Goal: Ask a question

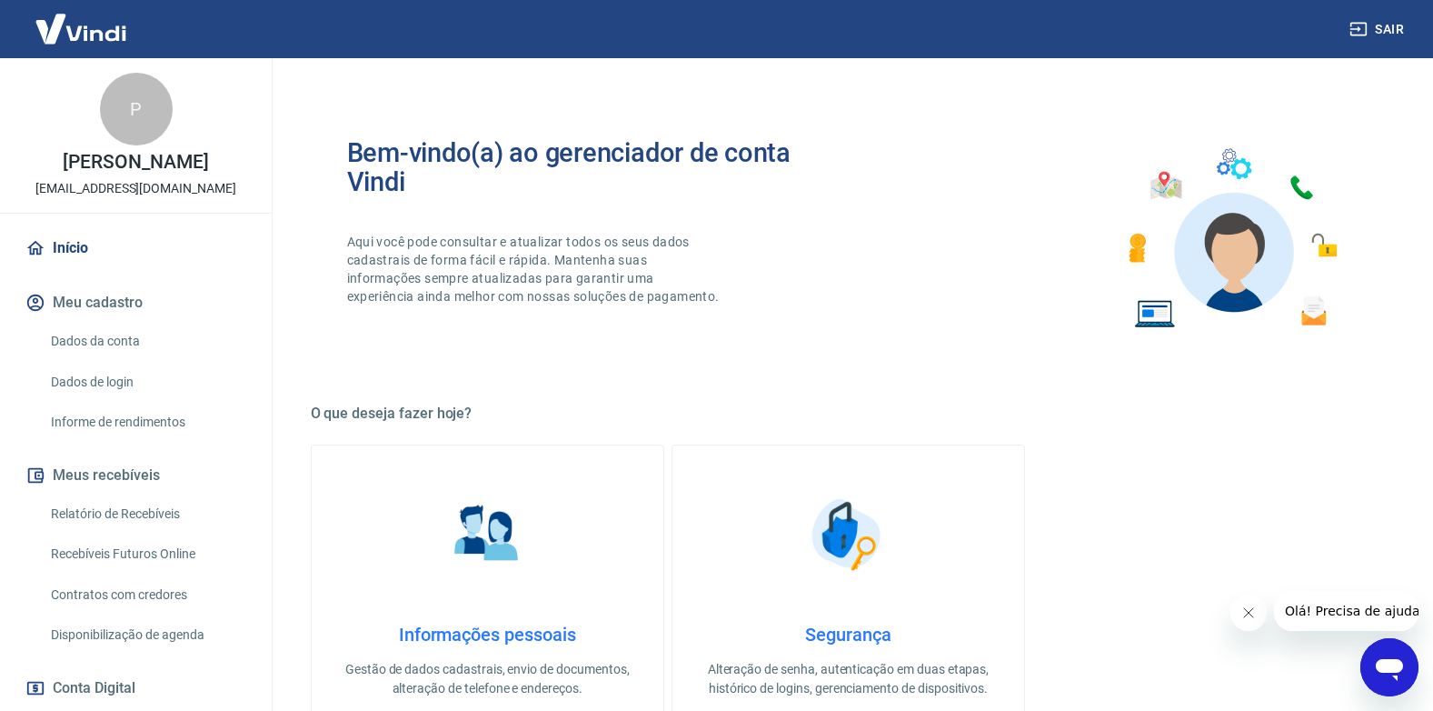
click at [143, 513] on link "Relatório de Recebíveis" at bounding box center [147, 513] width 206 height 37
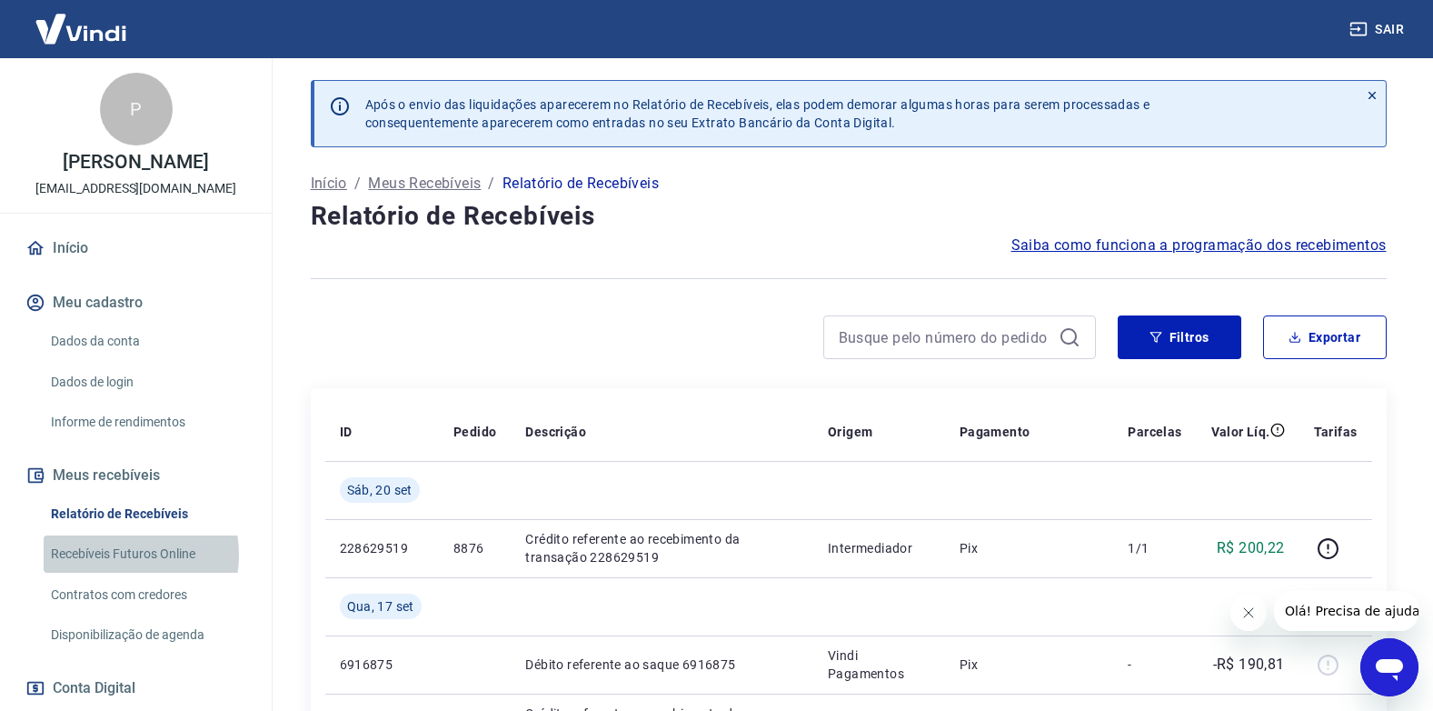
click at [115, 554] on link "Recebíveis Futuros Online" at bounding box center [147, 553] width 206 height 37
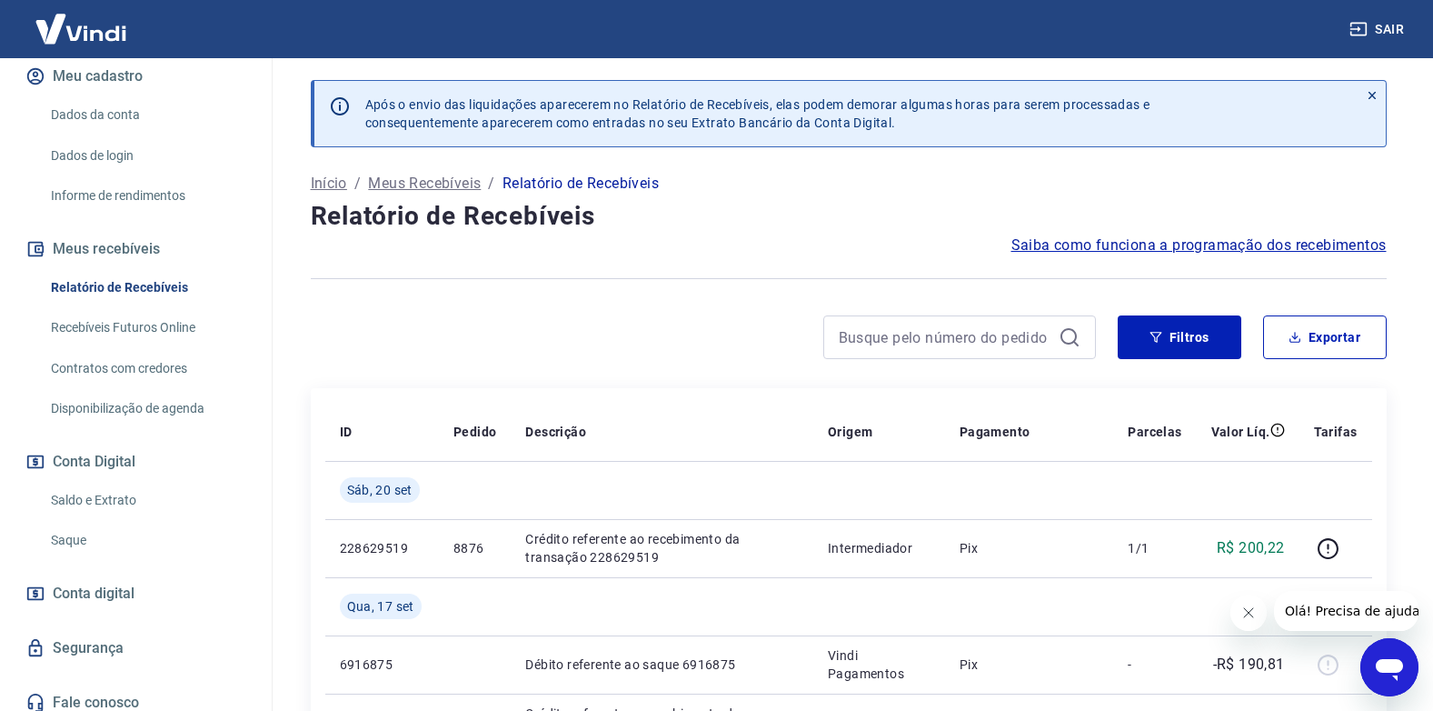
scroll to position [238, 0]
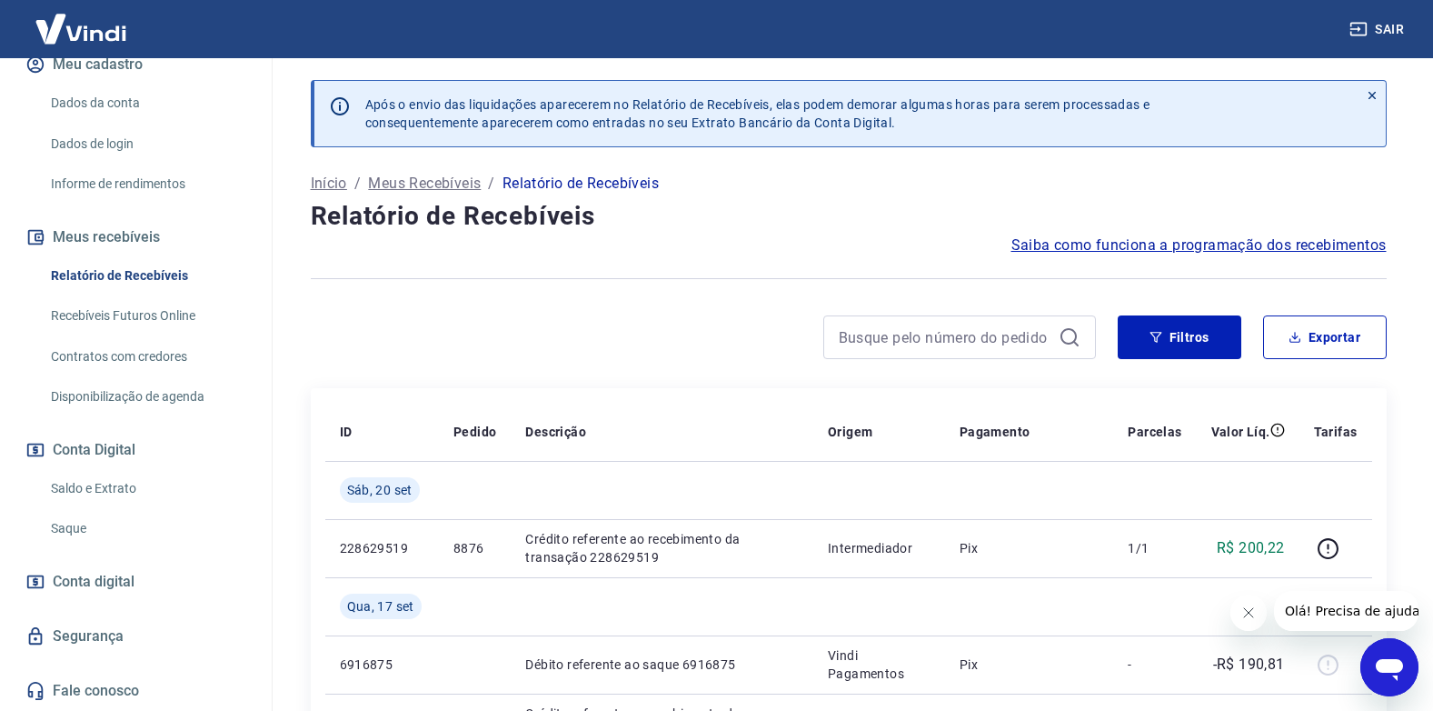
click at [101, 492] on link "Saldo e Extrato" at bounding box center [147, 488] width 206 height 37
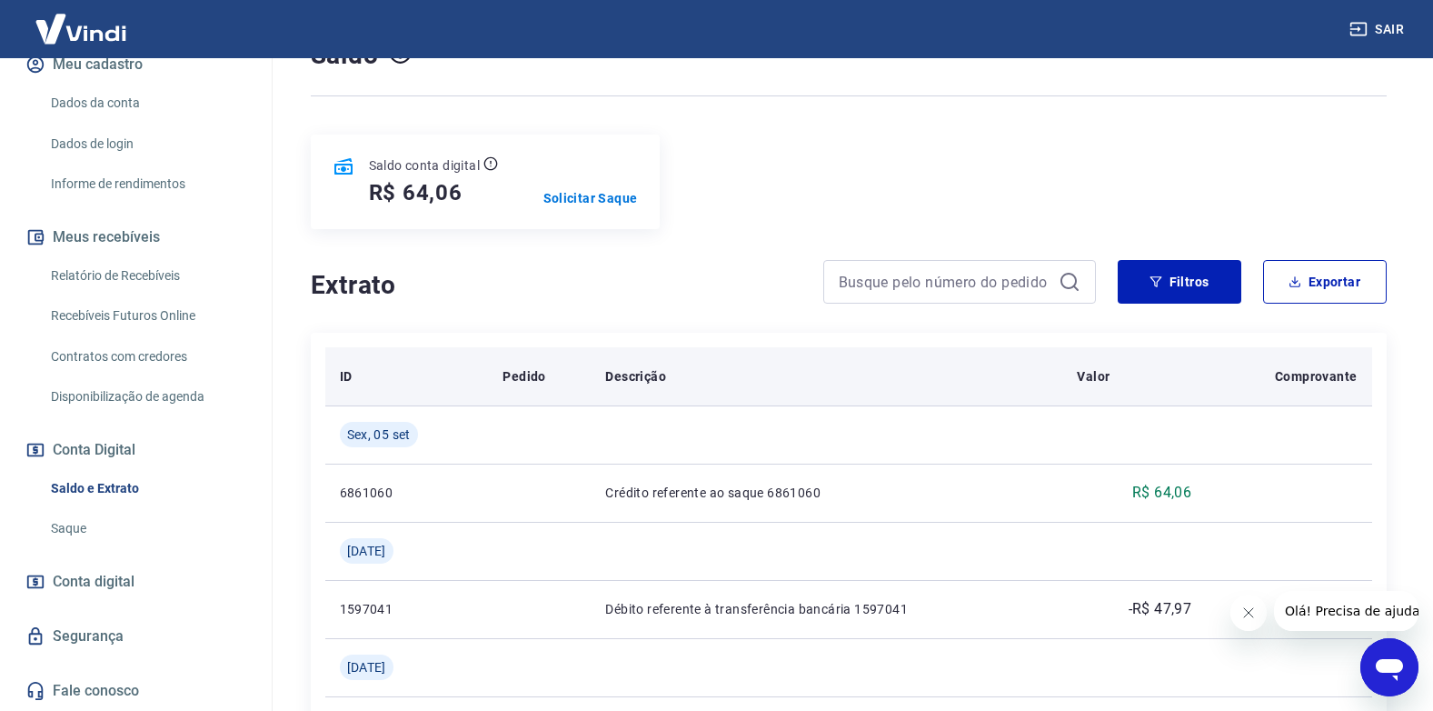
scroll to position [182, 0]
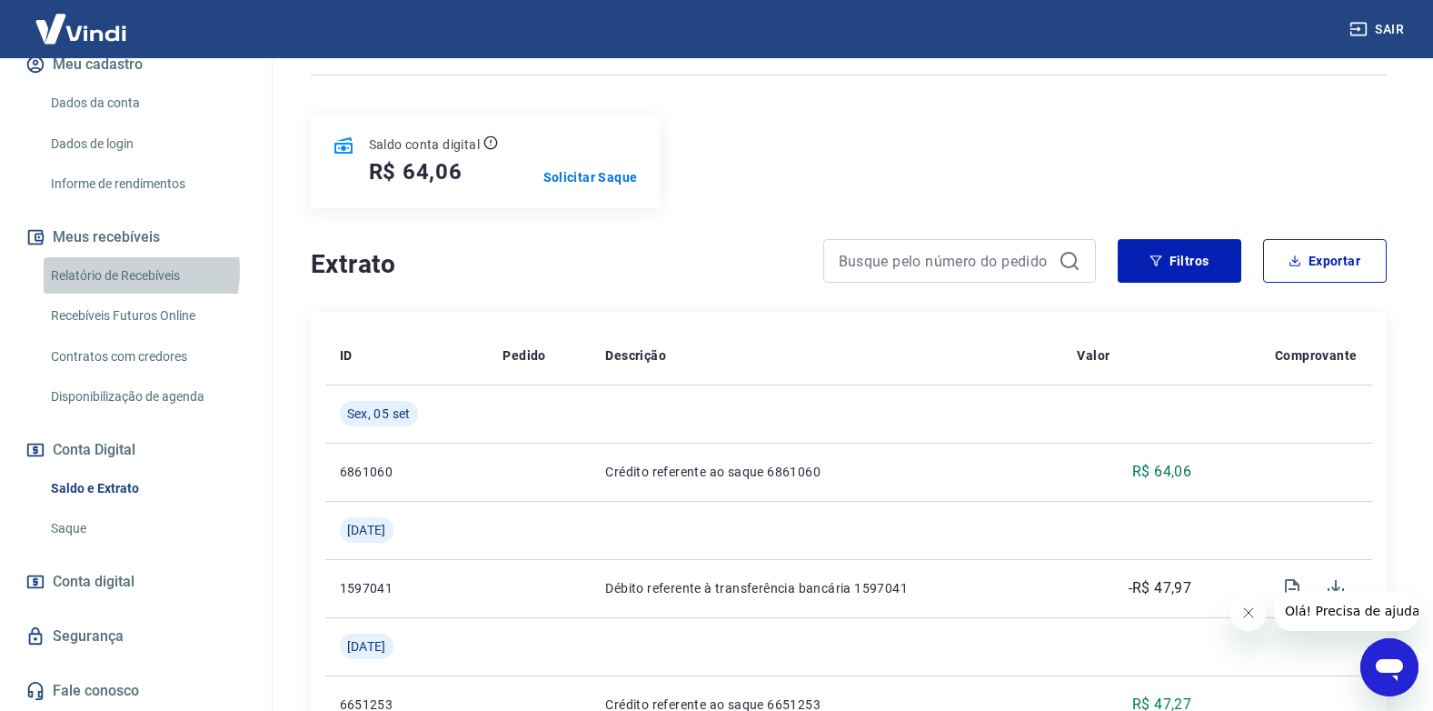
click at [111, 270] on link "Relatório de Recebíveis" at bounding box center [147, 275] width 206 height 37
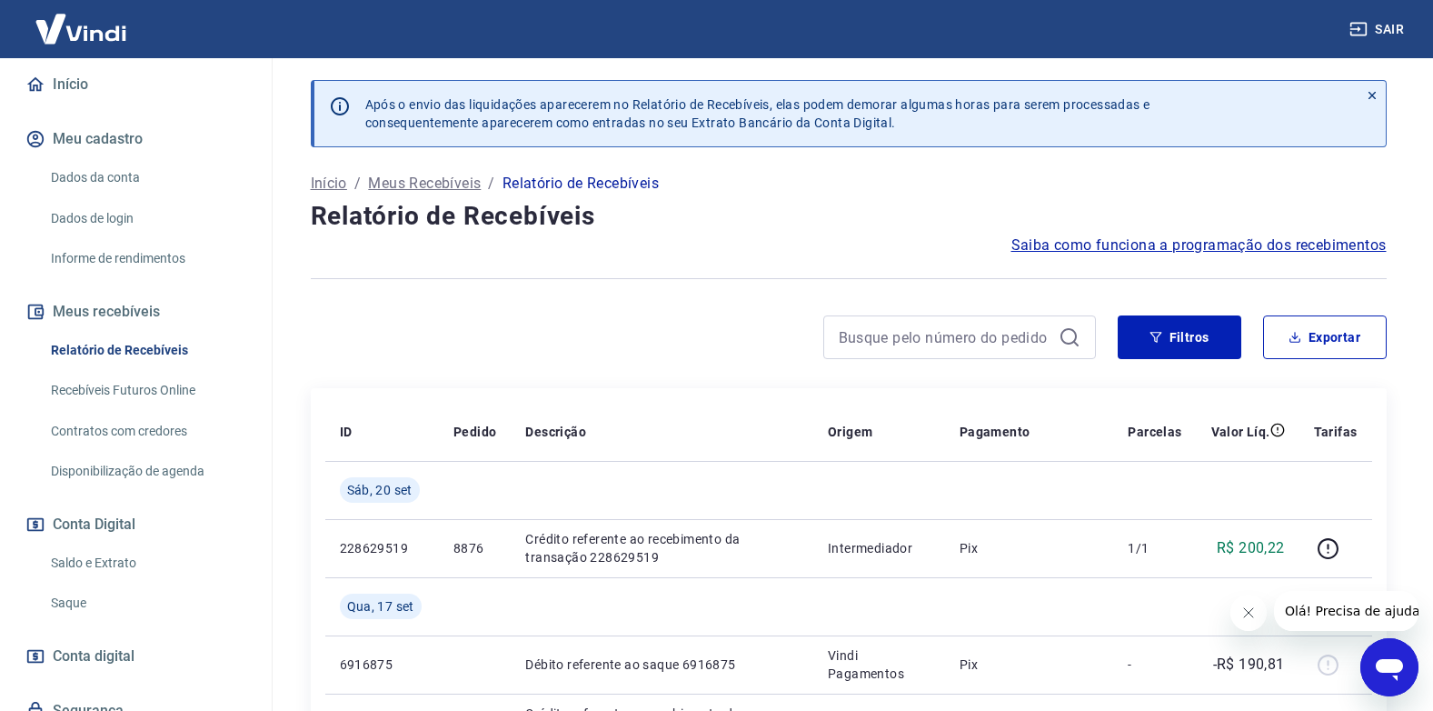
scroll to position [182, 0]
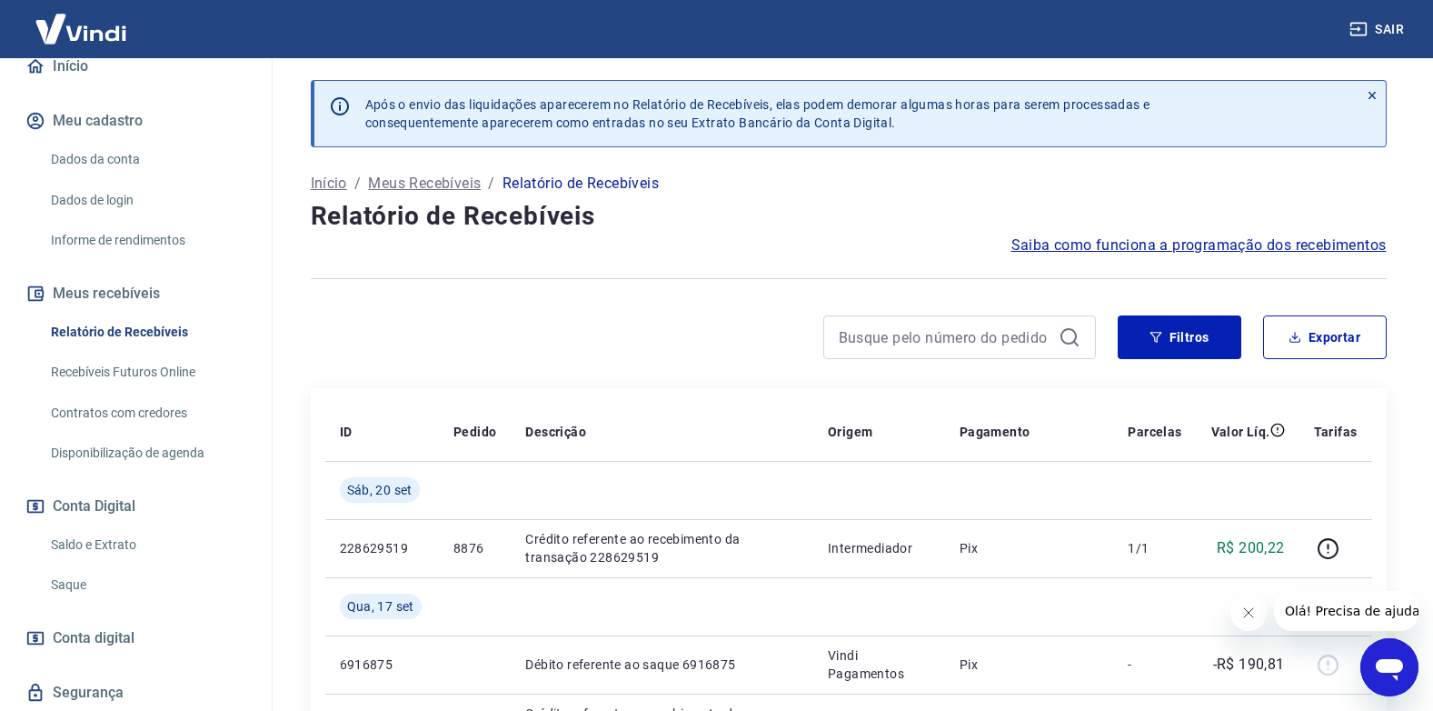
click at [104, 374] on link "Recebíveis Futuros Online" at bounding box center [147, 372] width 206 height 37
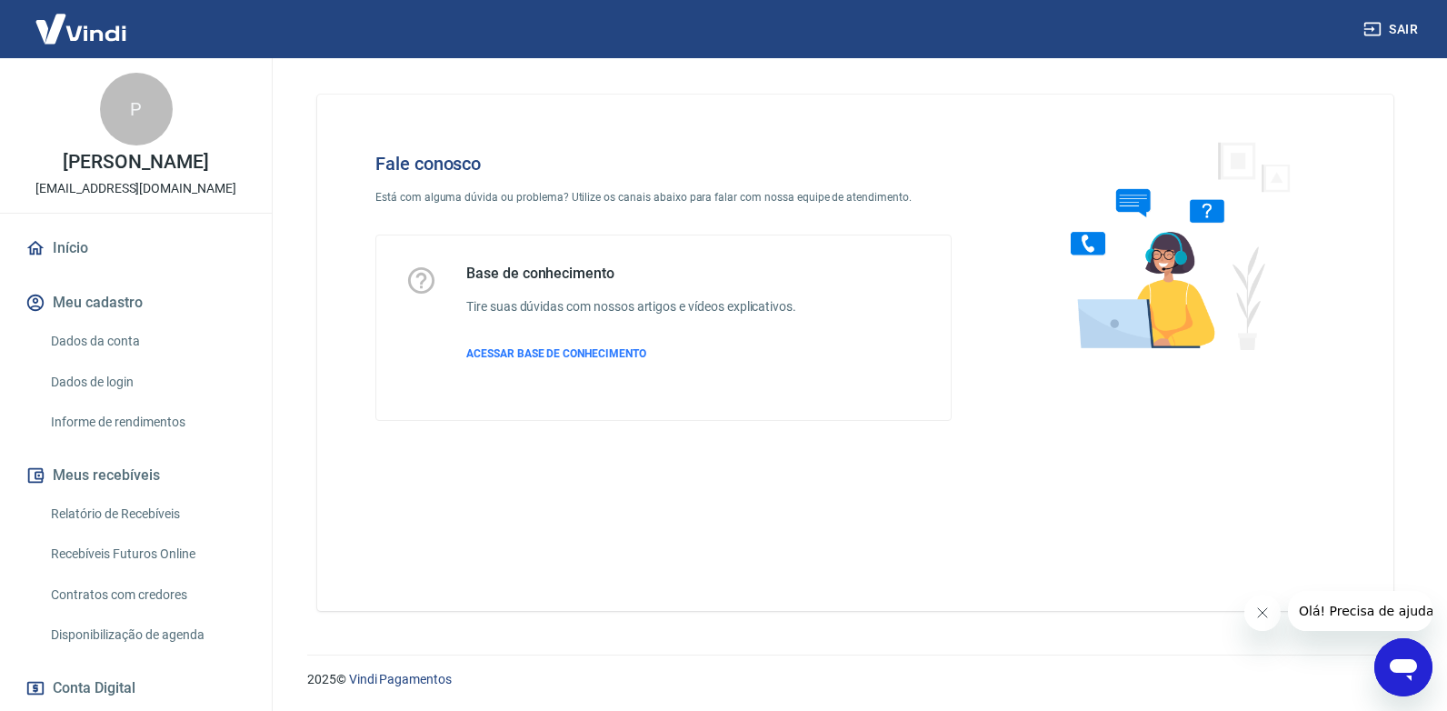
click at [1399, 657] on icon "Abrir janela de mensagens" at bounding box center [1403, 667] width 33 height 33
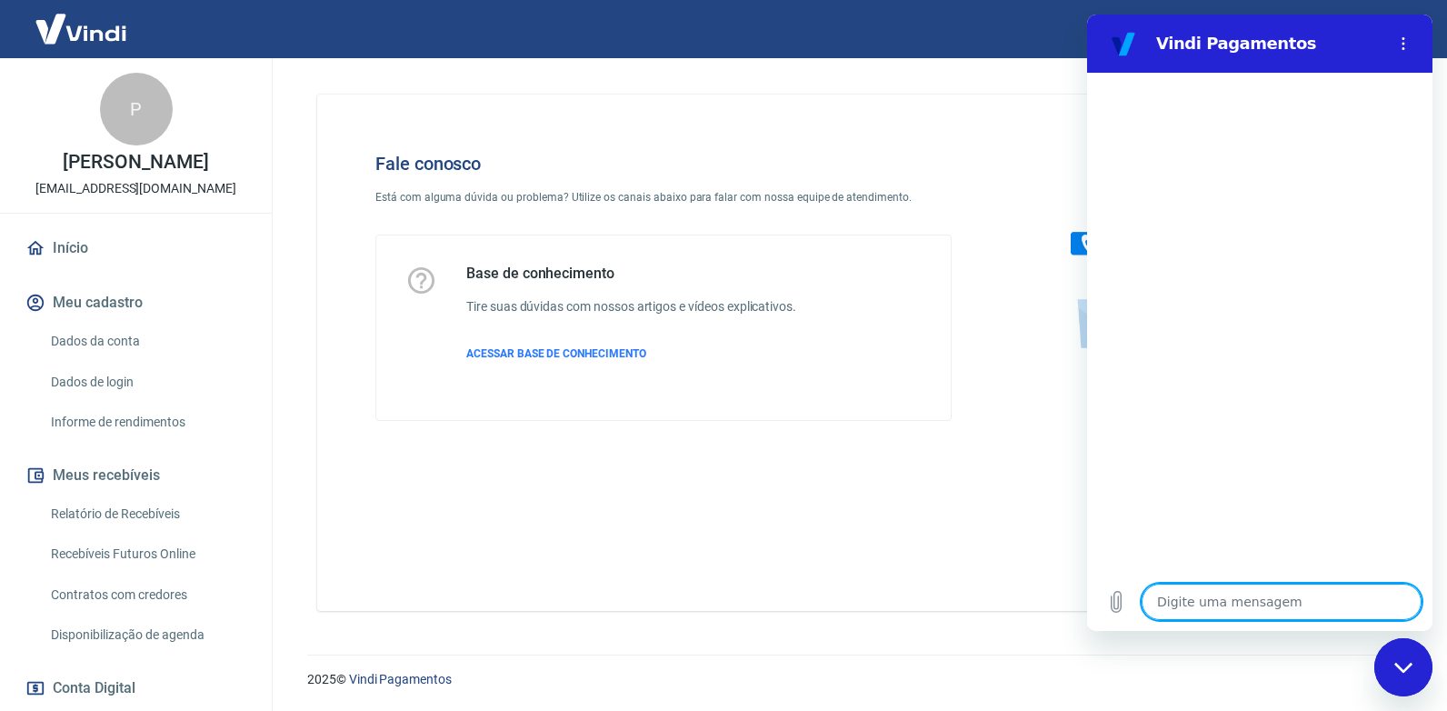
type textarea "B"
type textarea "x"
type textarea "Bo"
type textarea "x"
type textarea "Bom"
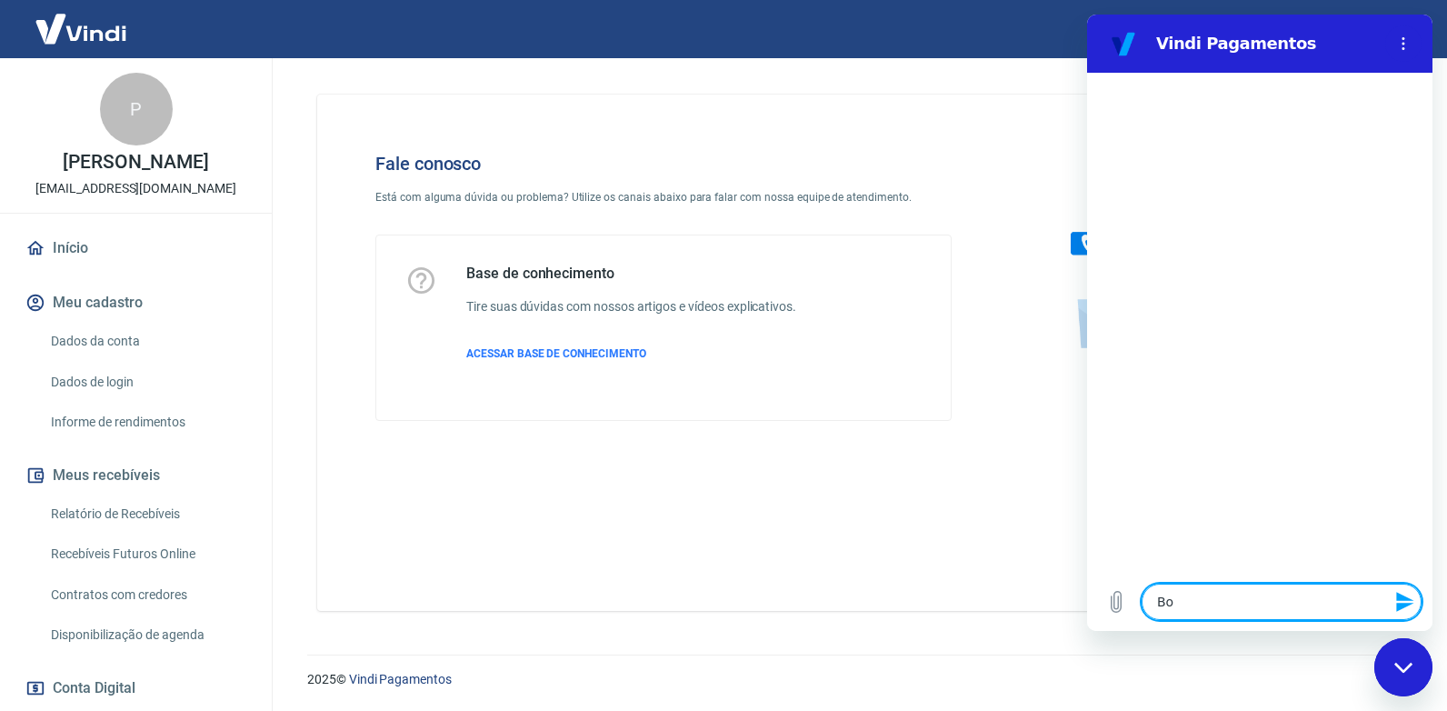
type textarea "x"
type textarea "Bom"
type textarea "x"
type textarea "Bom d"
type textarea "x"
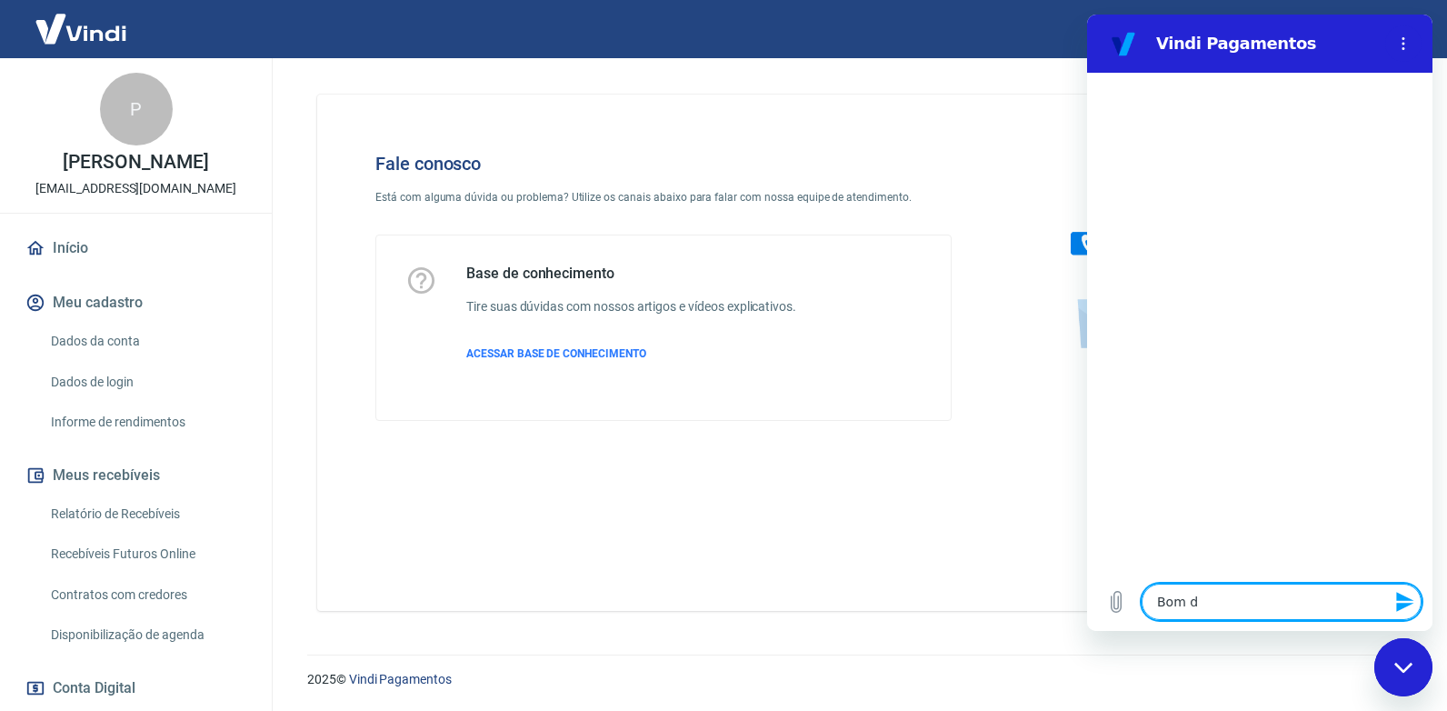
type textarea "Bom di"
type textarea "x"
type textarea "Bom dia"
type textarea "x"
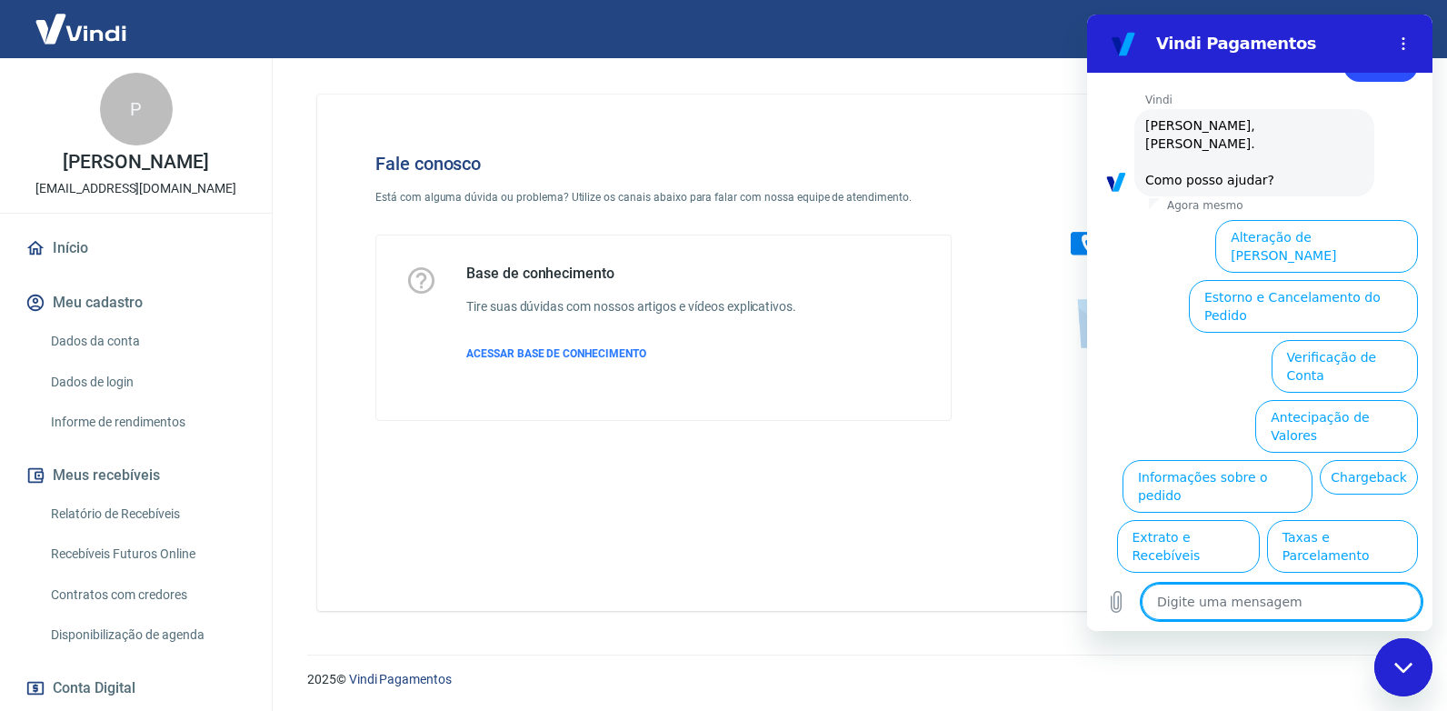
scroll to position [63, 0]
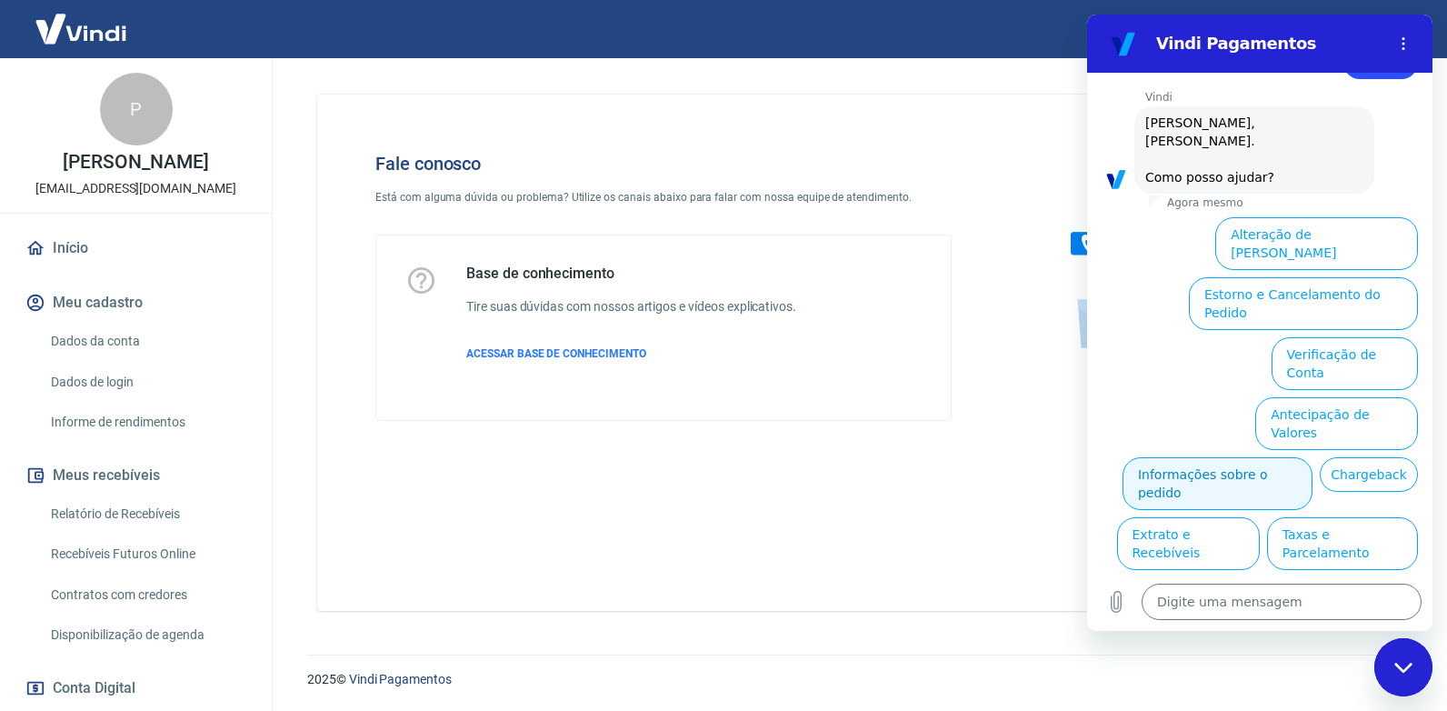
click at [1270, 457] on button "Informações sobre o pedido" at bounding box center [1217, 483] width 190 height 53
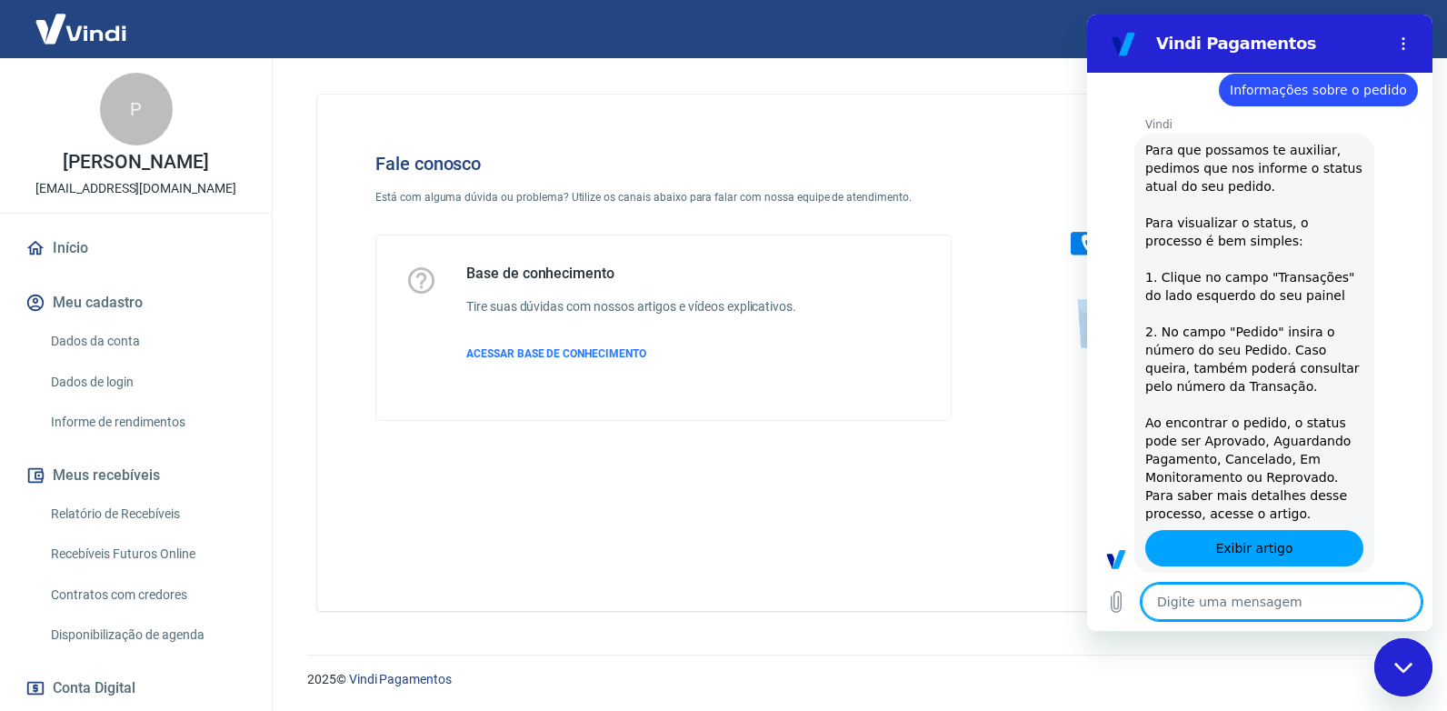
type textarea "x"
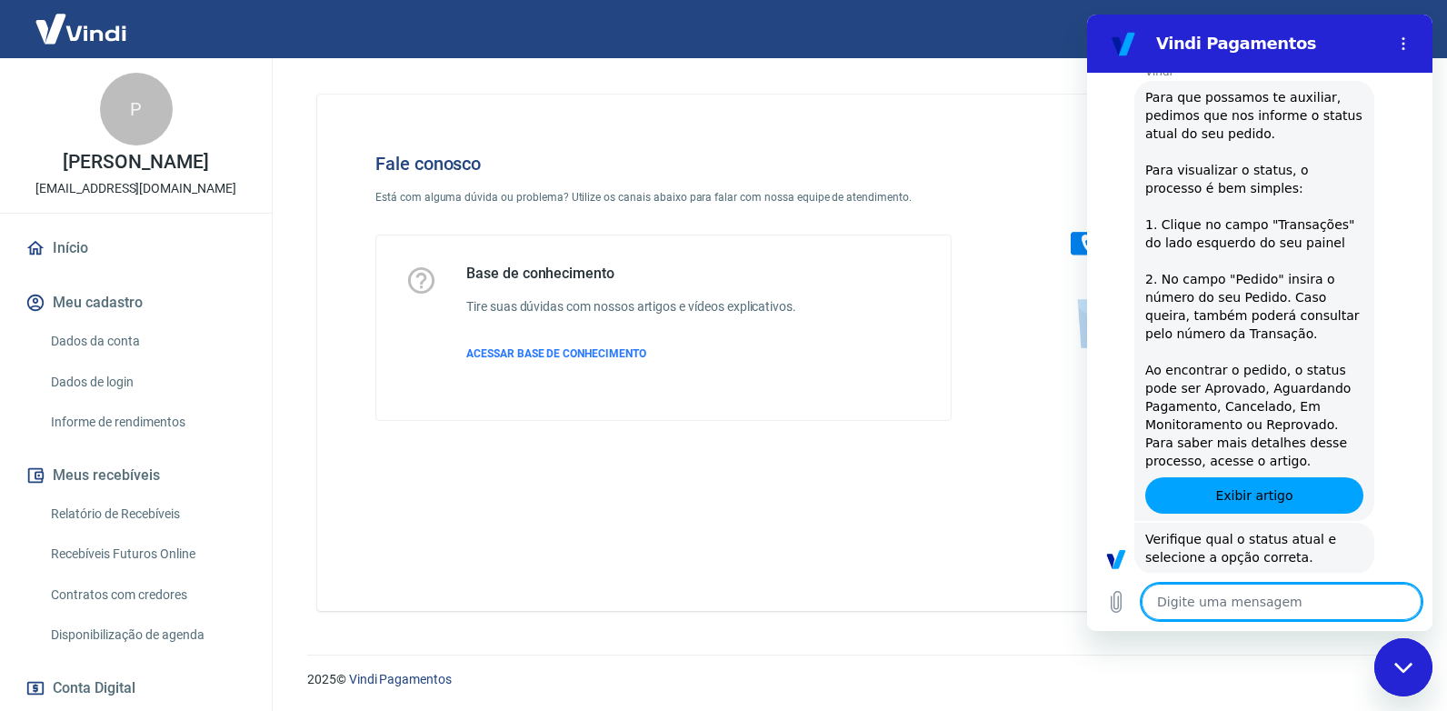
scroll to position [375, 0]
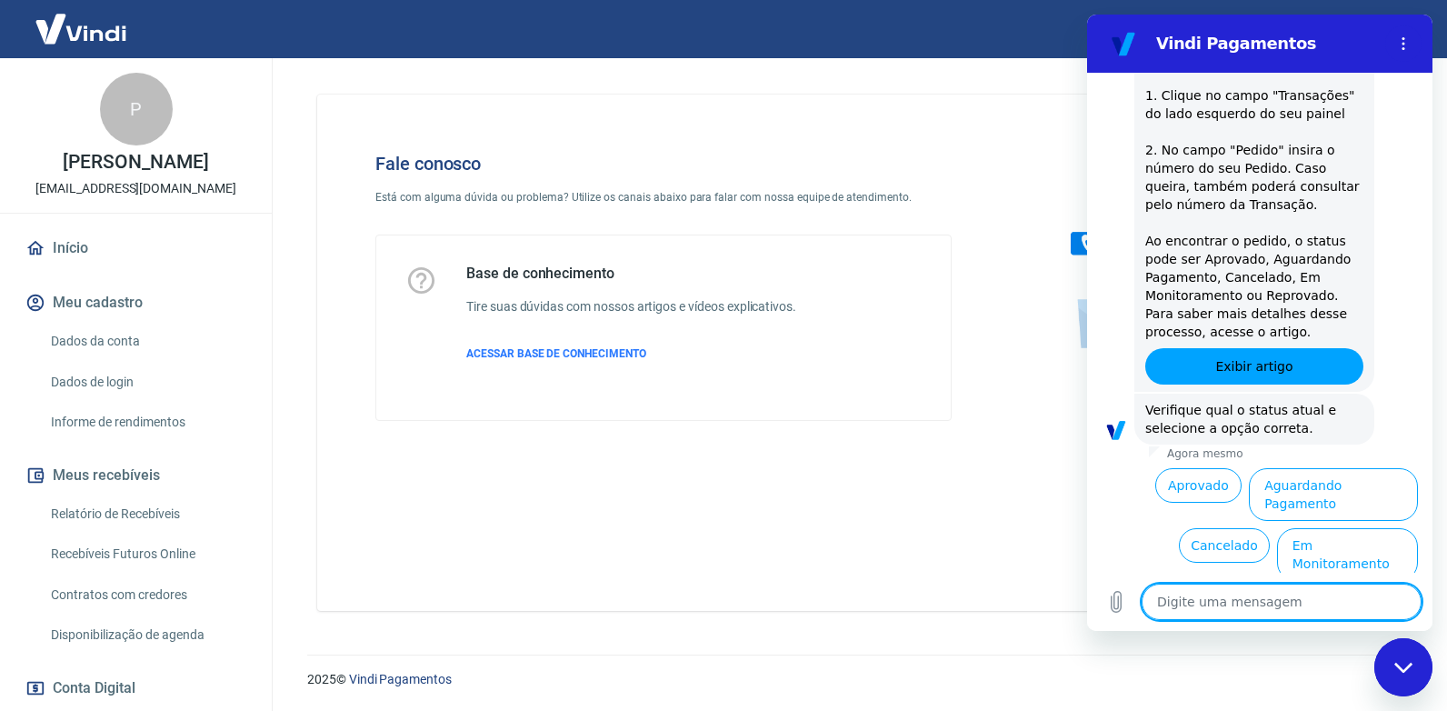
click at [1251, 608] on textarea at bounding box center [1281, 601] width 280 height 36
type textarea "b"
type textarea "x"
type textarea "bo"
type textarea "x"
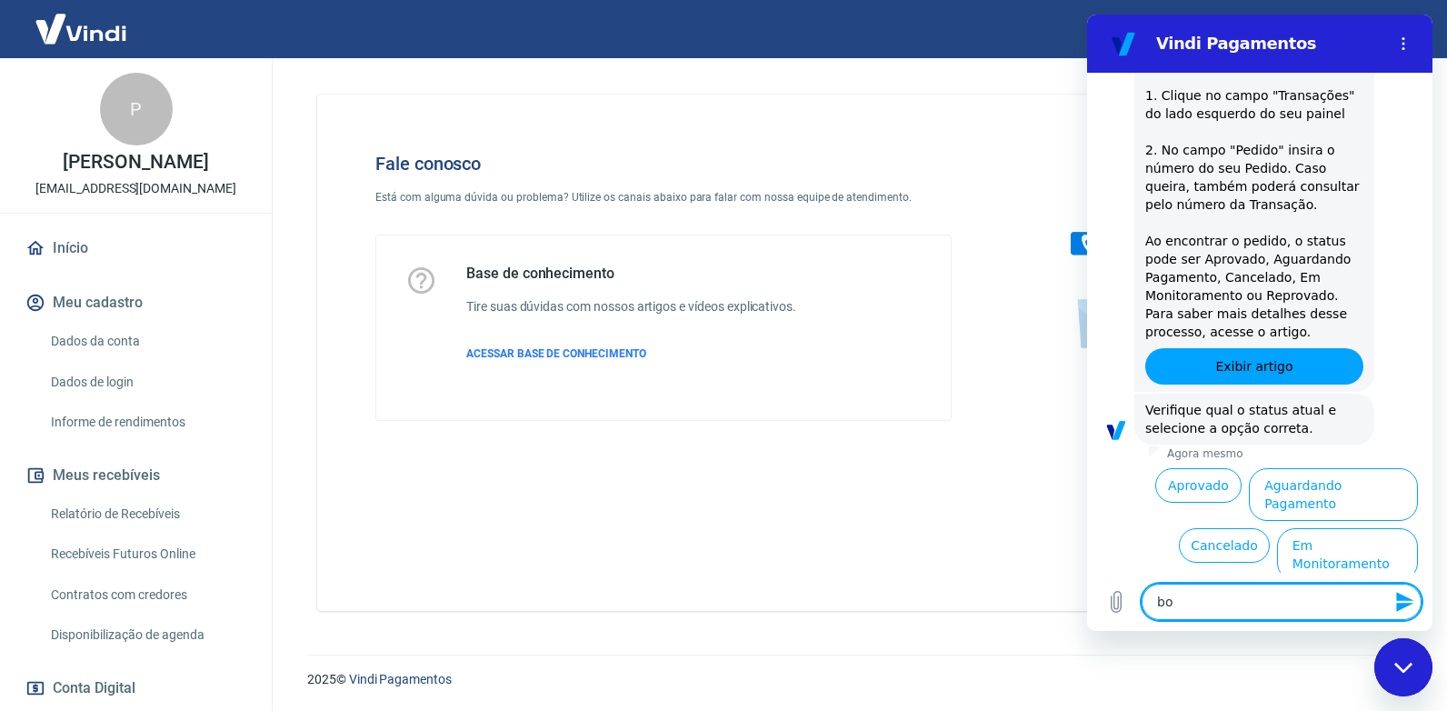
type textarea "bom"
type textarea "x"
type textarea "bom"
type textarea "x"
type textarea "bom d"
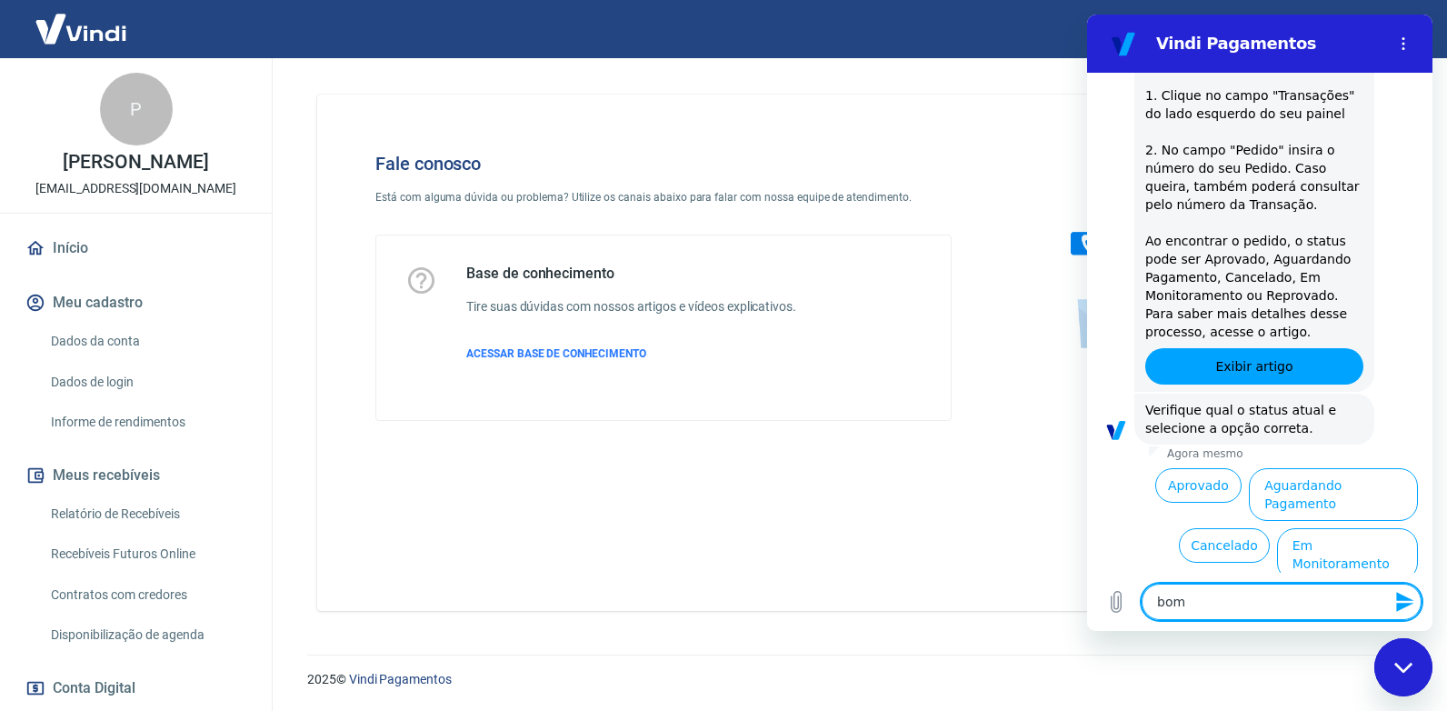
type textarea "x"
type textarea "bom di"
type textarea "x"
type textarea "bom dia"
type textarea "x"
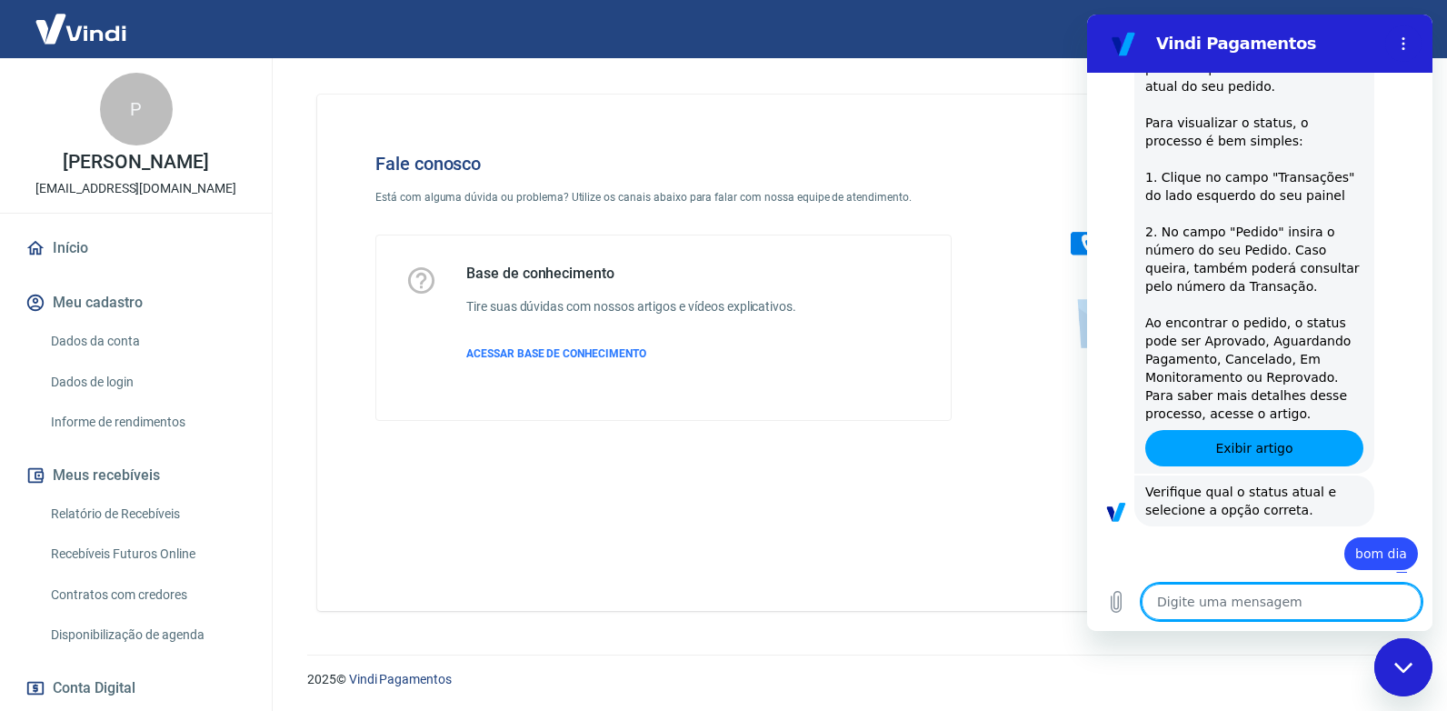
type textarea "x"
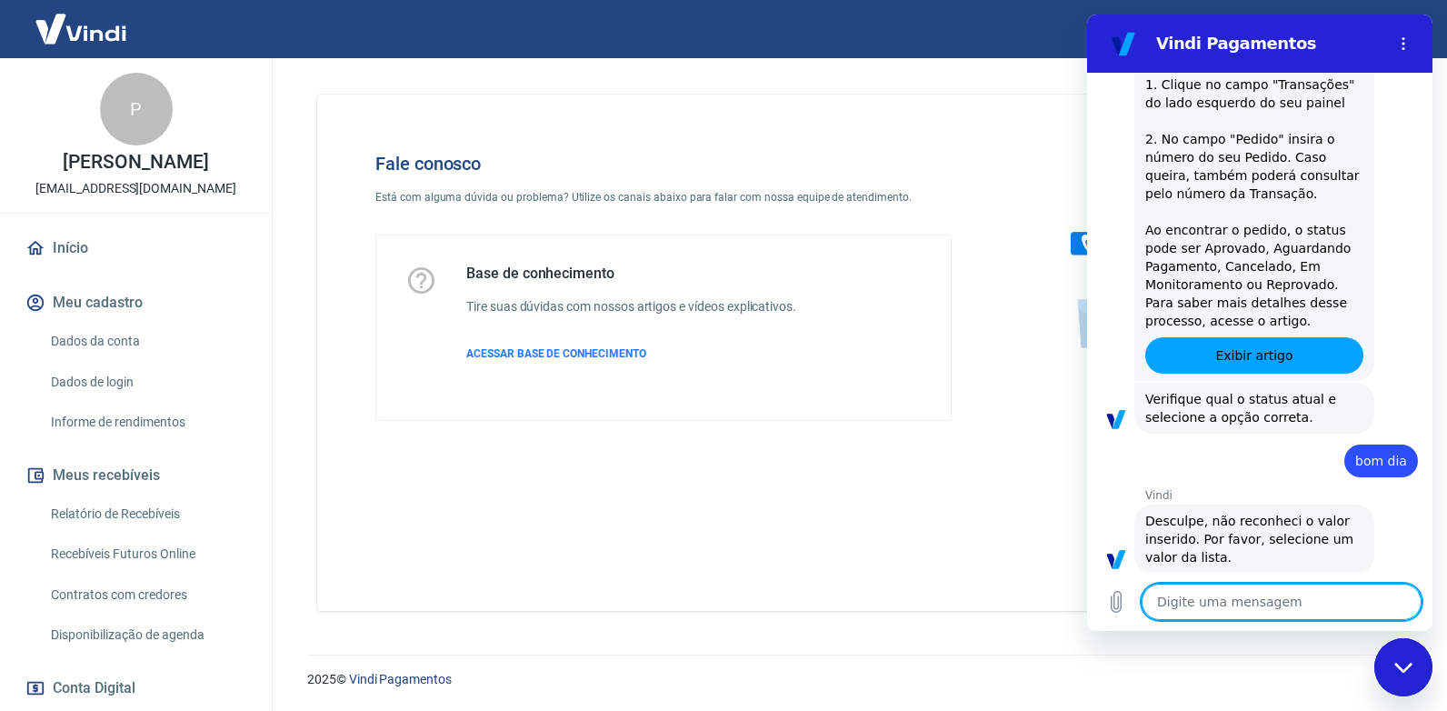
type textarea "f"
type textarea "x"
type textarea "fa"
type textarea "x"
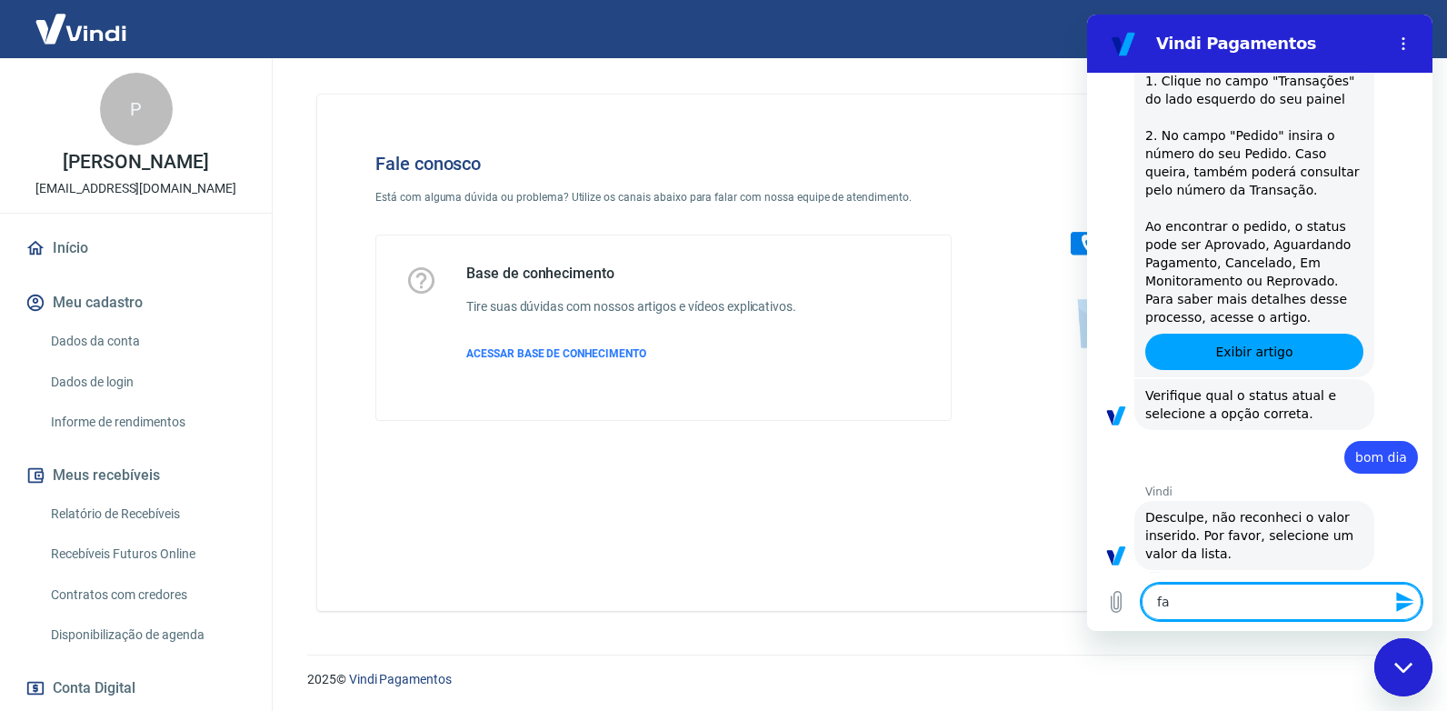
type textarea "fal"
type textarea "x"
type textarea "fala"
type textarea "x"
type textarea "falar"
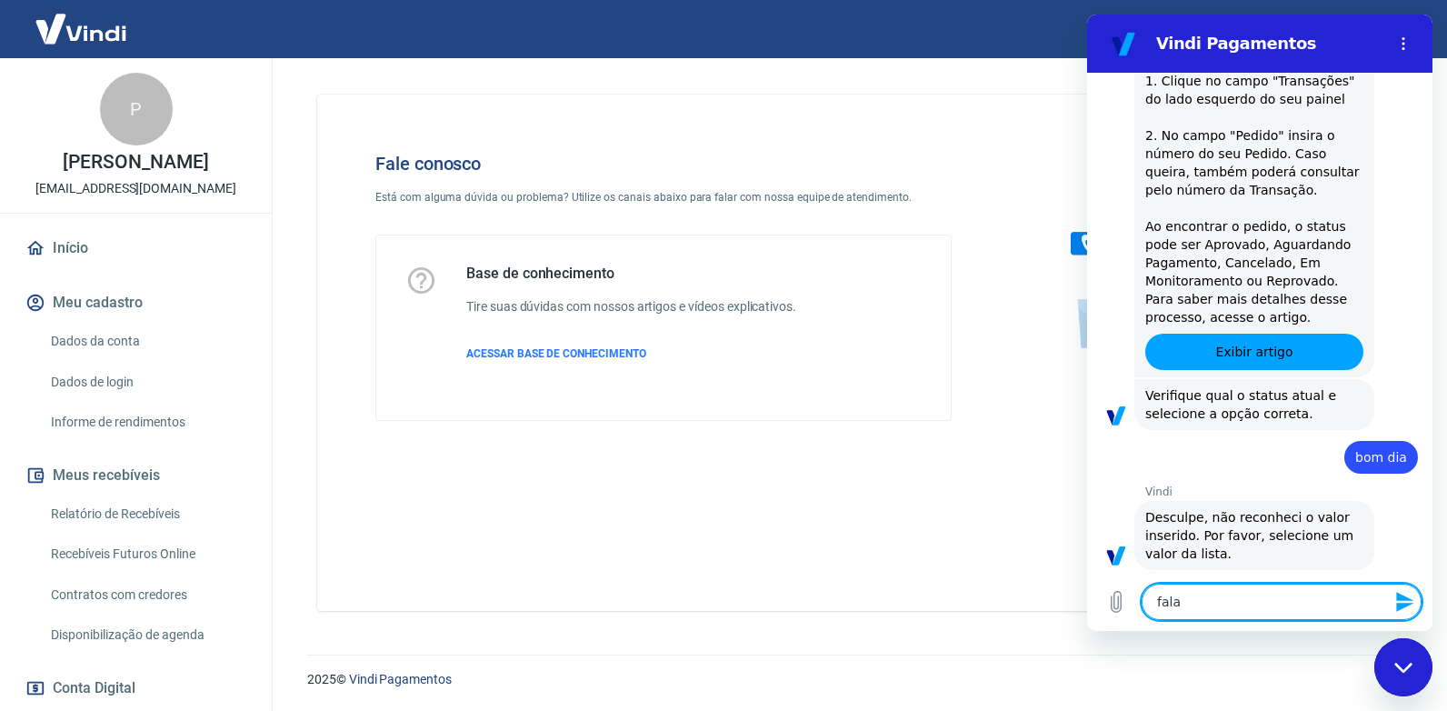
type textarea "x"
type textarea "falar"
type textarea "x"
type textarea "falar c"
type textarea "x"
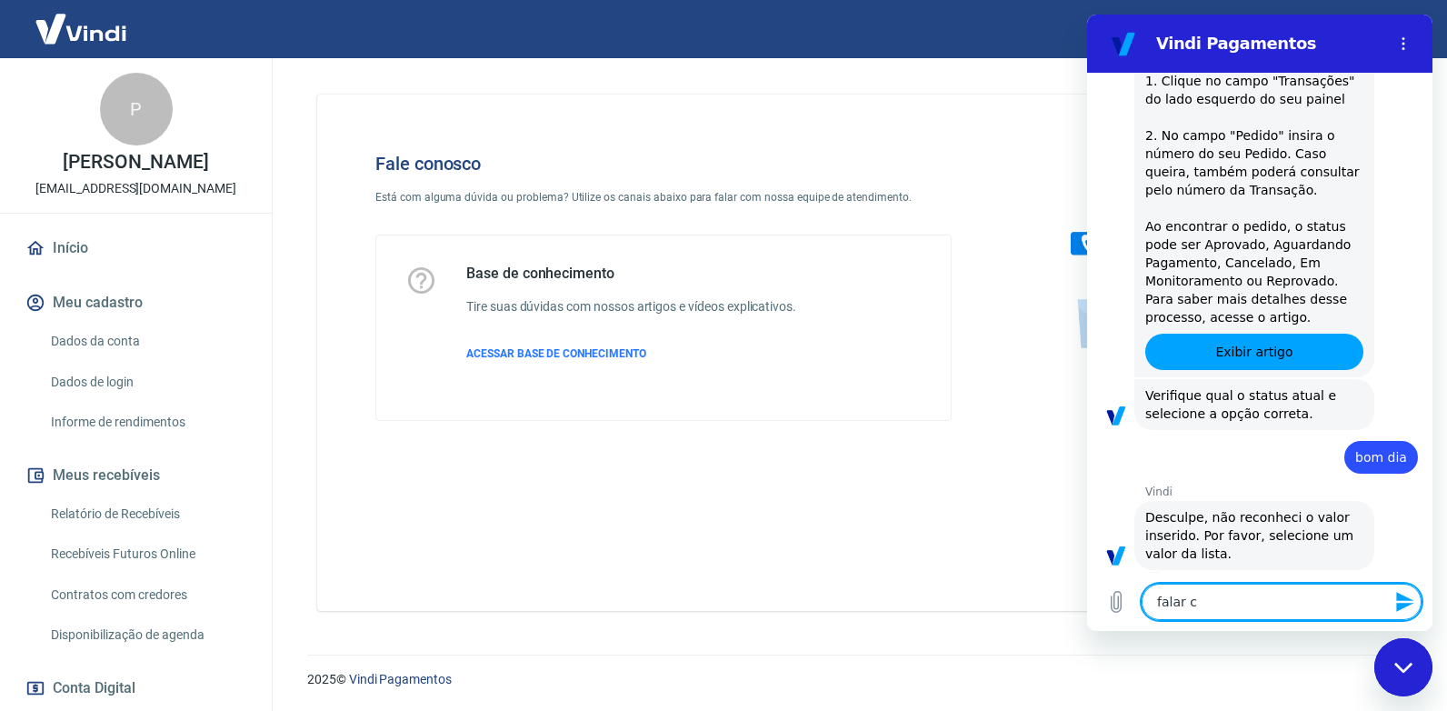
type textarea "falar co"
type textarea "x"
type textarea "falar com"
type textarea "x"
type textarea "falar com"
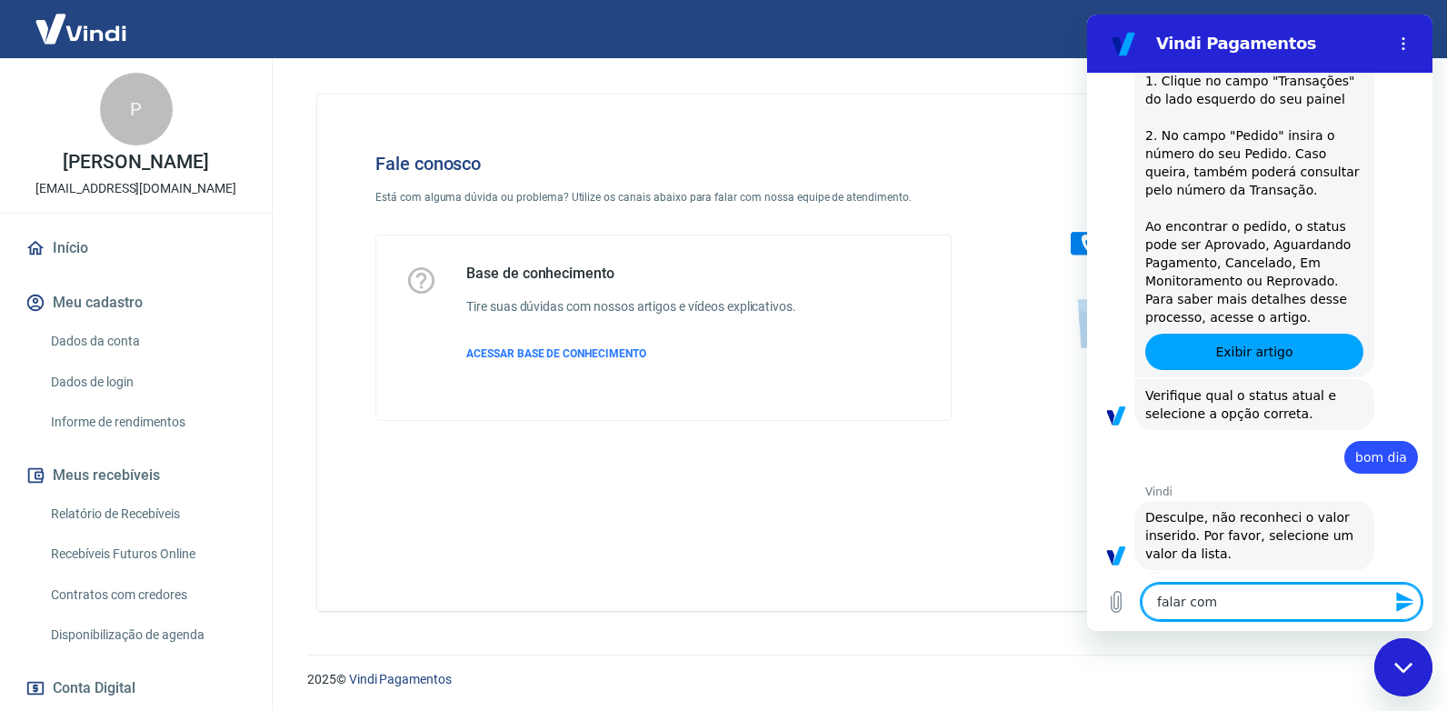
type textarea "x"
type textarea "falar com e"
type textarea "x"
type textarea "falar com es"
type textarea "x"
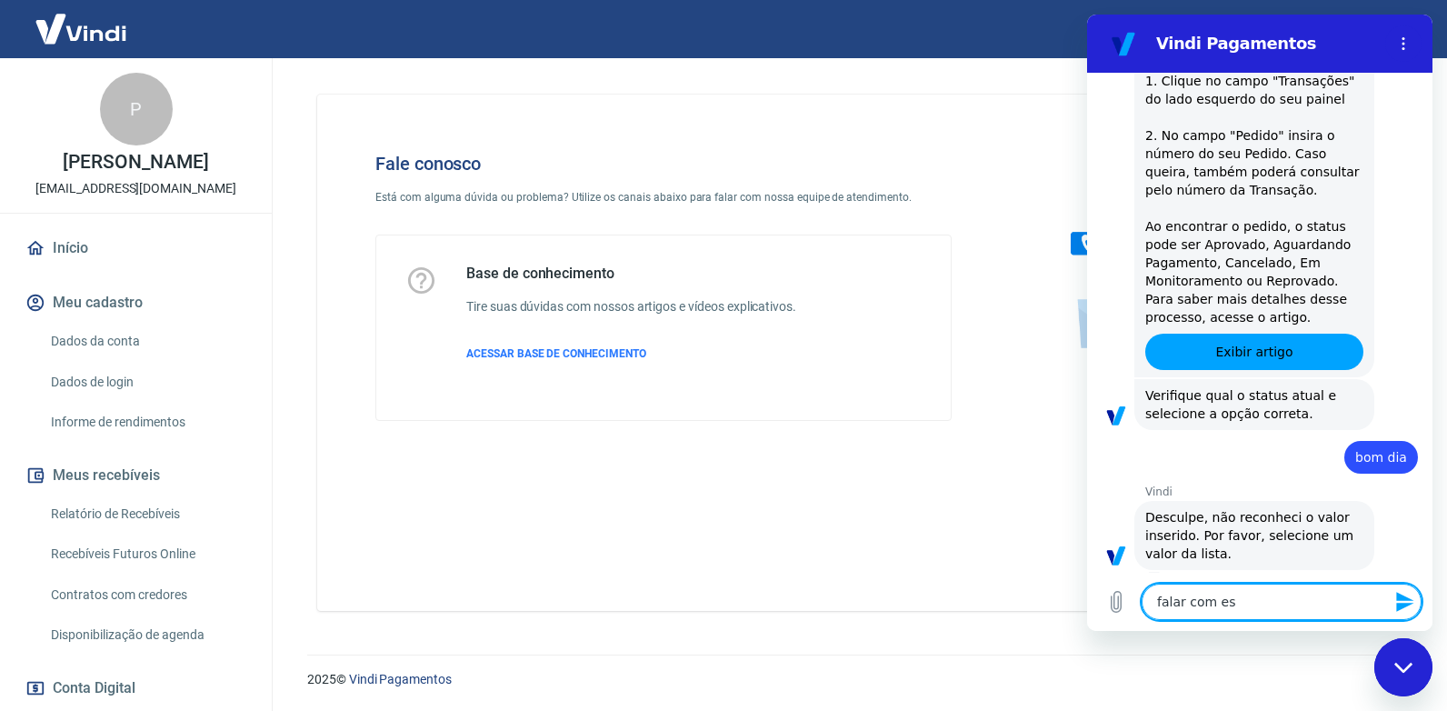
type textarea "falar com esp"
type textarea "x"
type textarea "falar com espe"
type textarea "x"
type textarea "falar com espec"
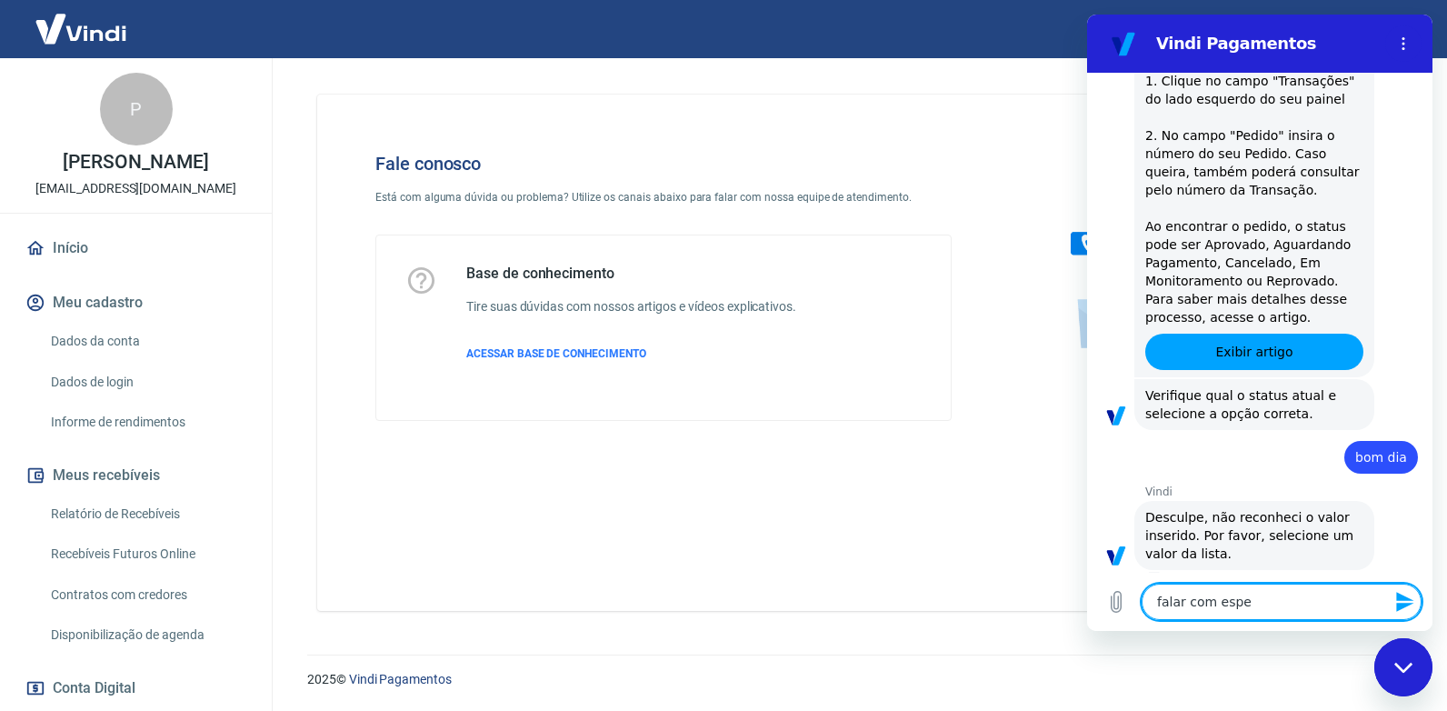
type textarea "x"
type textarea "falar com especi"
type textarea "x"
type textarea "falar com especia"
type textarea "x"
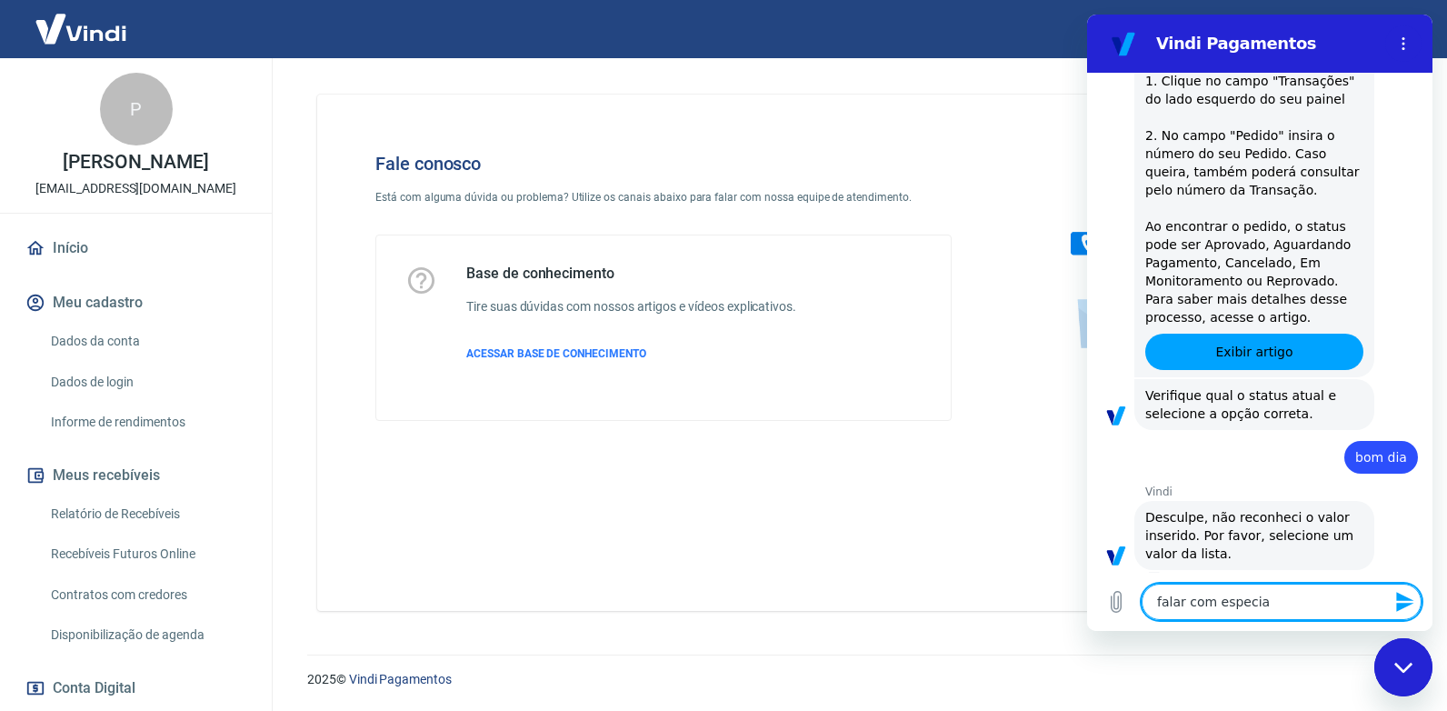
type textarea "falar com especial"
type textarea "x"
type textarea "falar com especiali"
type textarea "x"
type textarea "falar com especialis"
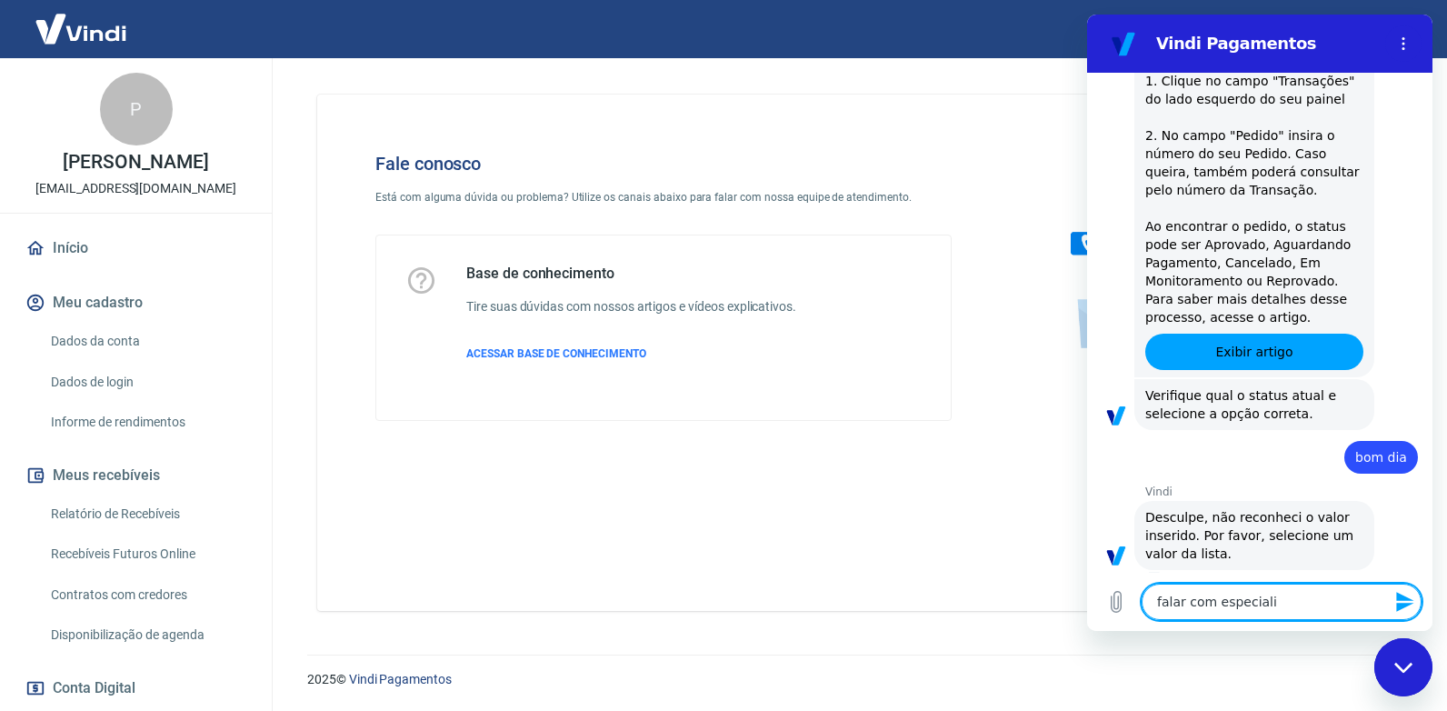
type textarea "x"
type textarea "falar com especialist"
type textarea "x"
type textarea "falar com especialista"
type textarea "x"
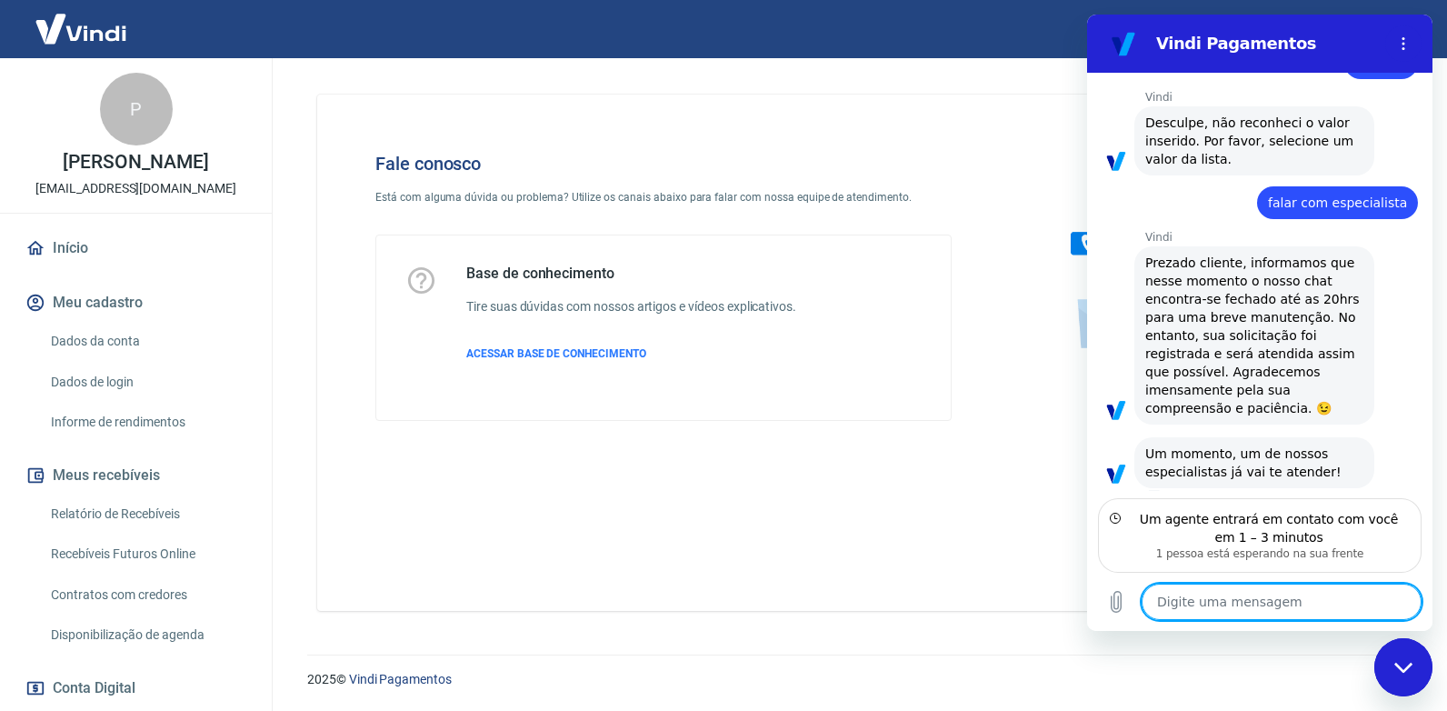
scroll to position [766, 0]
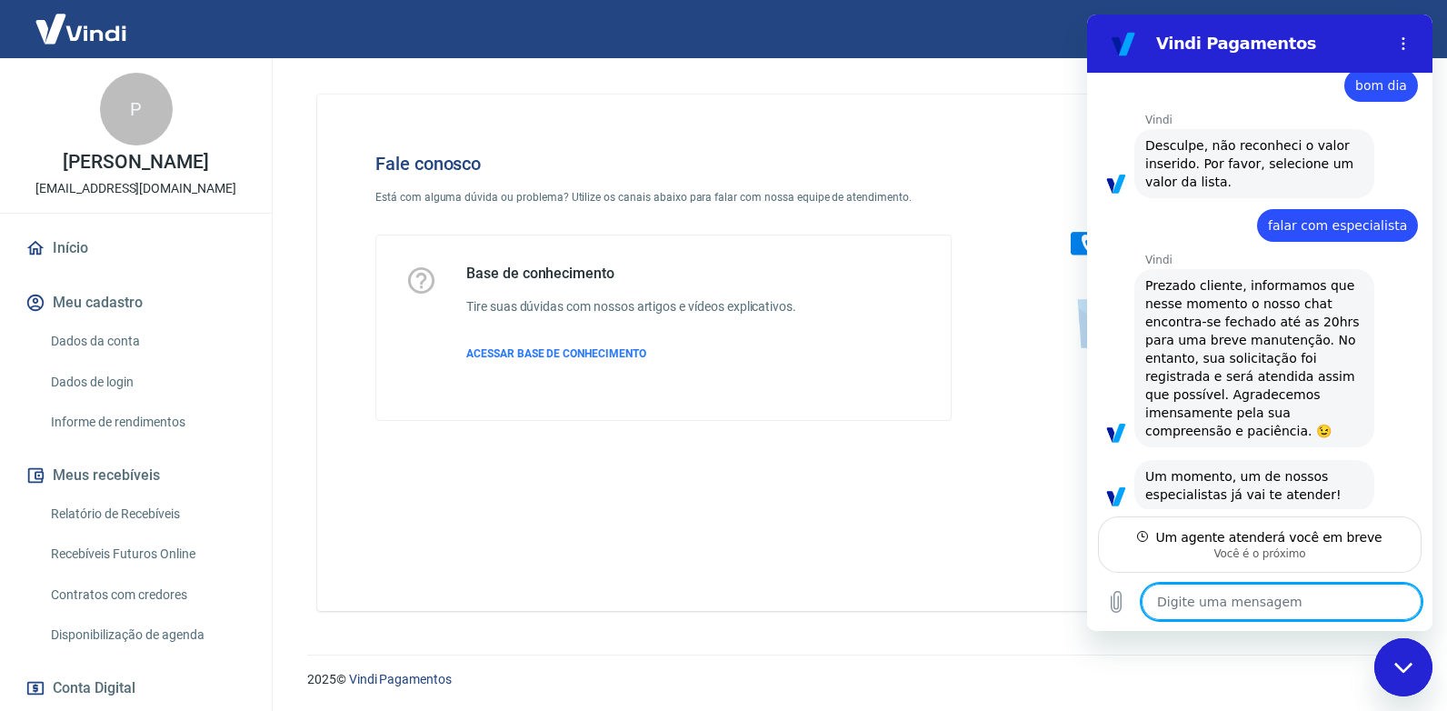
type textarea "x"
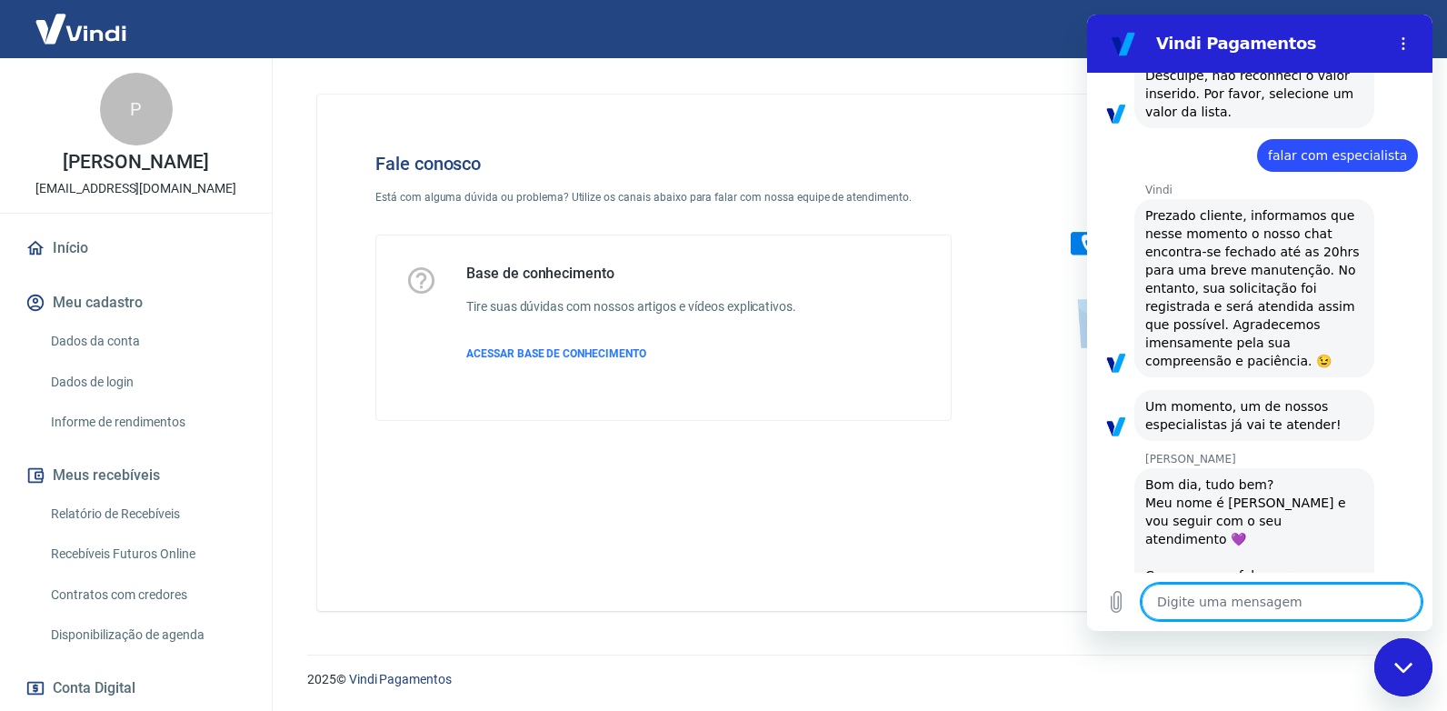
scroll to position [835, 0]
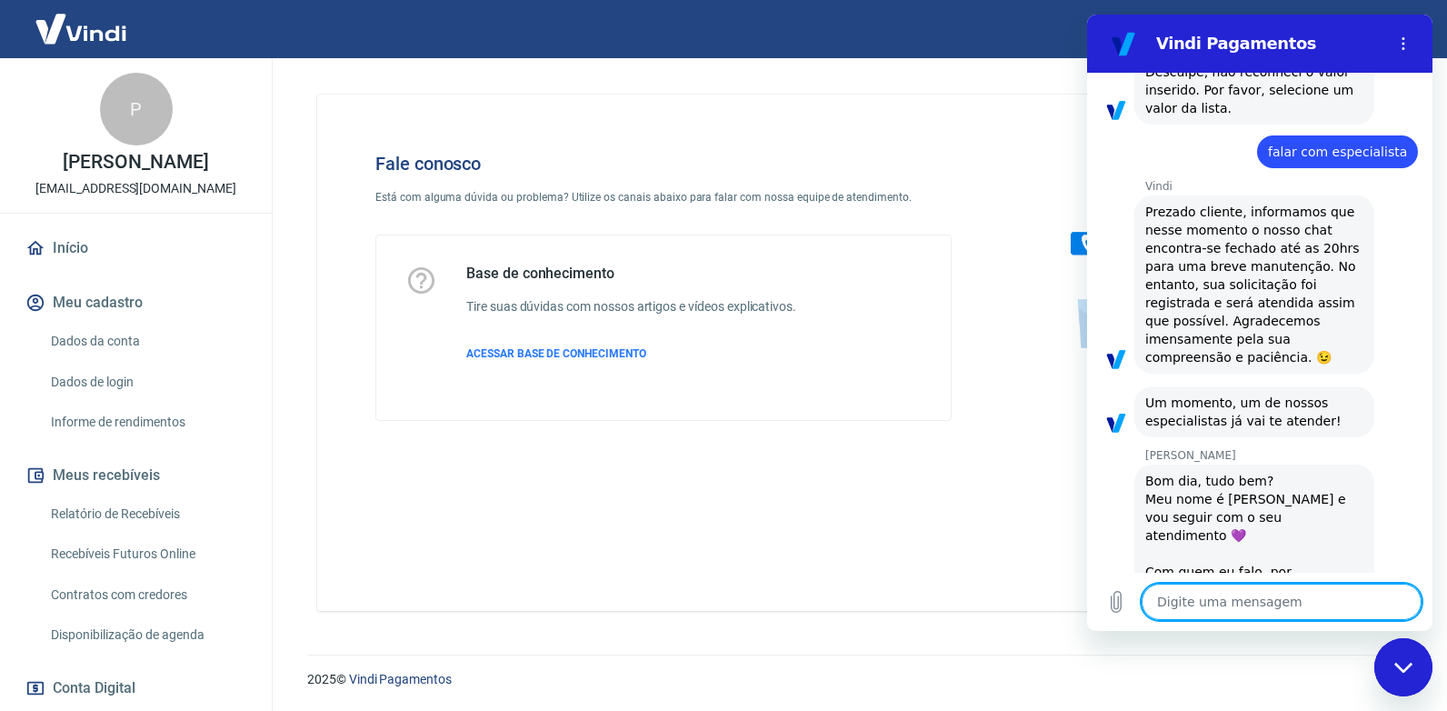
paste textarea "TRANSAÇÃO 228656633 [DATE] 09:07"
type textarea "TRANSAÇÃO 228656633 [DATE] 09:07"
type textarea "x"
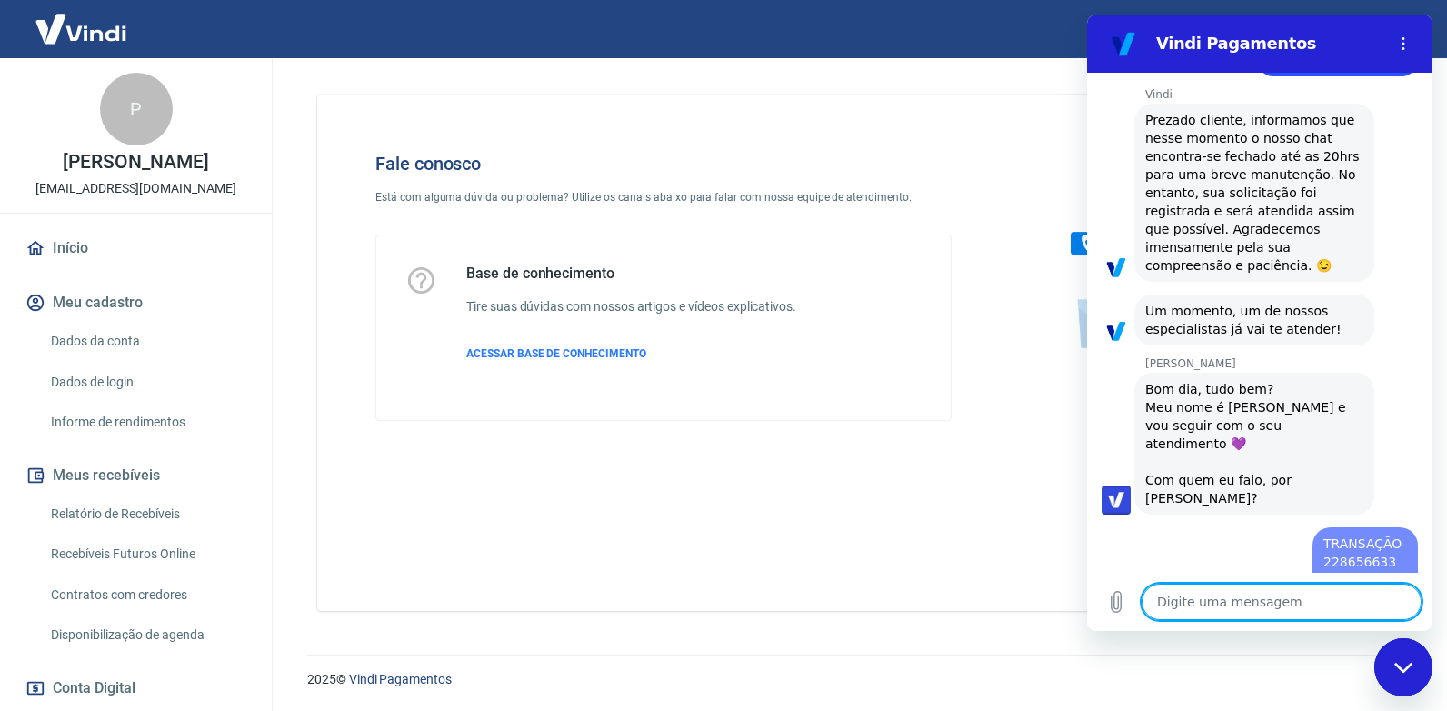
type textarea "x"
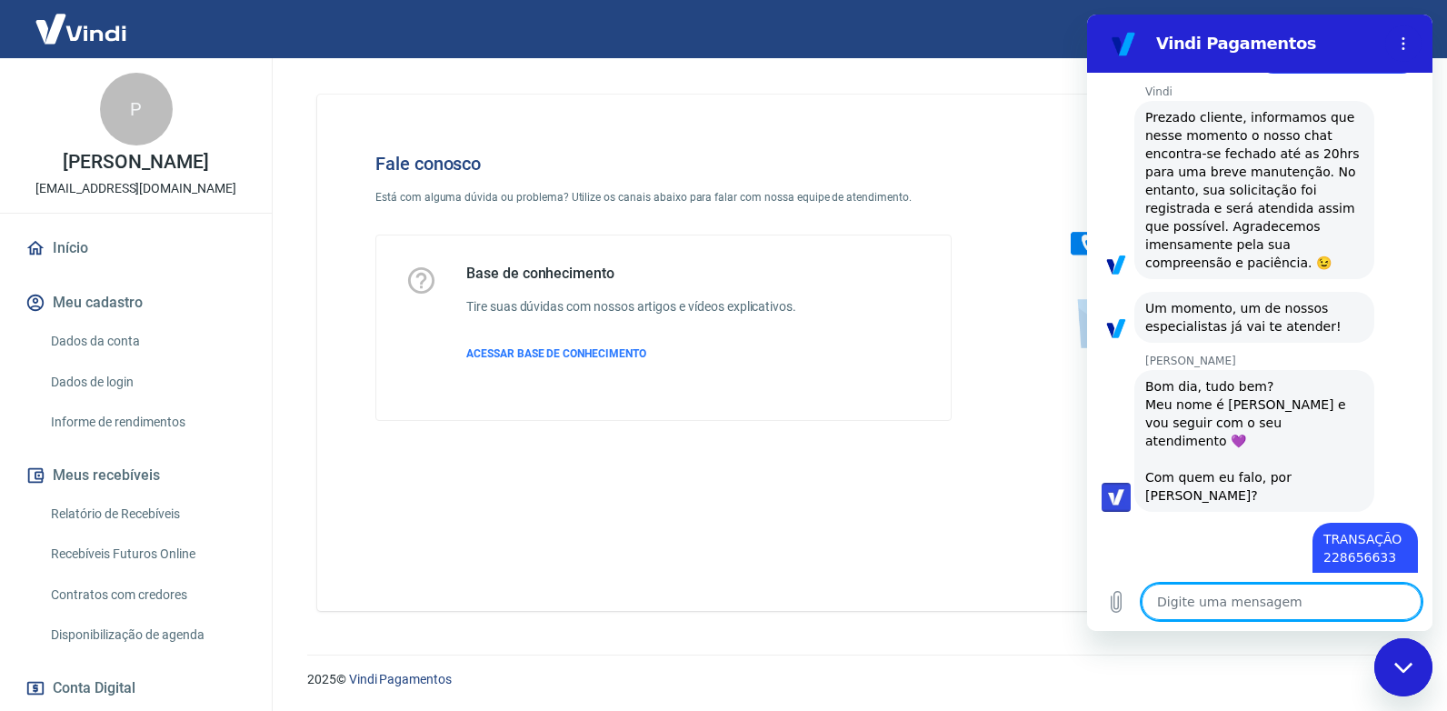
scroll to position [933, 0]
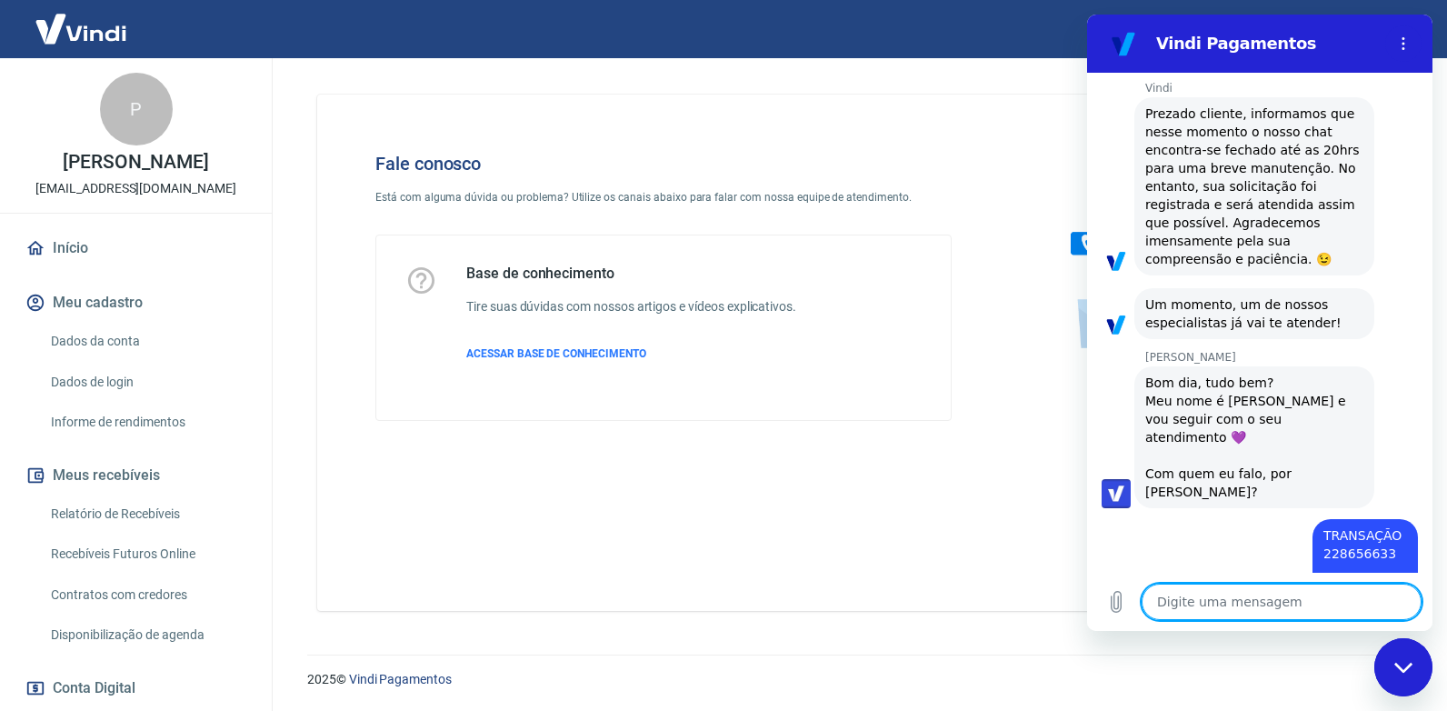
type textarea "p"
type textarea "x"
type textarea "po"
type textarea "x"
type textarea "pod"
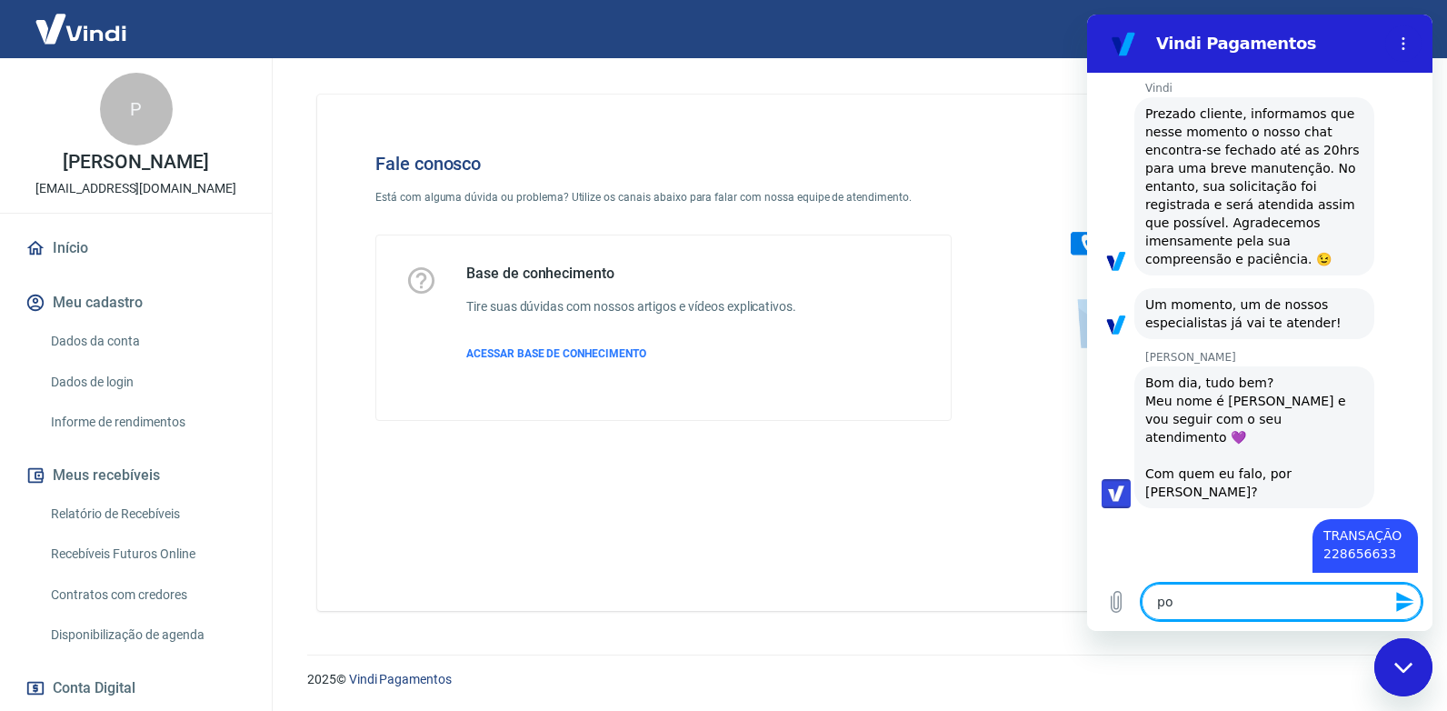
type textarea "x"
type textarea "pode"
type textarea "x"
type textarea "poder"
type textarea "x"
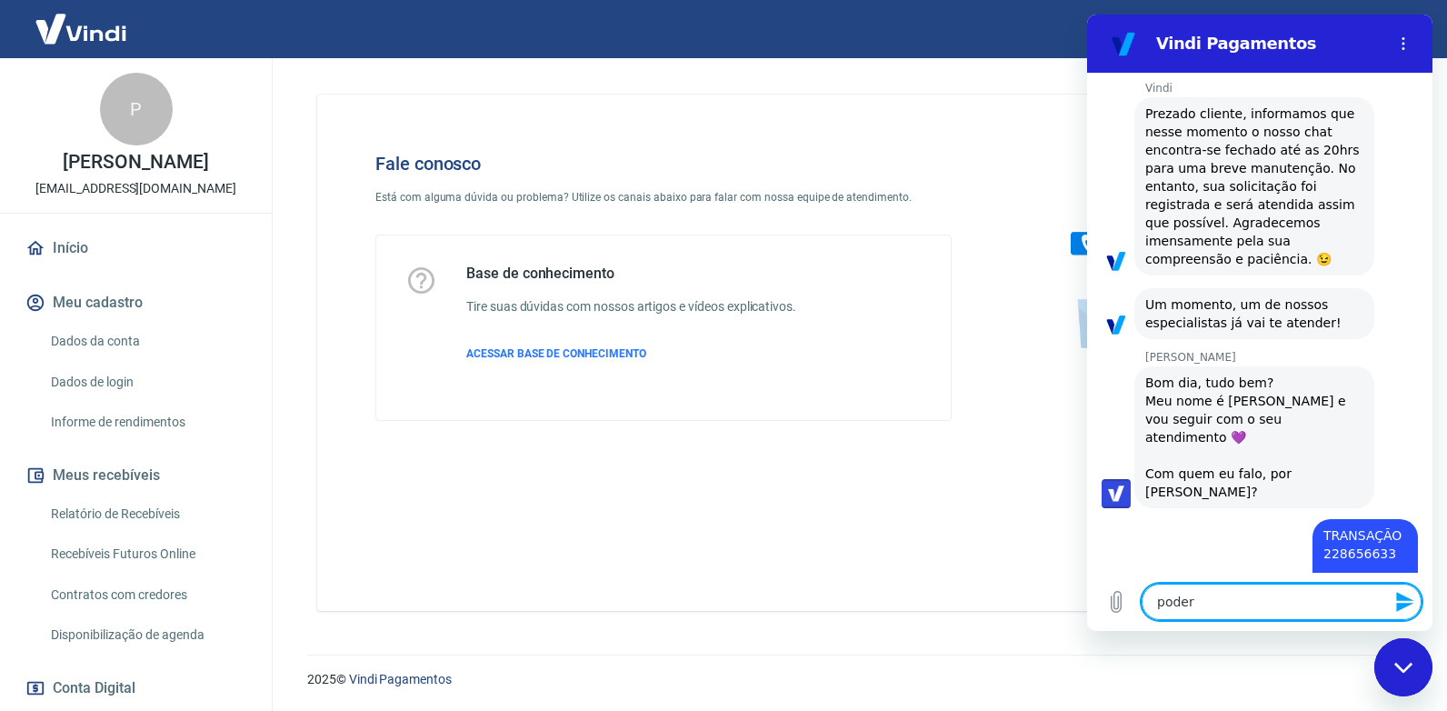
type textarea "poderi"
type textarea "x"
type textarea "poderia"
type textarea "x"
type textarea "poderia"
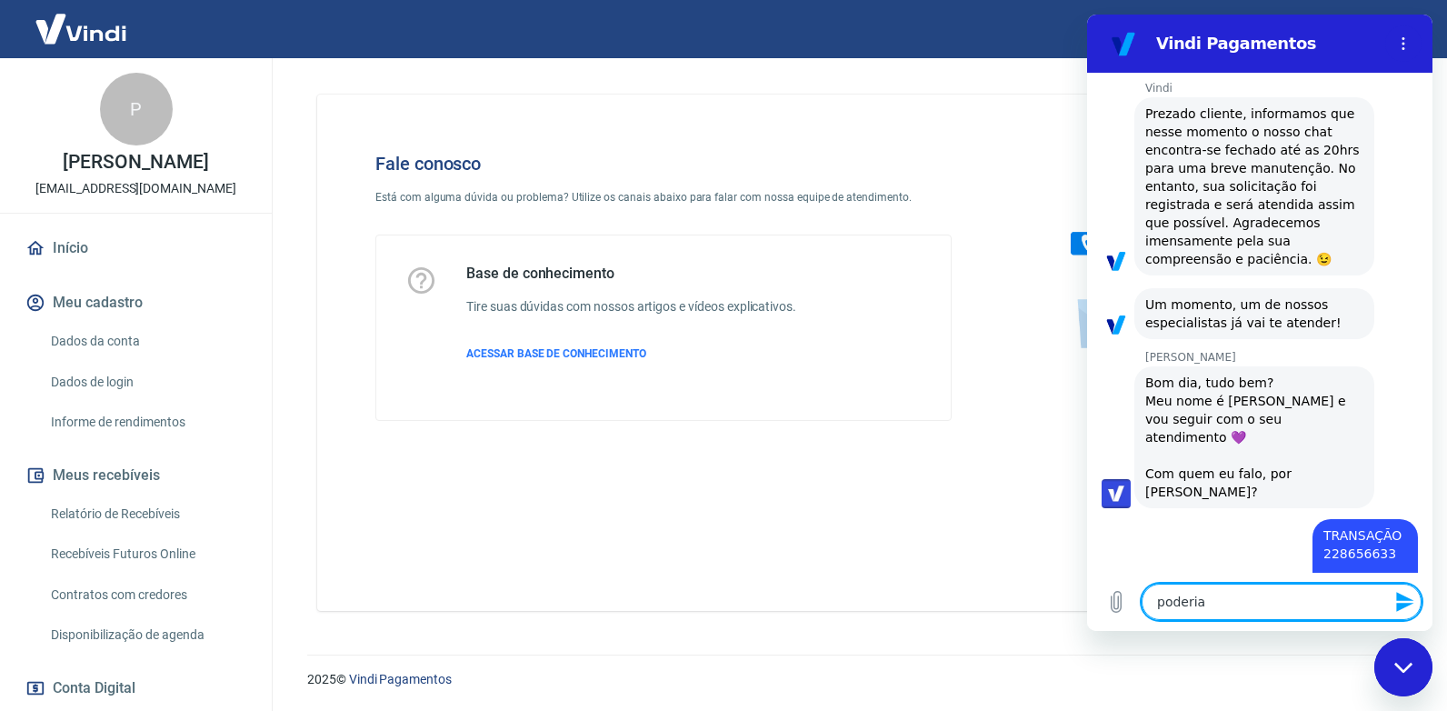
type textarea "x"
type textarea "poderia v"
type textarea "x"
type textarea "poderia ve"
type textarea "x"
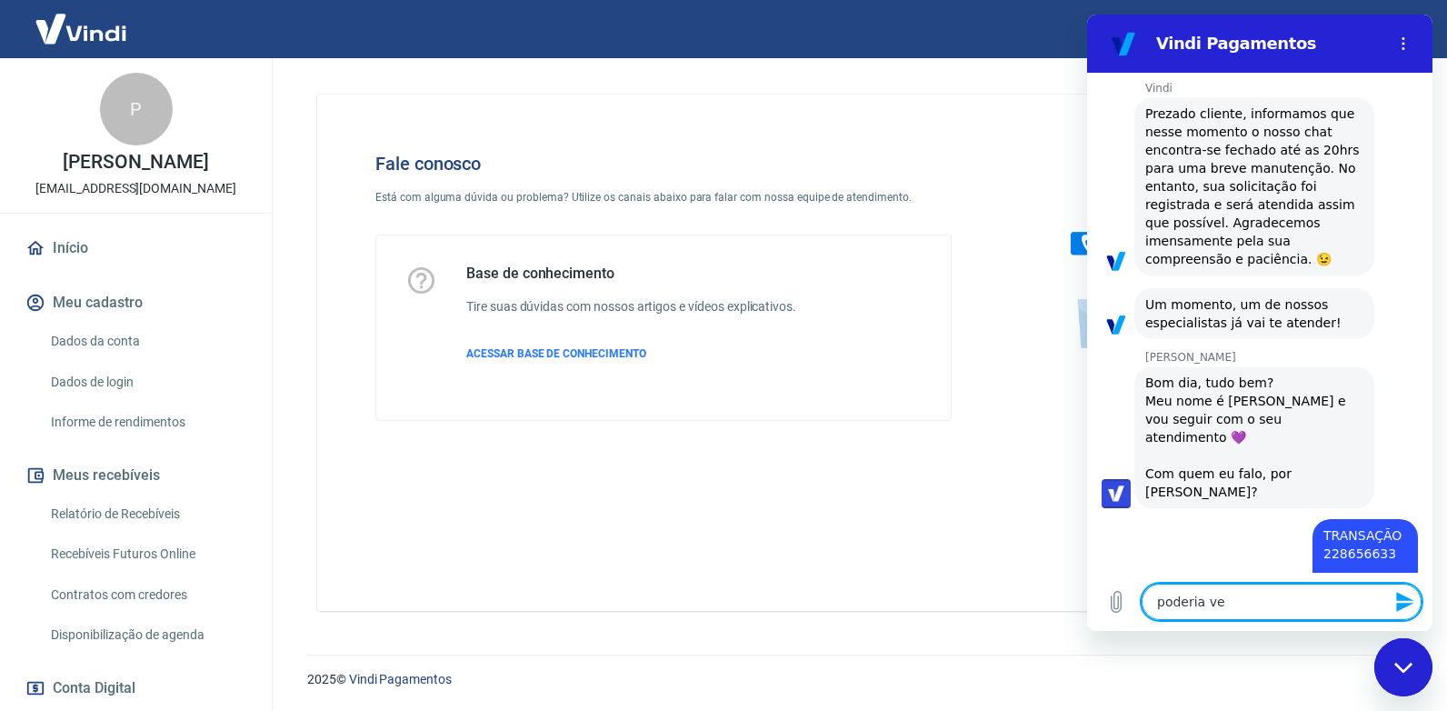
type textarea "poderia ver"
type textarea "x"
type textarea "poderia veri"
type textarea "x"
type textarea "poderia verif"
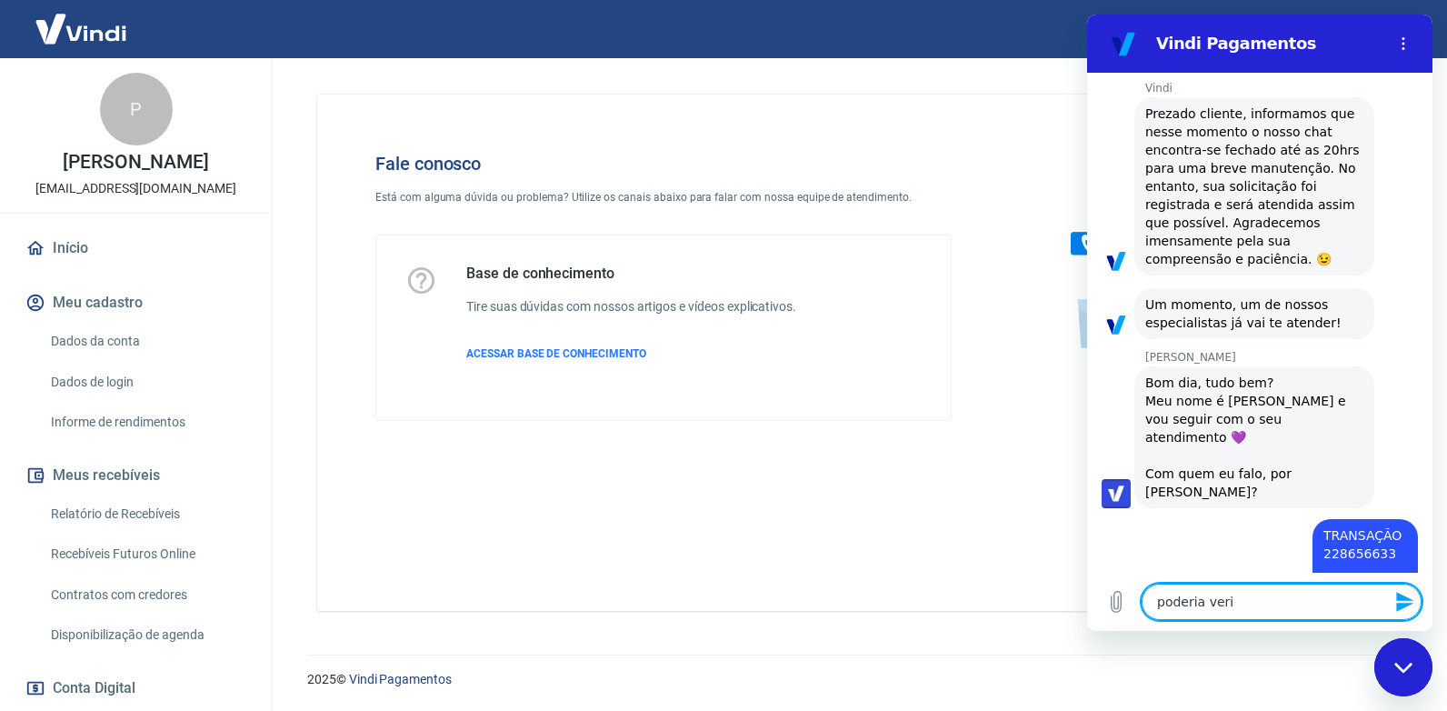
type textarea "x"
type textarea "poderia verifi"
type textarea "x"
type textarea "poderia verific"
type textarea "x"
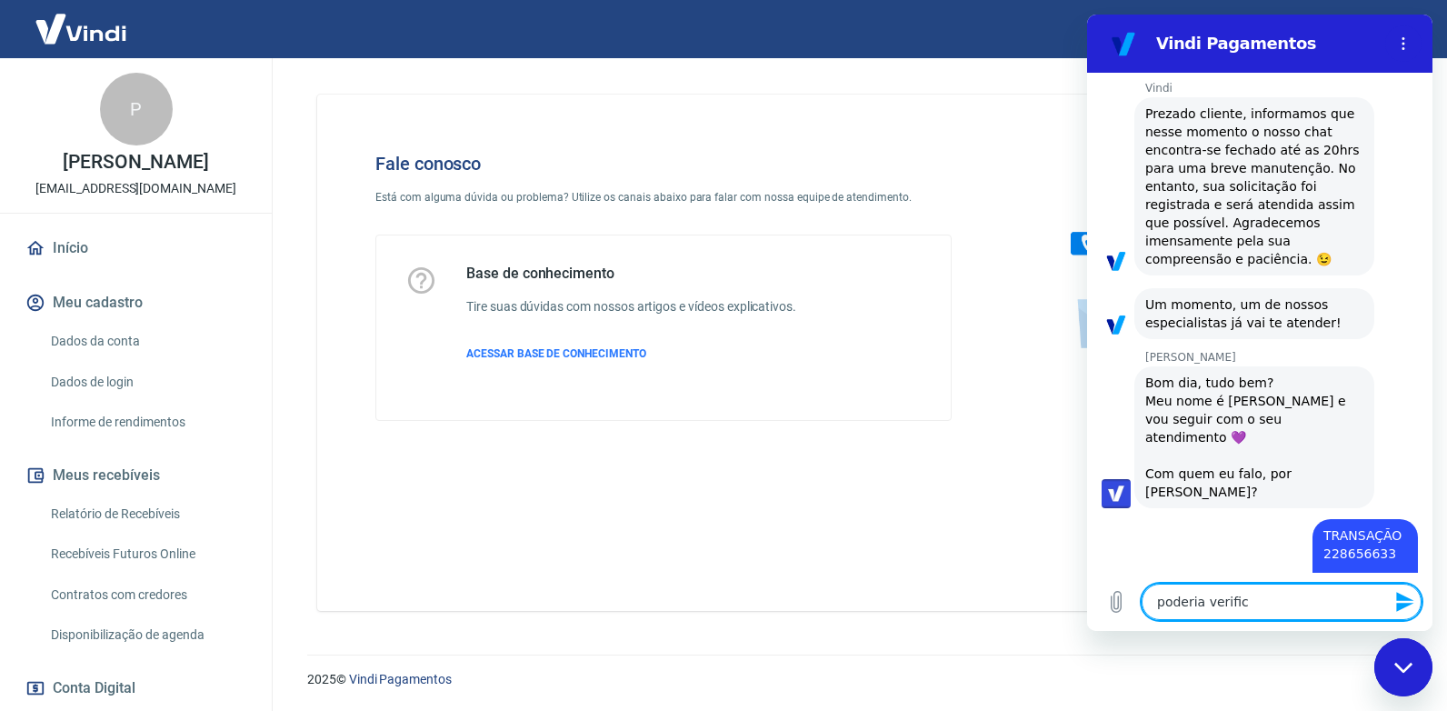
type textarea "poderia verifica"
type textarea "x"
type textarea "poderia verificar"
type textarea "x"
type textarea "poderia verificar"
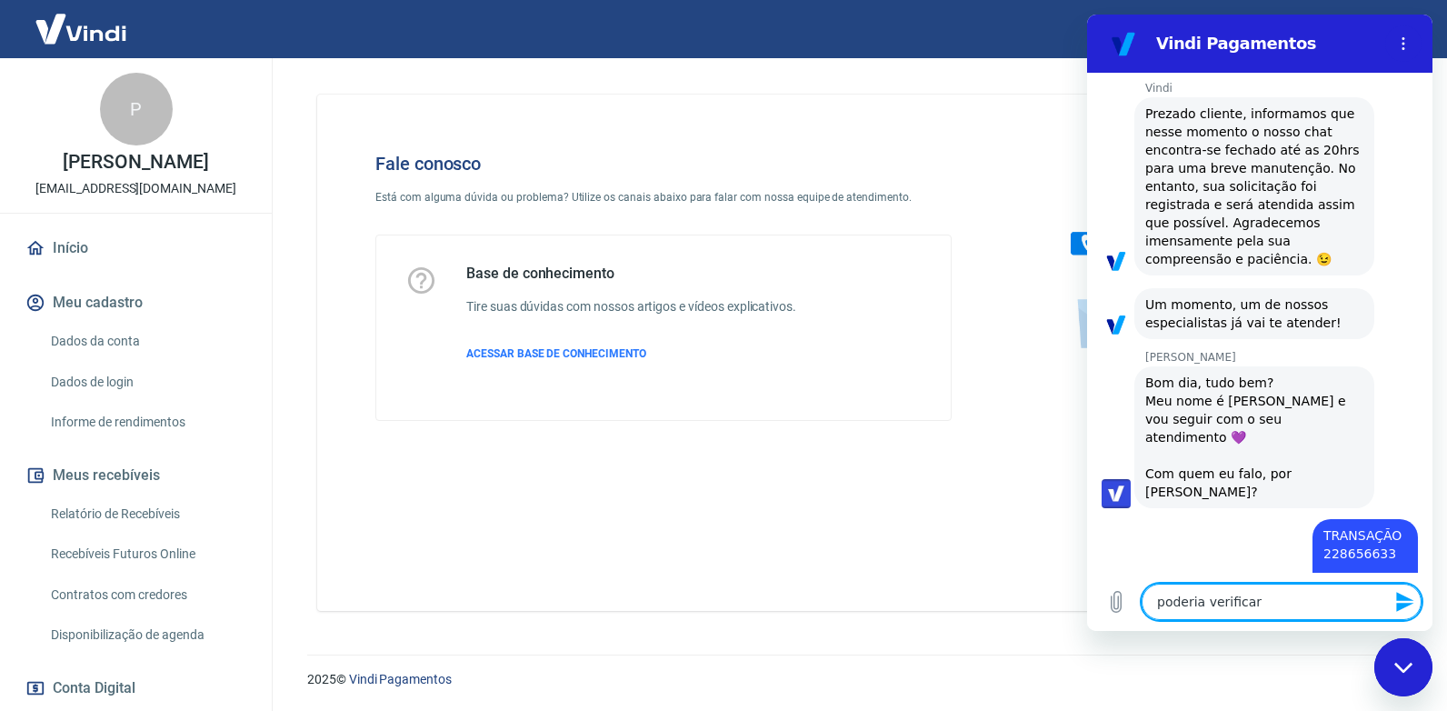
type textarea "x"
type textarea "poderia verificar p"
type textarea "x"
type textarea "poderia verificar po"
type textarea "x"
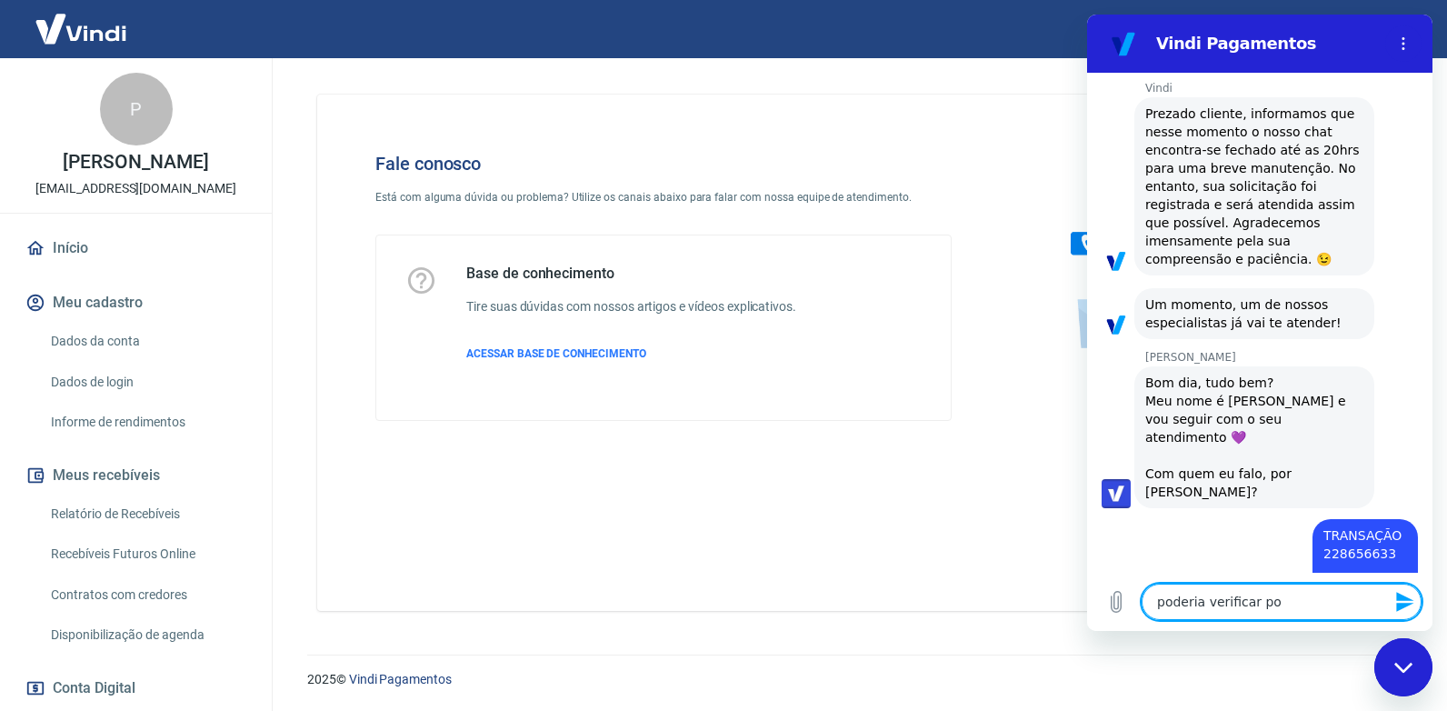
type textarea "poderia verificar por"
type textarea "x"
type textarea "poderia verificar por"
type textarea "x"
type textarea "poderia verificar por g"
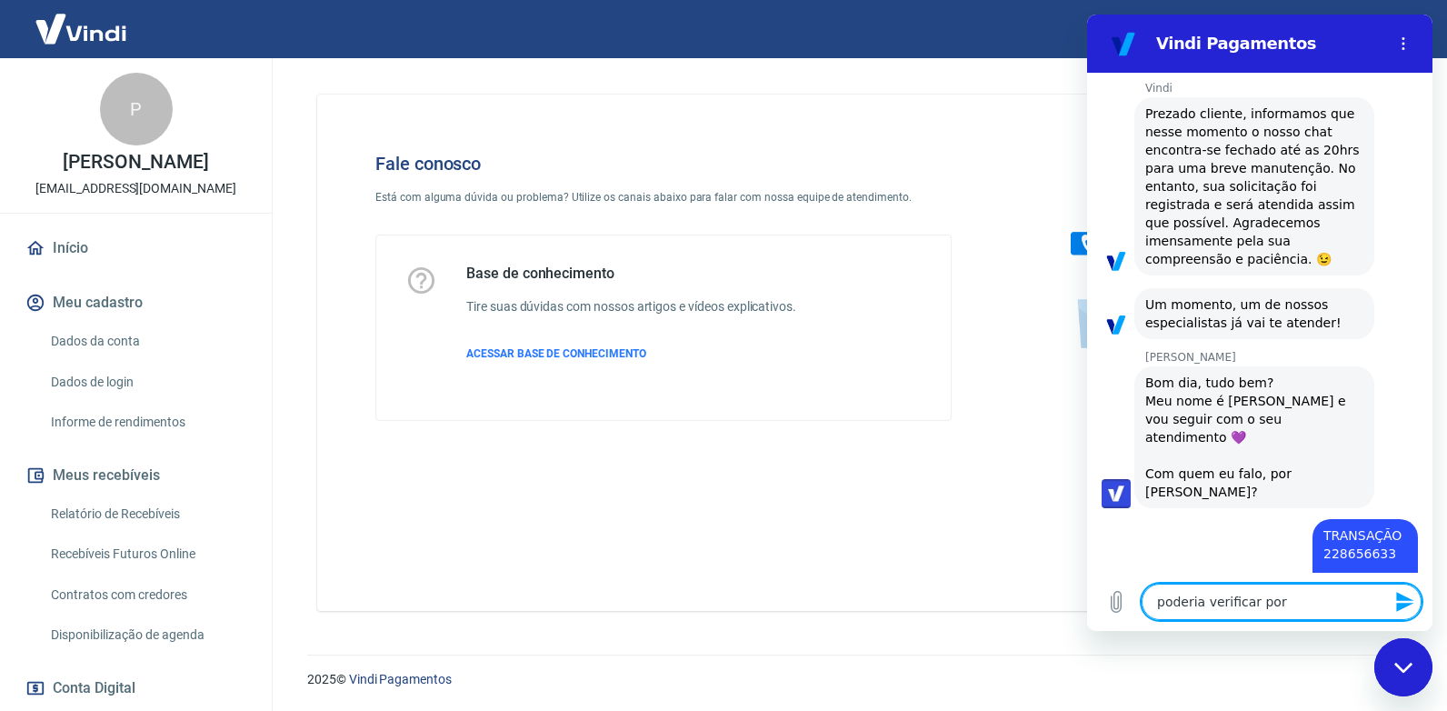
type textarea "x"
type textarea "poderia verificar por ge"
type textarea "x"
type textarea "poderia verificar por gen"
type textarea "x"
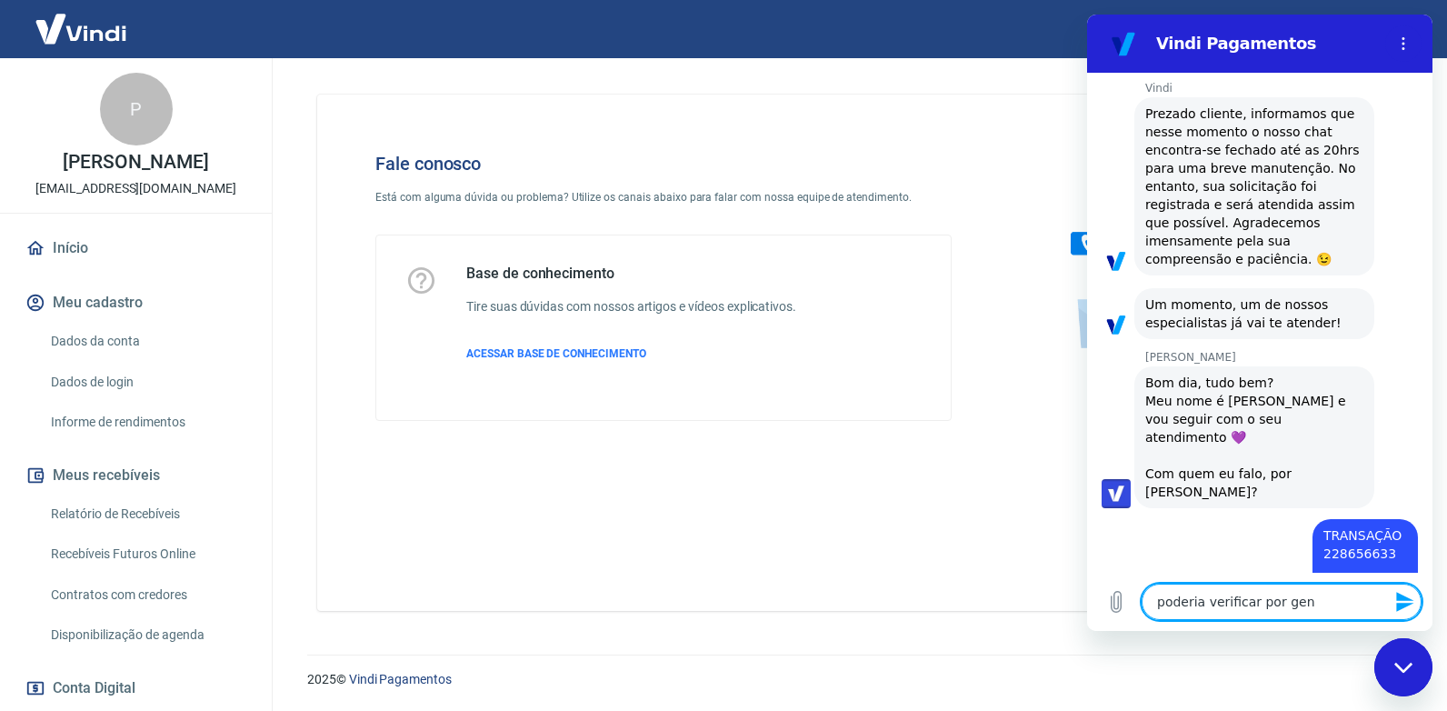
type textarea "poderia verificar por gent"
type textarea "x"
type textarea "poderia verificar por genti"
type textarea "x"
type textarea "poderia verificar por gentil"
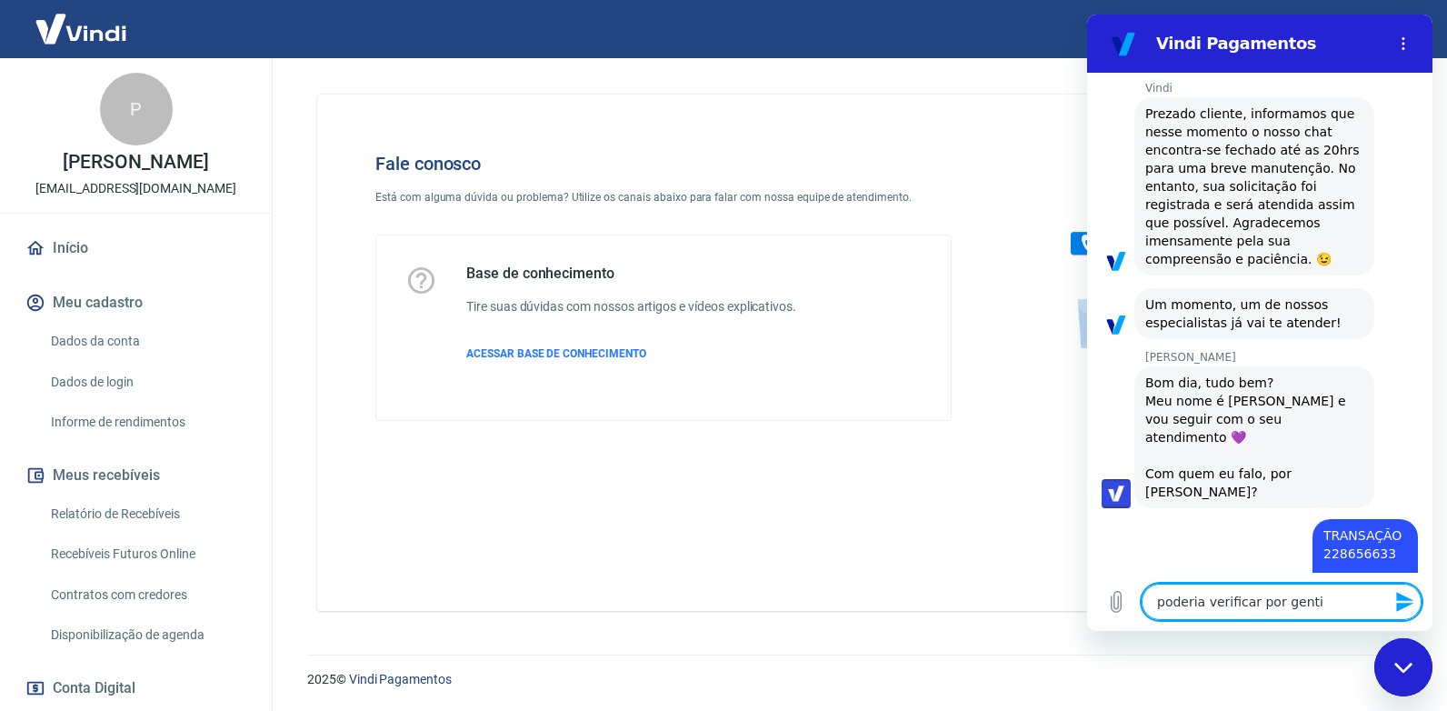
type textarea "x"
type textarea "poderia verificar por [PERSON_NAME]"
type textarea "x"
type textarea "poderia verificar por [PERSON_NAME]"
type textarea "x"
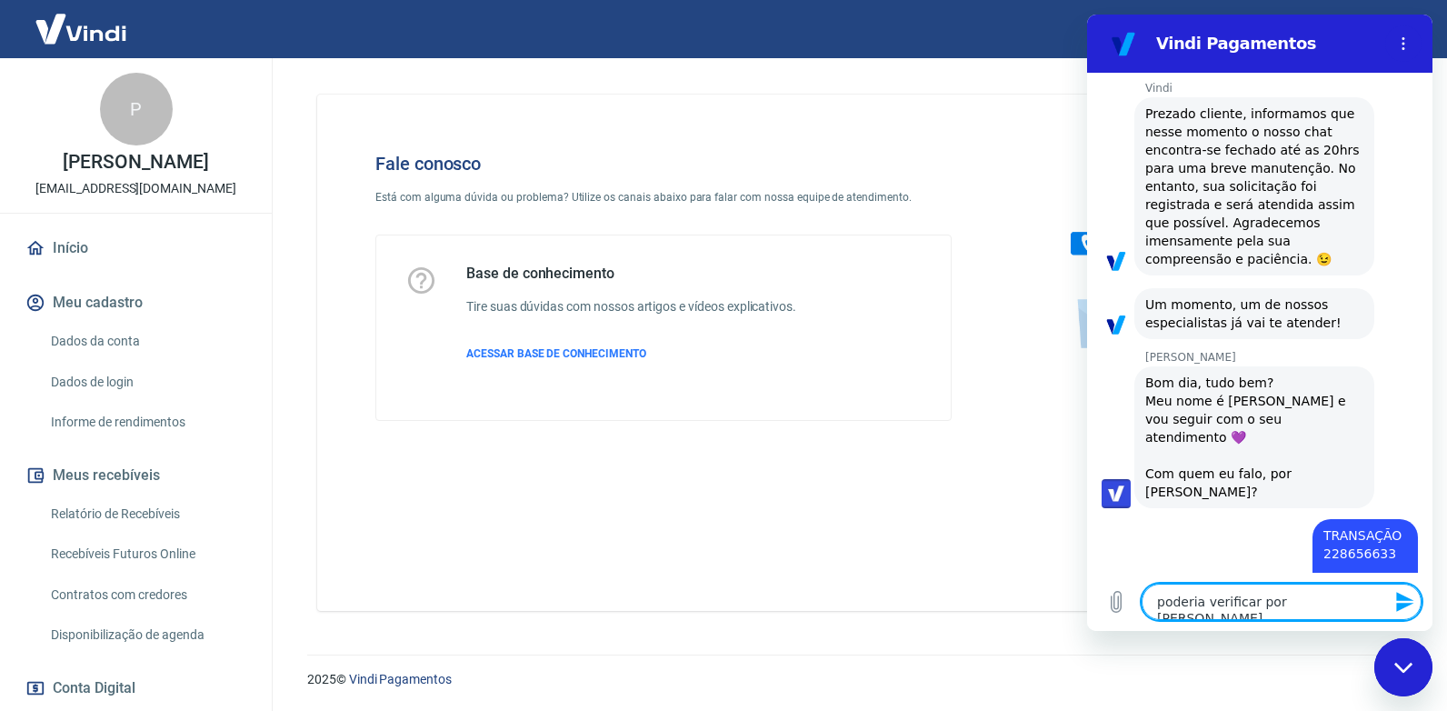
type textarea "poderia verificar por [PERSON_NAME]"
type textarea "x"
type textarea "poderia verificar por [PERSON_NAME]"
type textarea "x"
type textarea "poderia verificar por [PERSON_NAME] e"
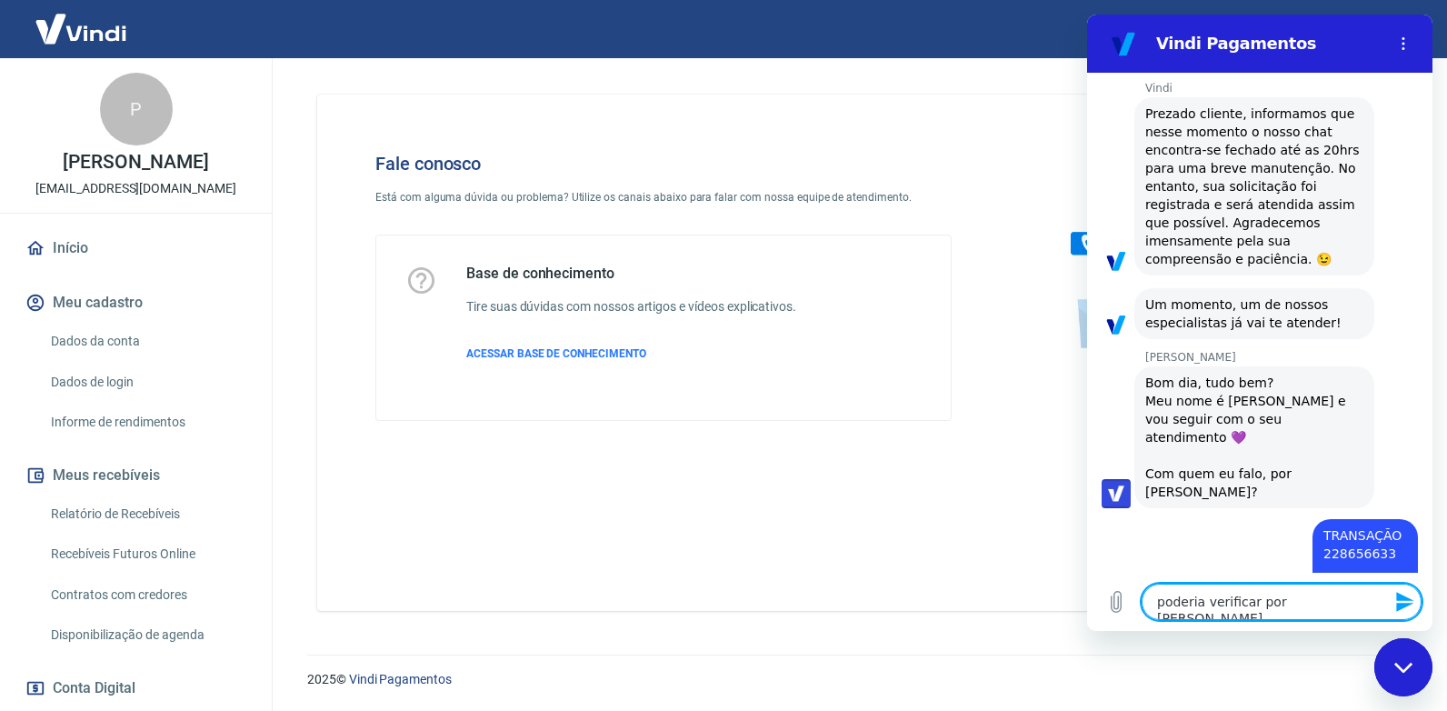
type textarea "x"
type textarea "poderia verificar por gentileza es"
type textarea "x"
type textarea "poderia verificar por gentileza ess"
type textarea "x"
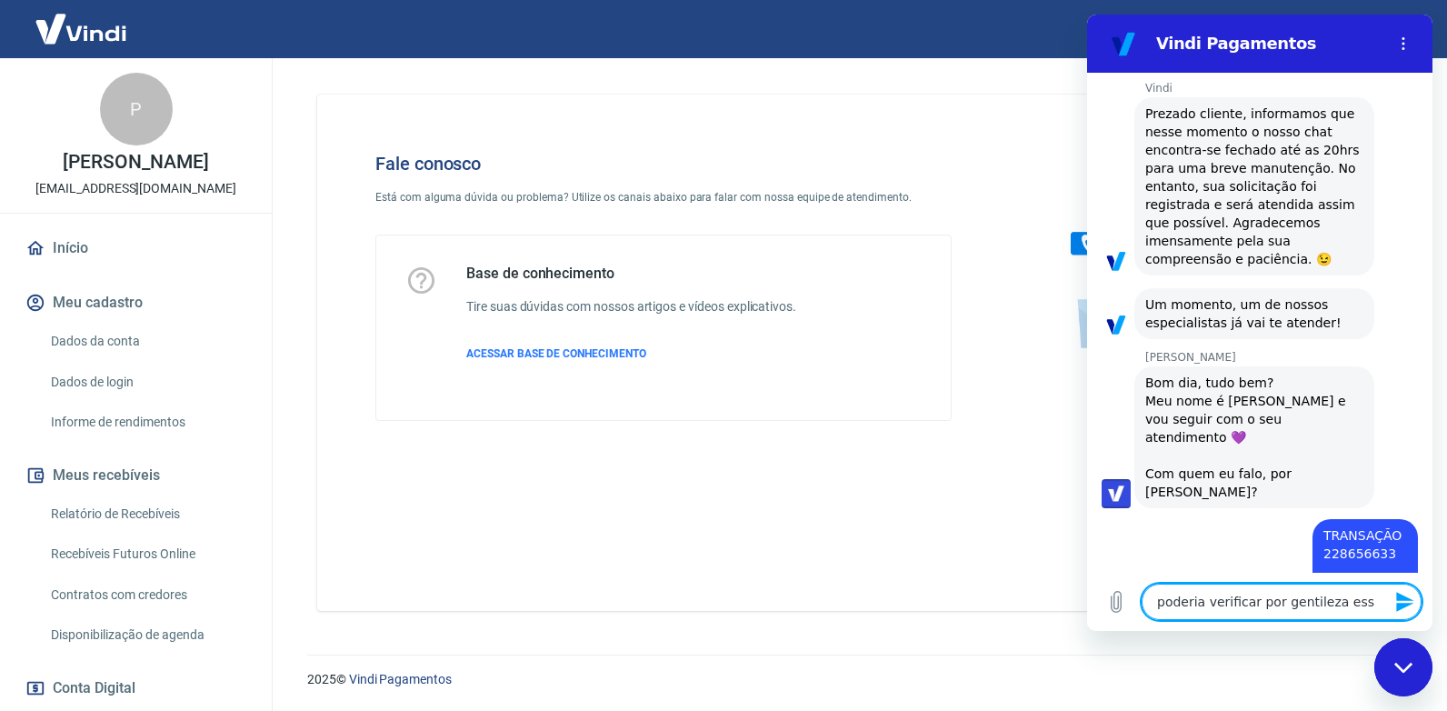
type textarea "poderia verificar por [PERSON_NAME]"
type textarea "x"
type textarea "poderia verificar por [PERSON_NAME]"
type textarea "x"
type textarea "poderia verificar por gentileza essa t"
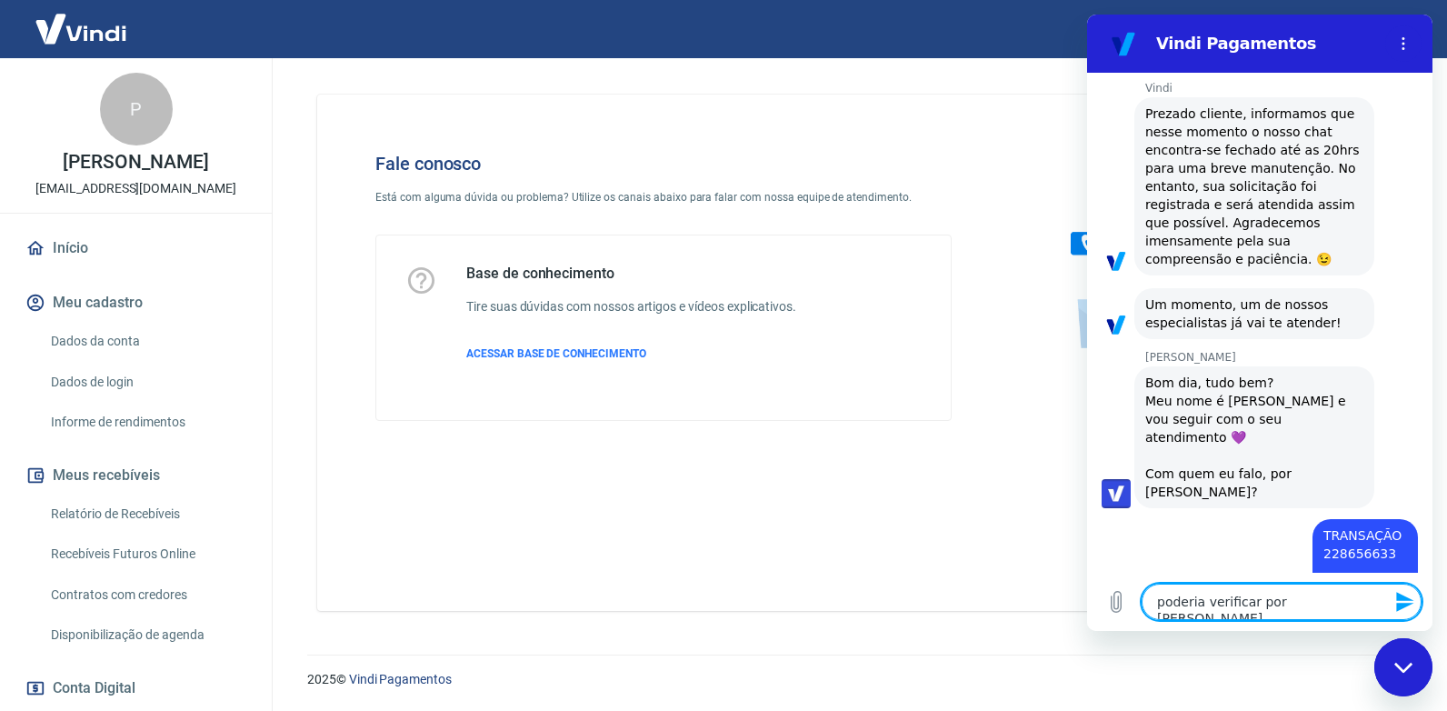
type textarea "x"
type textarea "poderia verificar por gentileza essa tr"
type textarea "x"
type textarea "poderia verificar por gentileza essa tra"
type textarea "x"
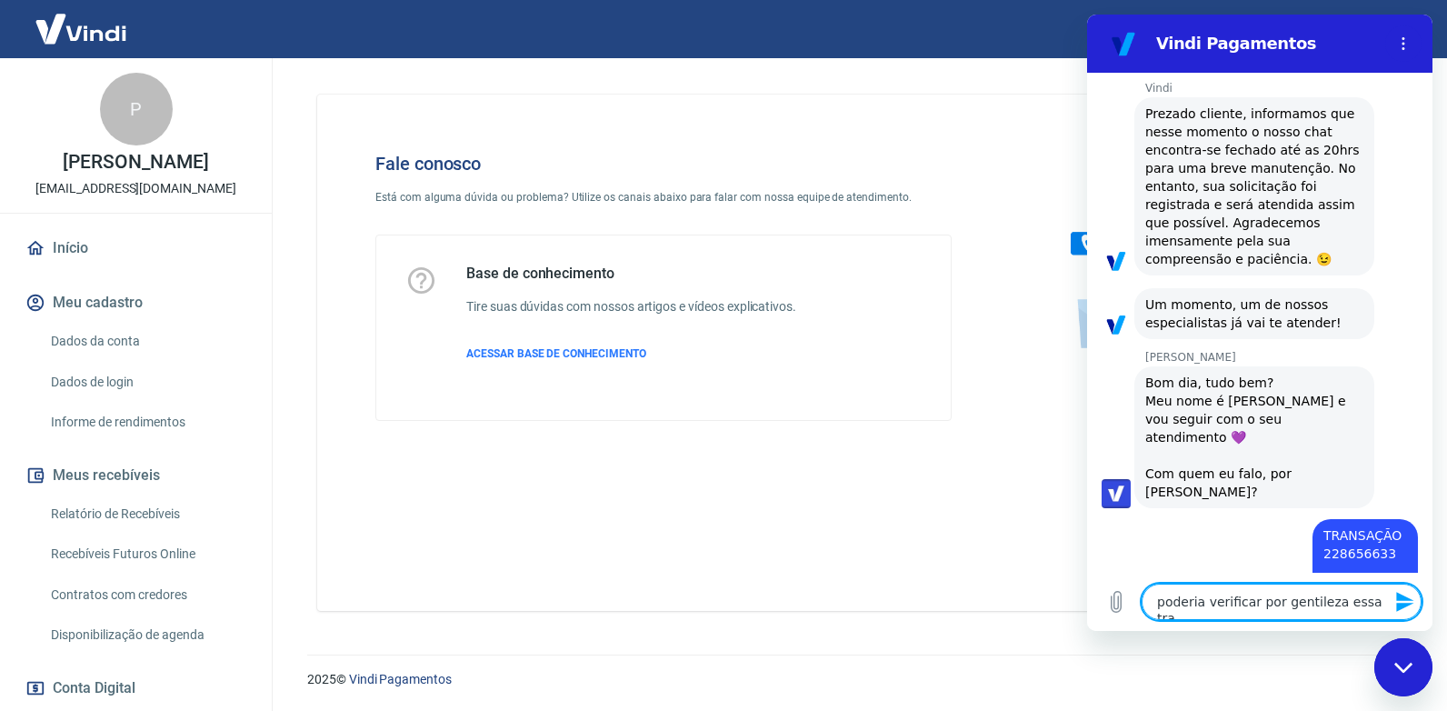
type textarea "poderia verificar por gentileza essa tran"
type textarea "x"
type textarea "poderia verificar por gentileza essa trans"
type textarea "x"
type textarea "poderia verificar por gentileza essa transa"
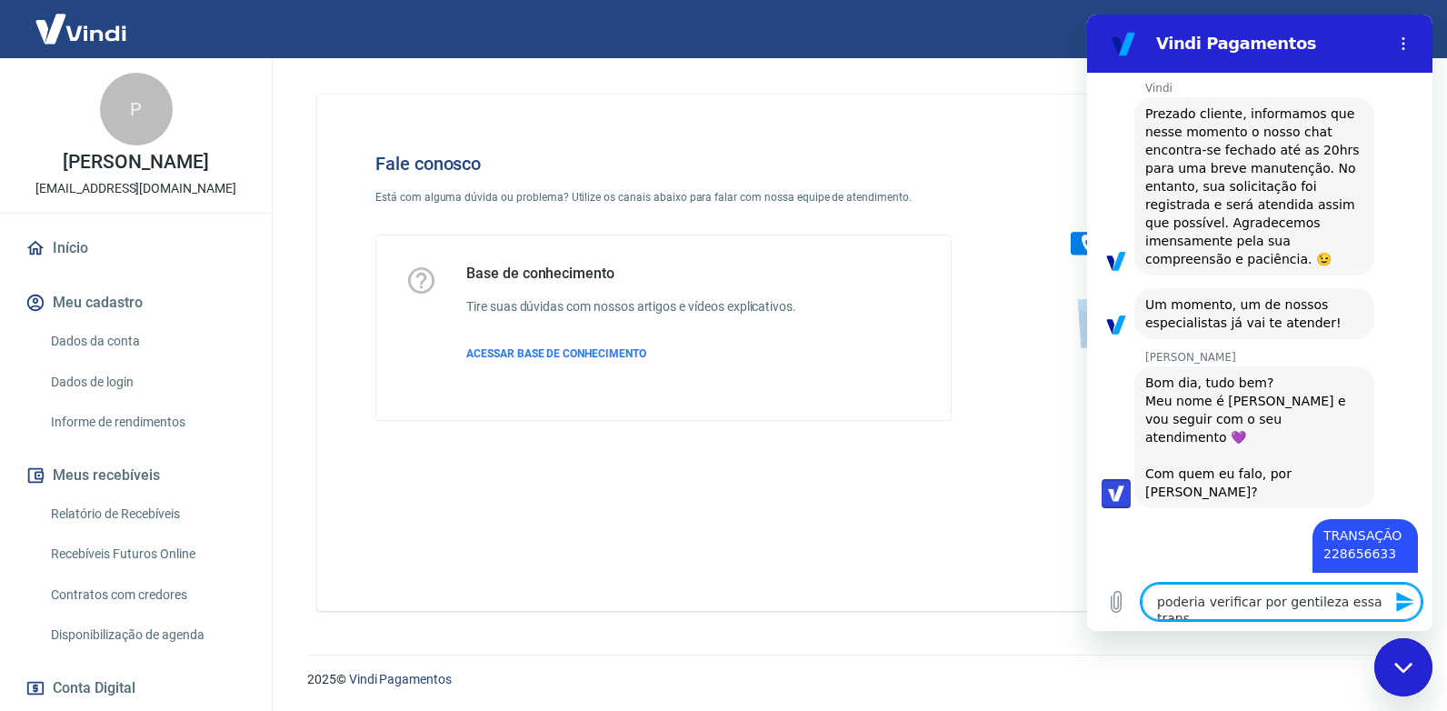
type textarea "x"
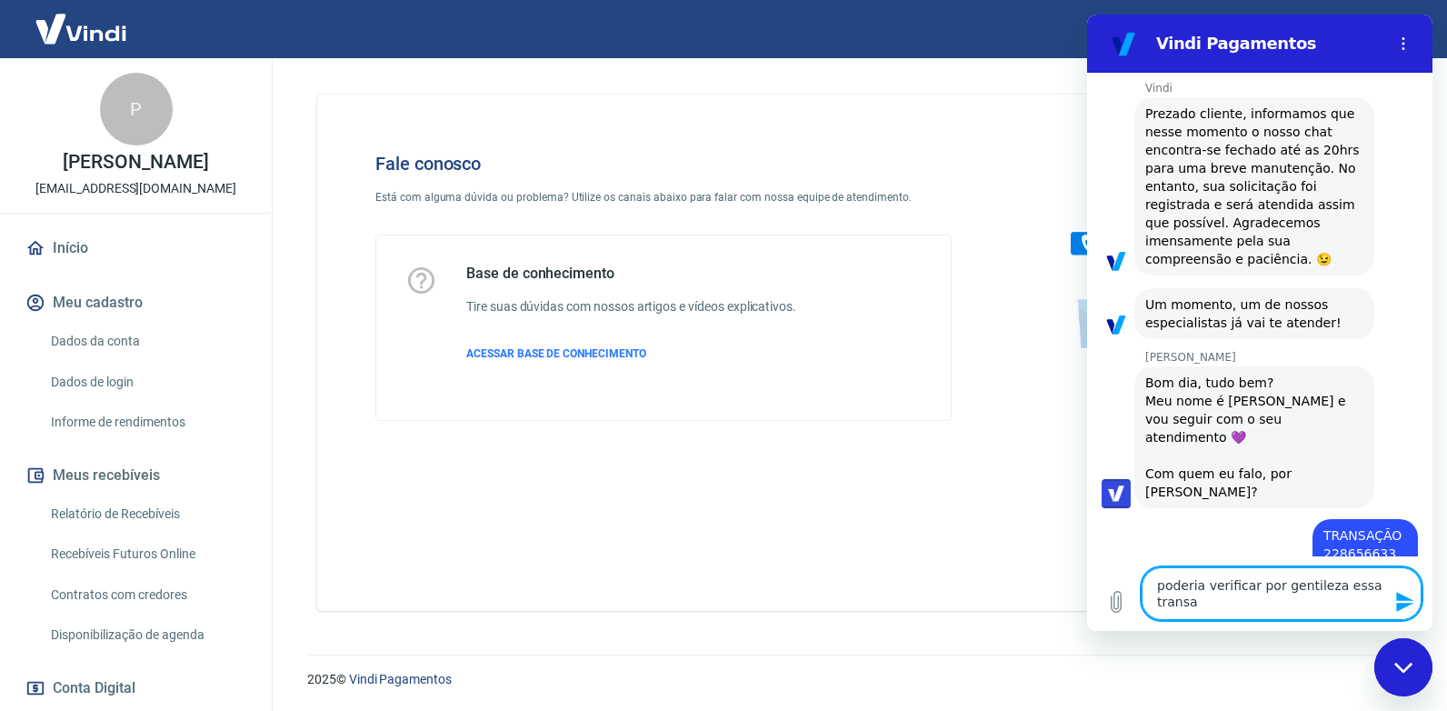
type textarea "poderia verificar por gentileza essa transaç"
type textarea "x"
type textarea "poderia verificar por gentileza essa transaçã"
type textarea "x"
type textarea "poderia verificar por gentileza essa transação"
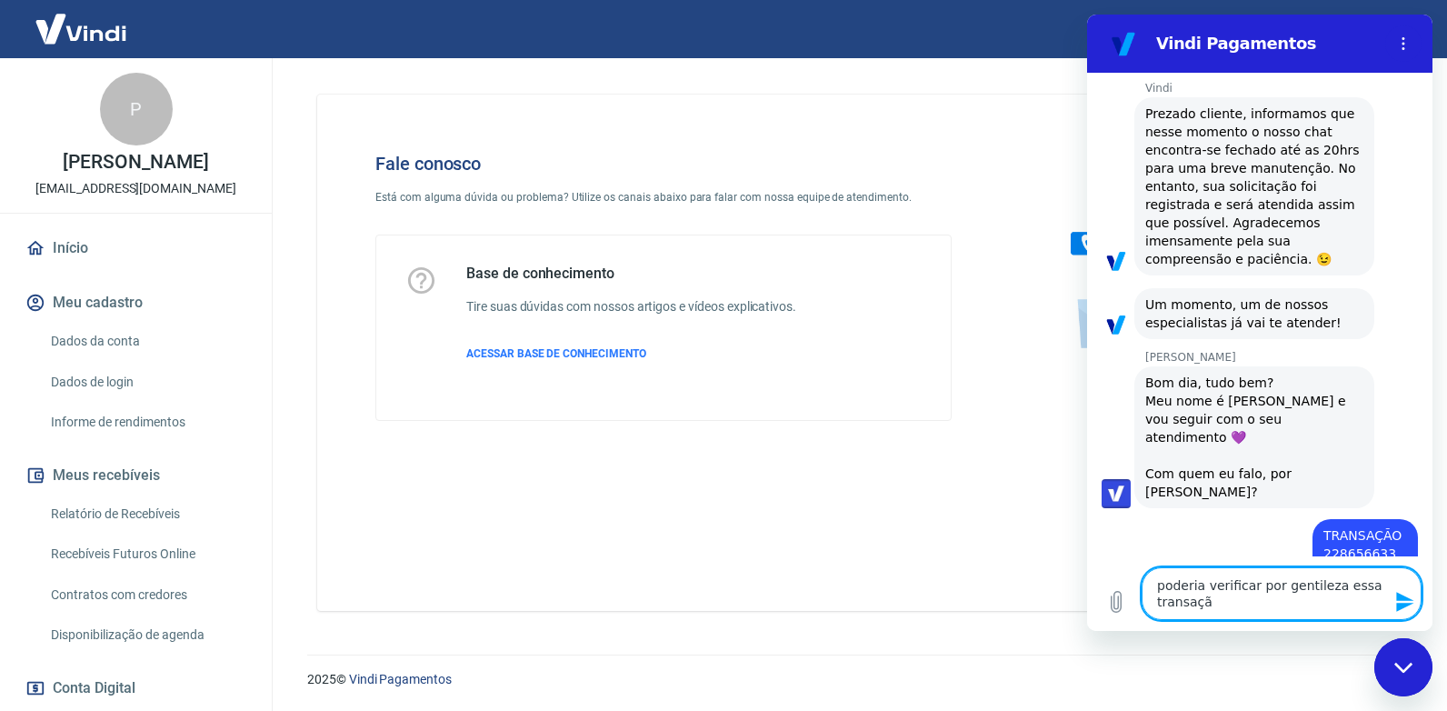
type textarea "x"
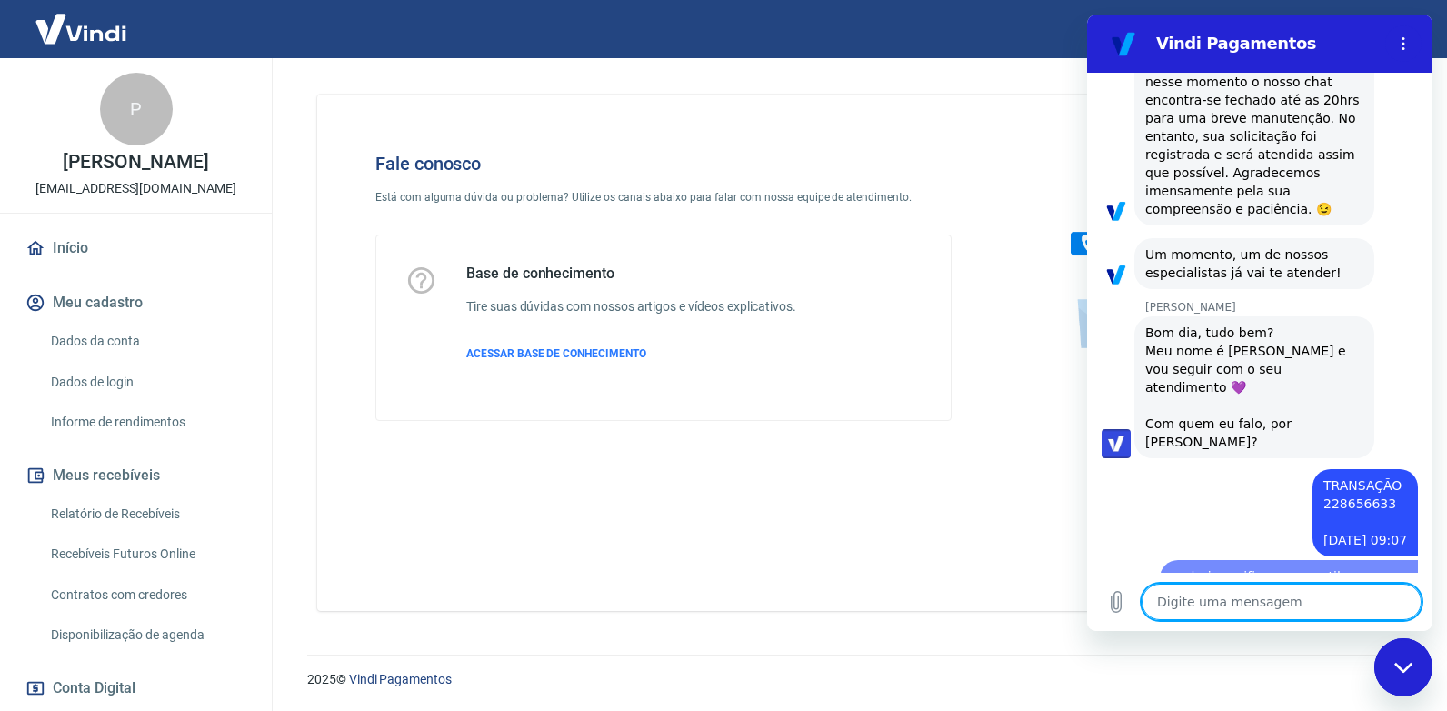
type textarea "x"
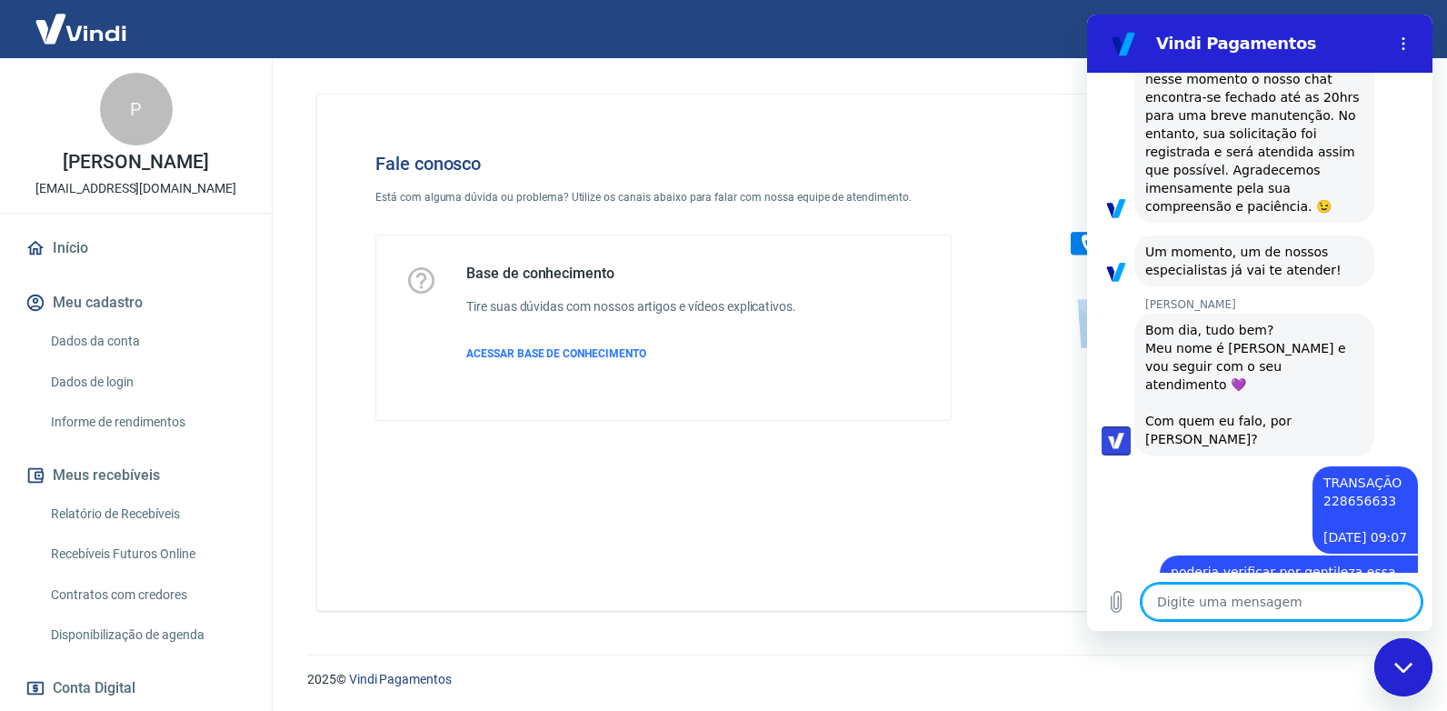
type textarea "e"
type textarea "x"
type textarea "el"
type textarea "x"
type textarea "ela"
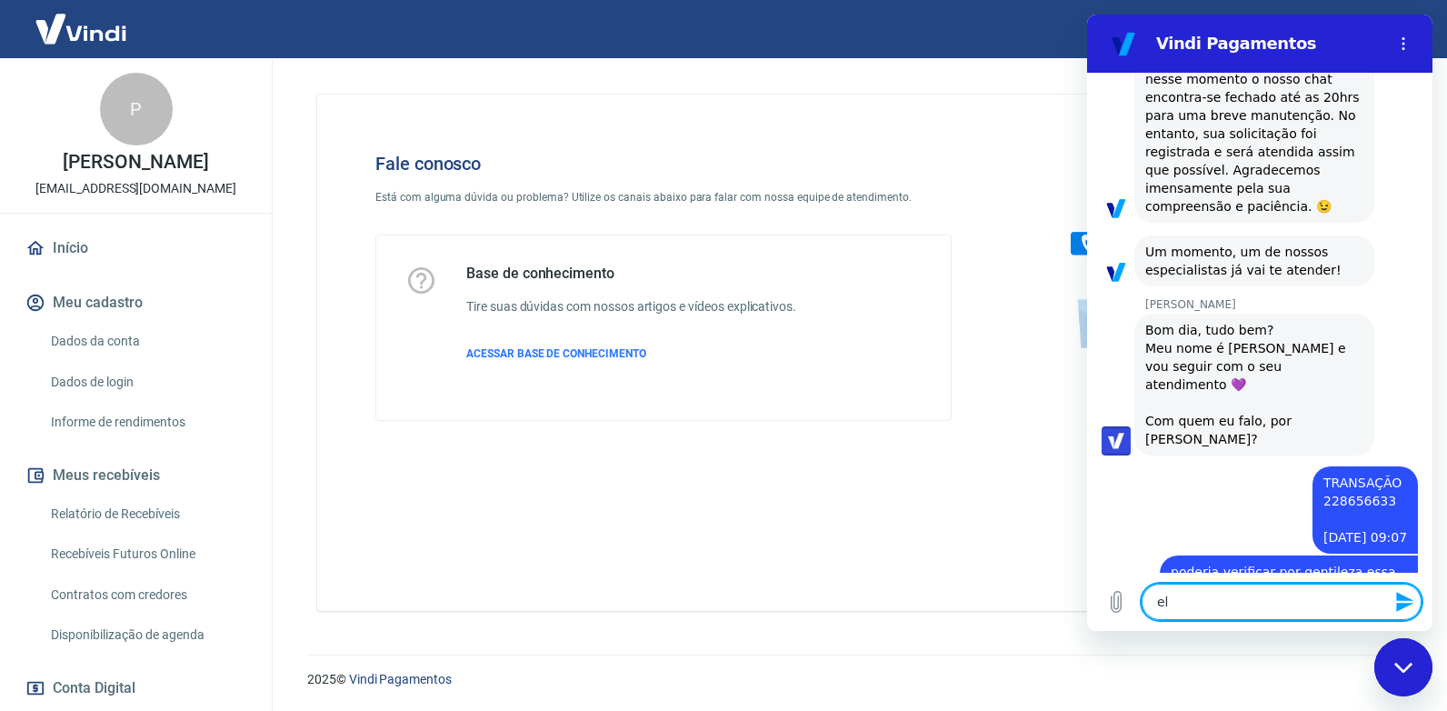
type textarea "x"
type textarea "ela"
type textarea "x"
type textarea "ela f"
type textarea "x"
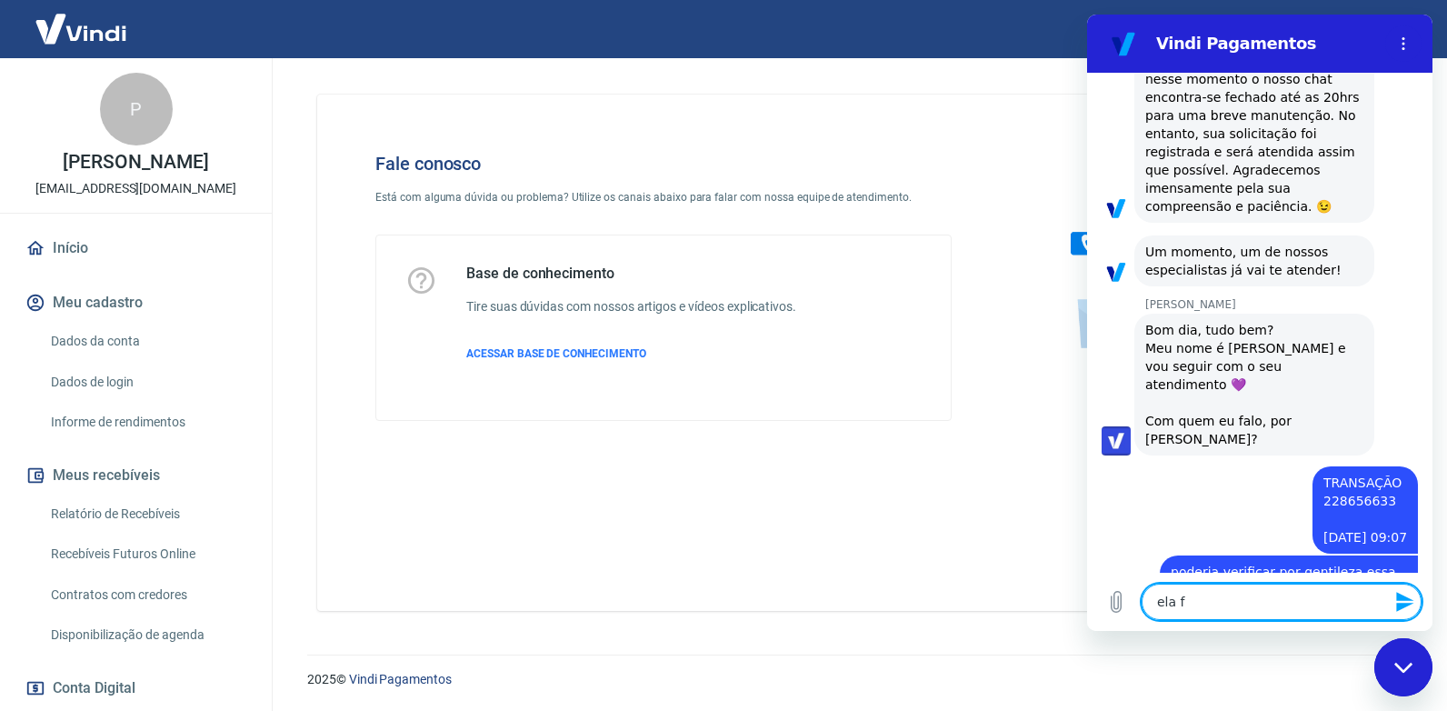
type textarea "ela fo"
type textarea "x"
type textarea "ela foi"
type textarea "x"
type textarea "ela foi"
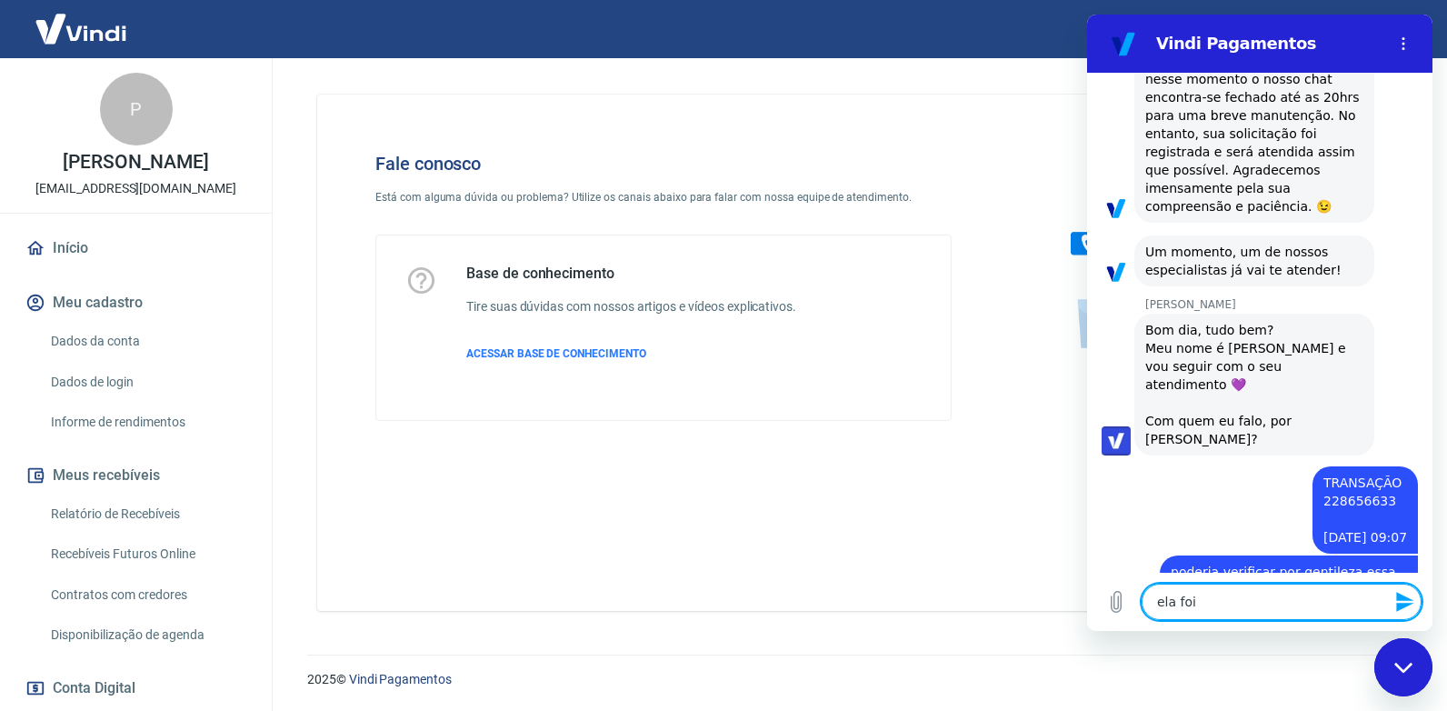
type textarea "x"
type textarea "ela foi r"
type textarea "x"
type textarea "ela foi re"
type textarea "x"
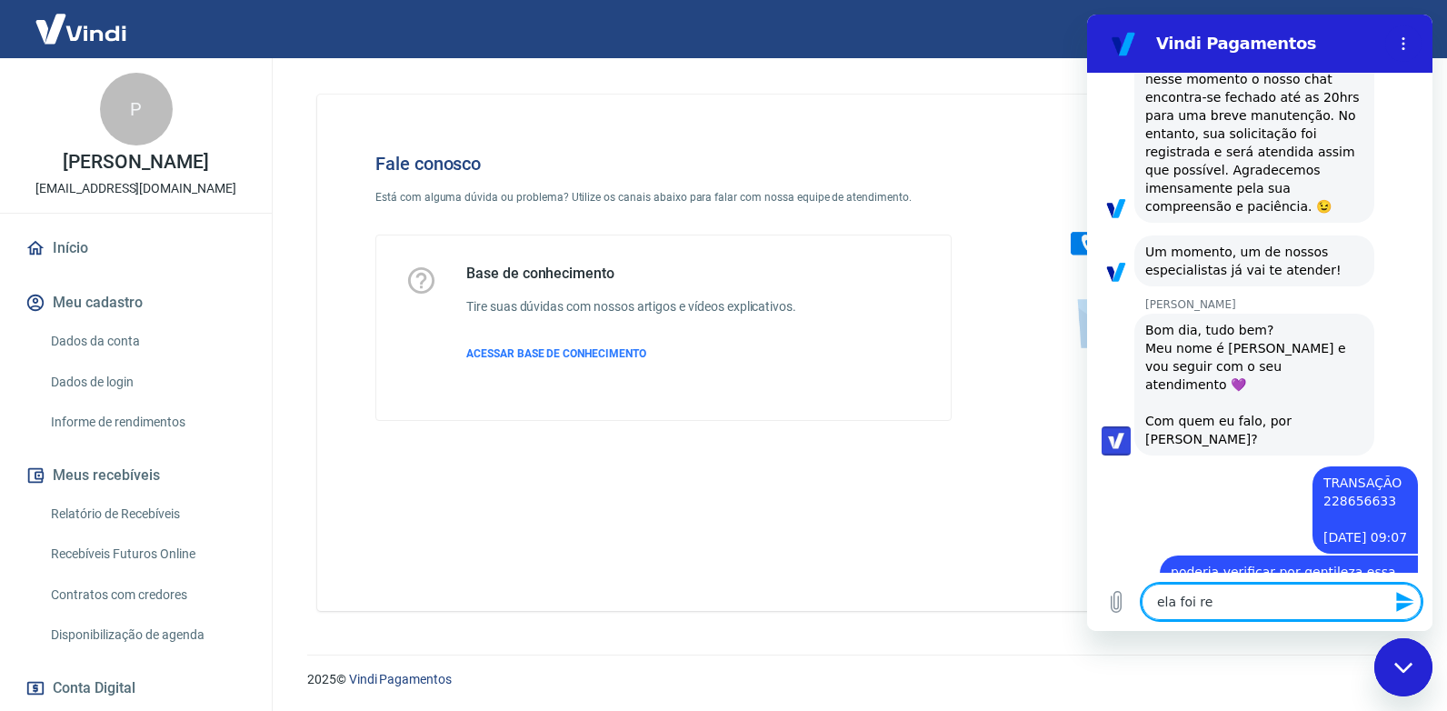
type textarea "ela foi rec"
type textarea "x"
type textarea "ela foi rece"
type textarea "x"
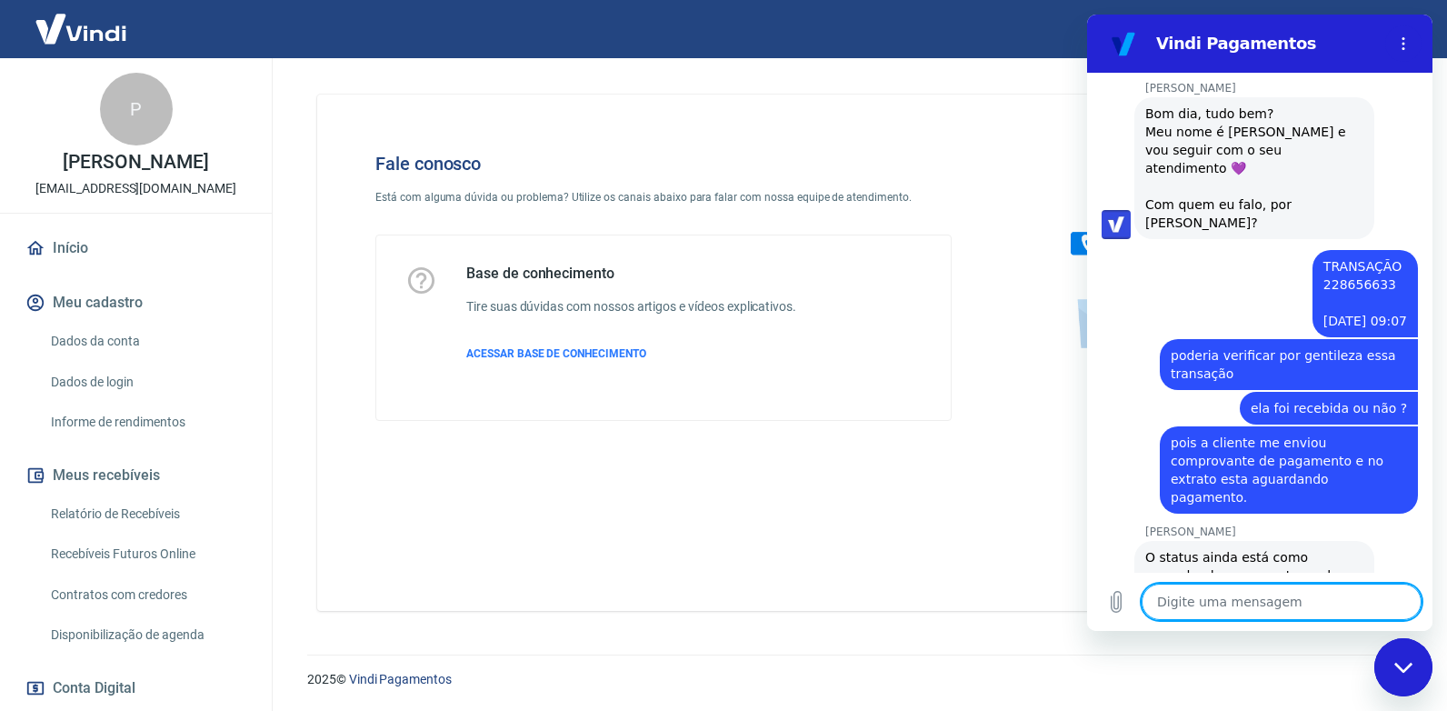
scroll to position [1206, 0]
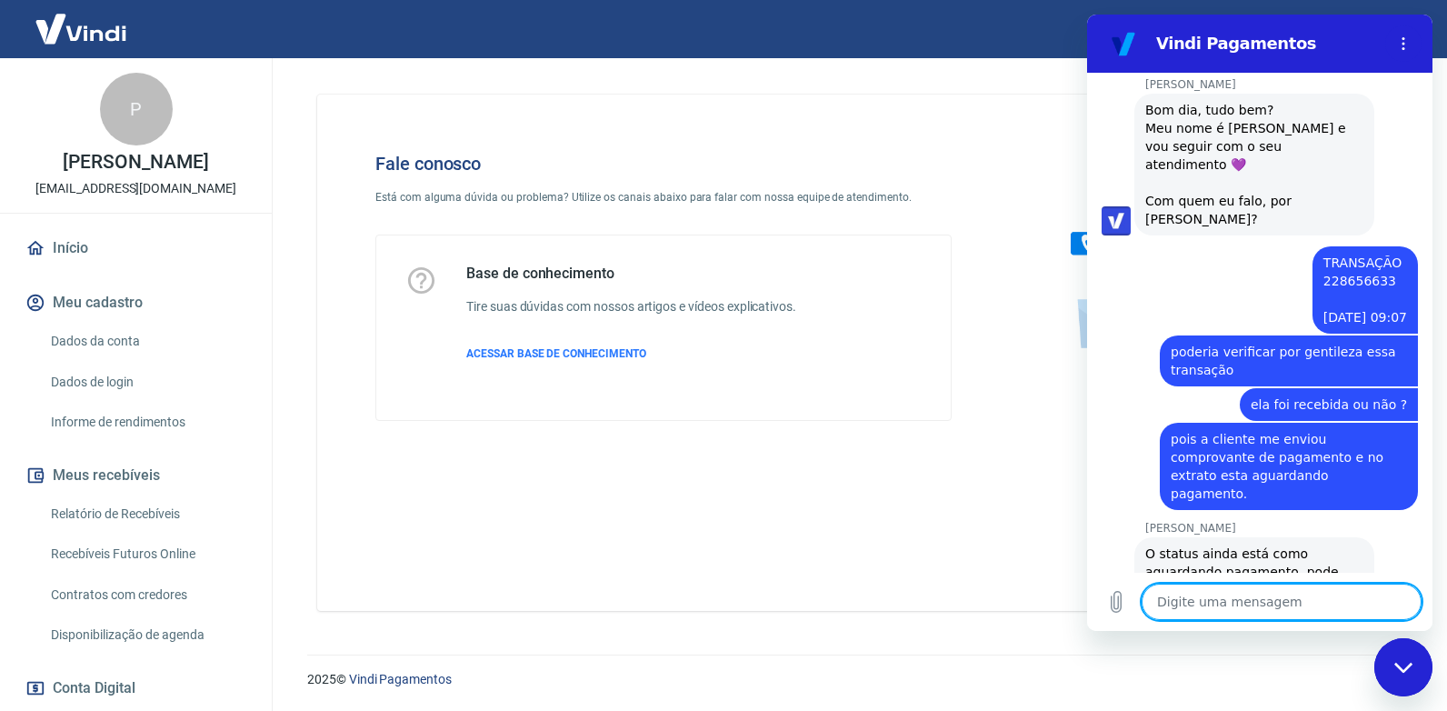
click at [1186, 597] on textarea at bounding box center [1281, 601] width 280 height 36
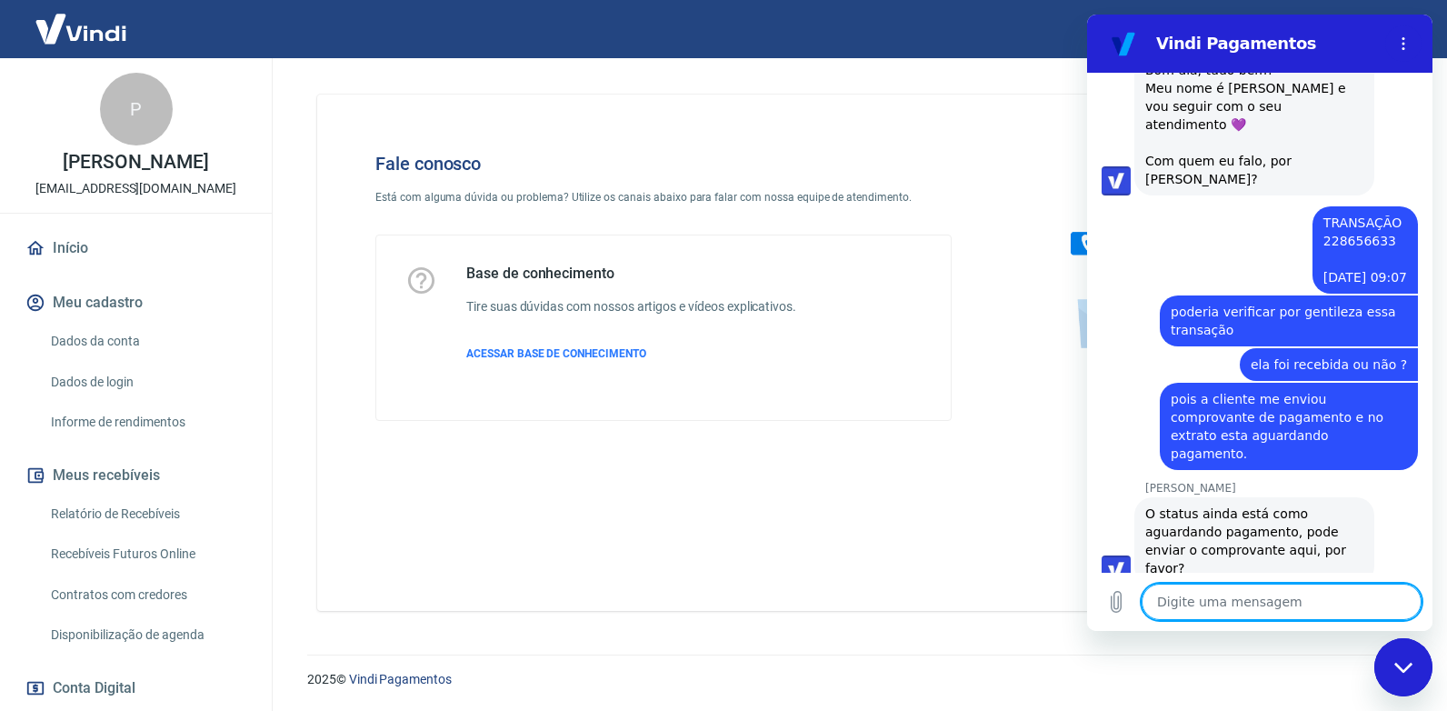
scroll to position [1250, 0]
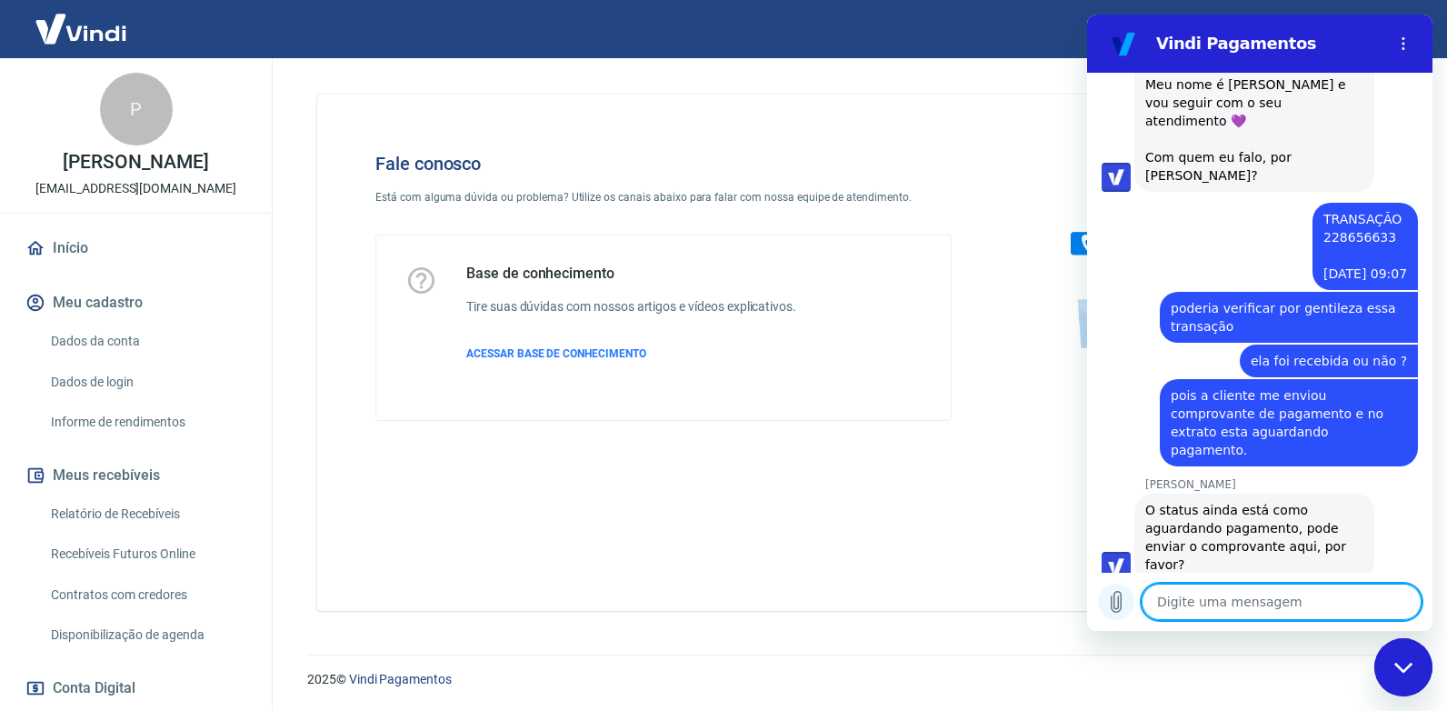
click at [1116, 609] on icon "Carregar arquivo" at bounding box center [1116, 602] width 10 height 21
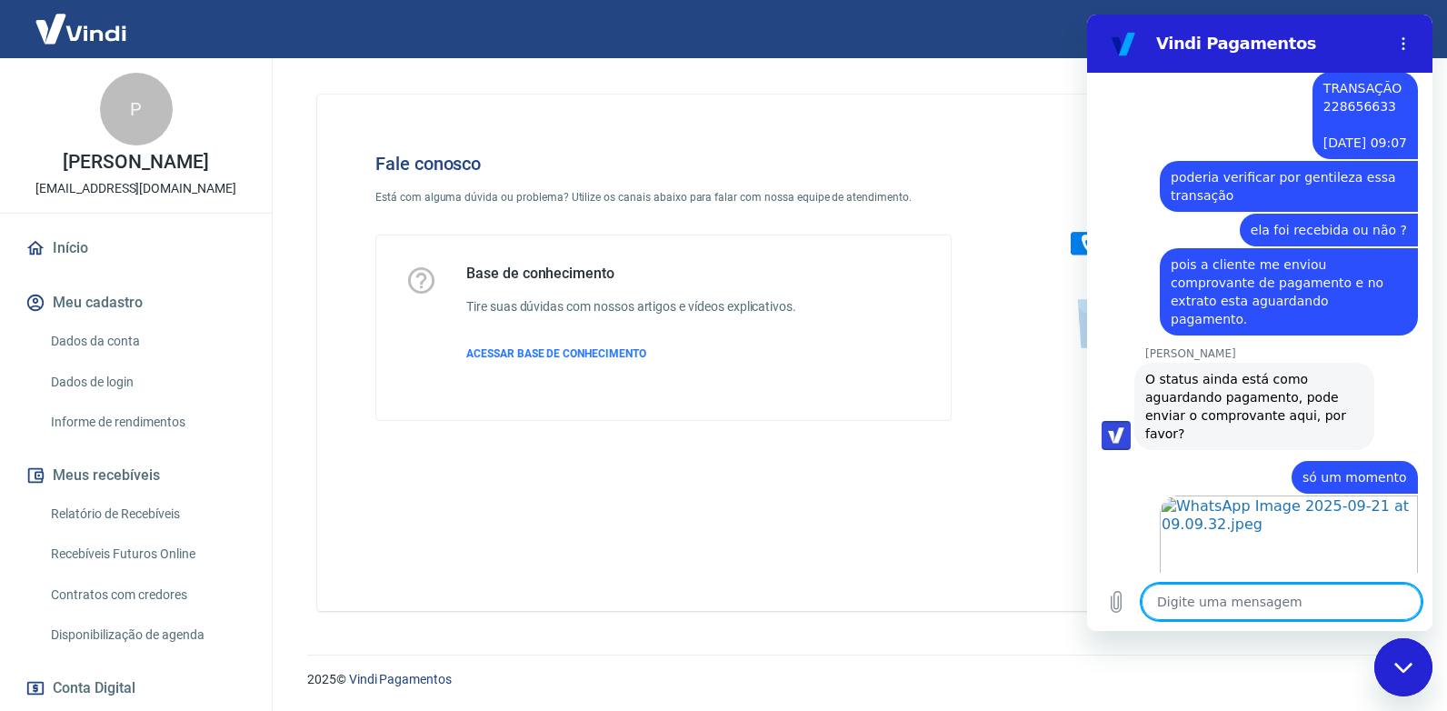
scroll to position [1384, 0]
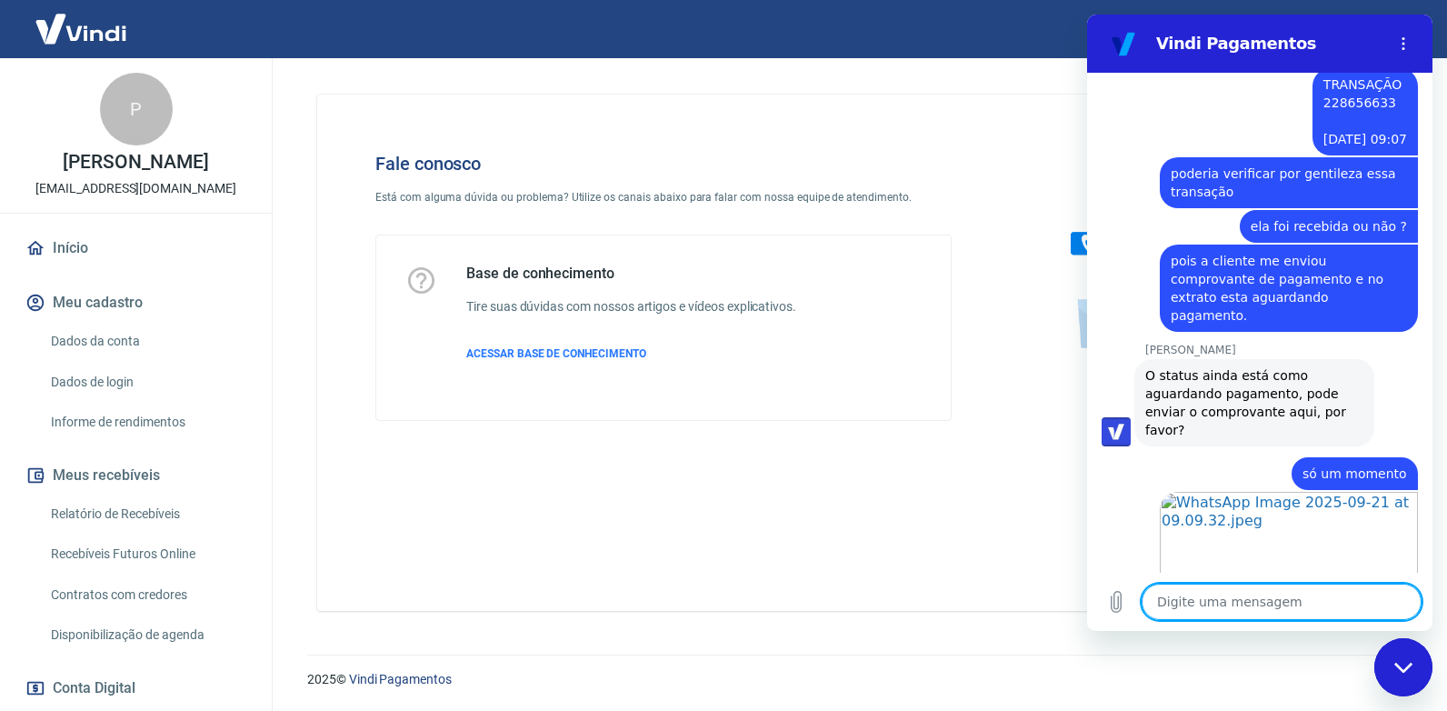
click at [1272, 585] on textarea at bounding box center [1281, 601] width 280 height 36
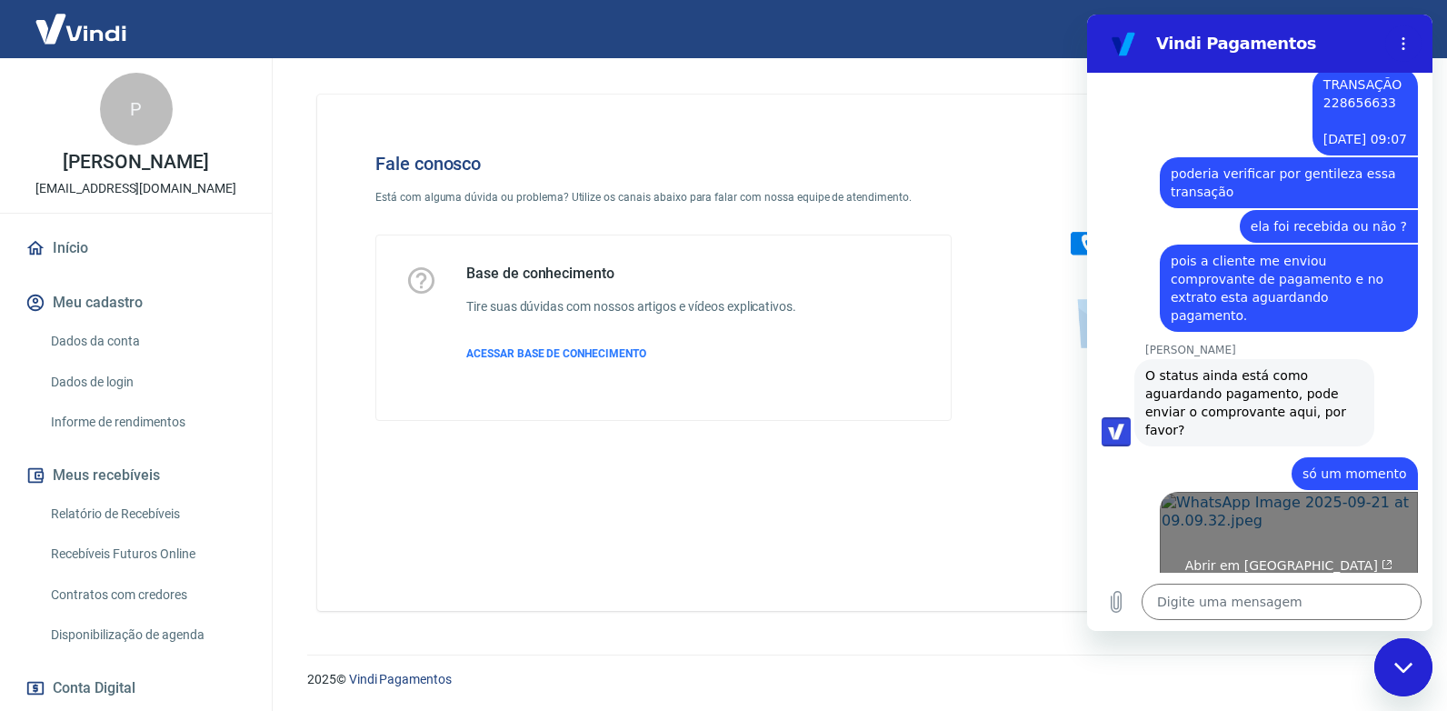
click at [1229, 492] on link "Abrir em [GEOGRAPHIC_DATA]" at bounding box center [1289, 558] width 258 height 133
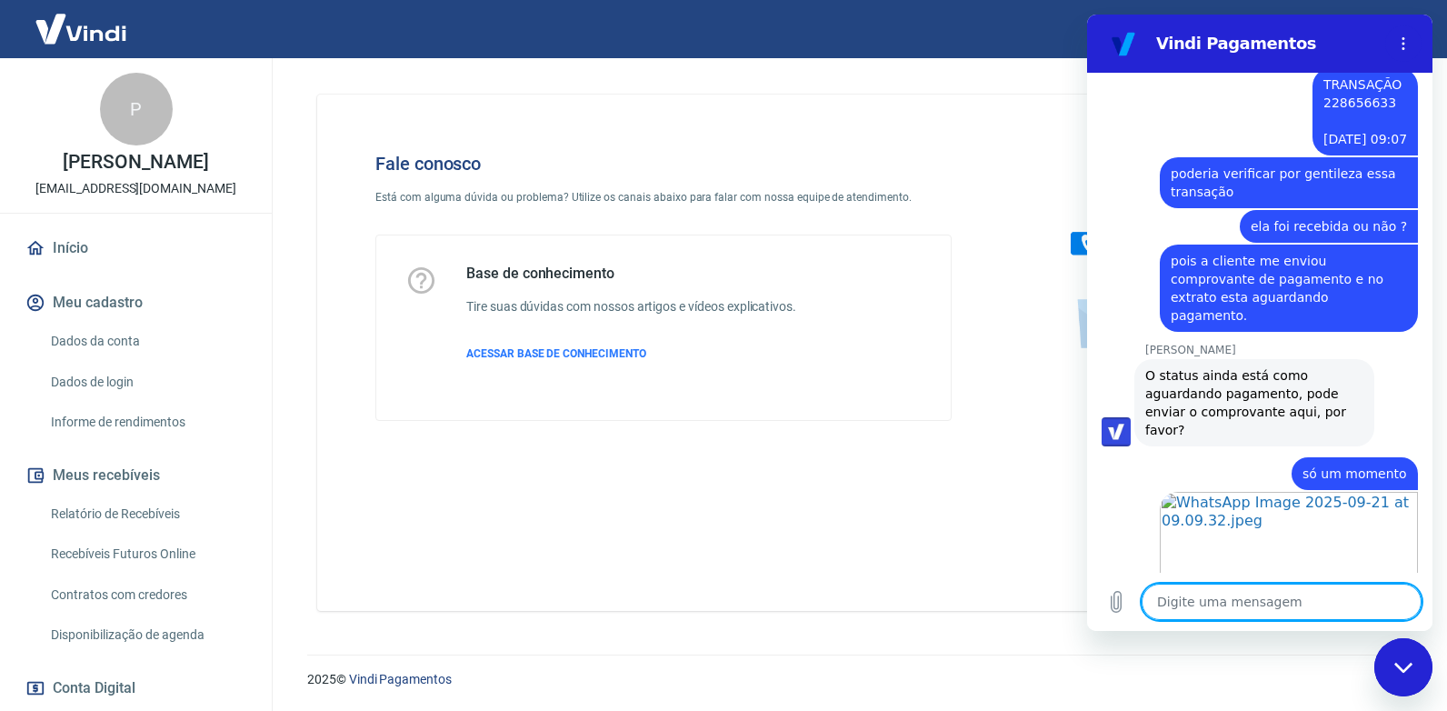
click at [1311, 593] on textarea at bounding box center [1281, 601] width 280 height 36
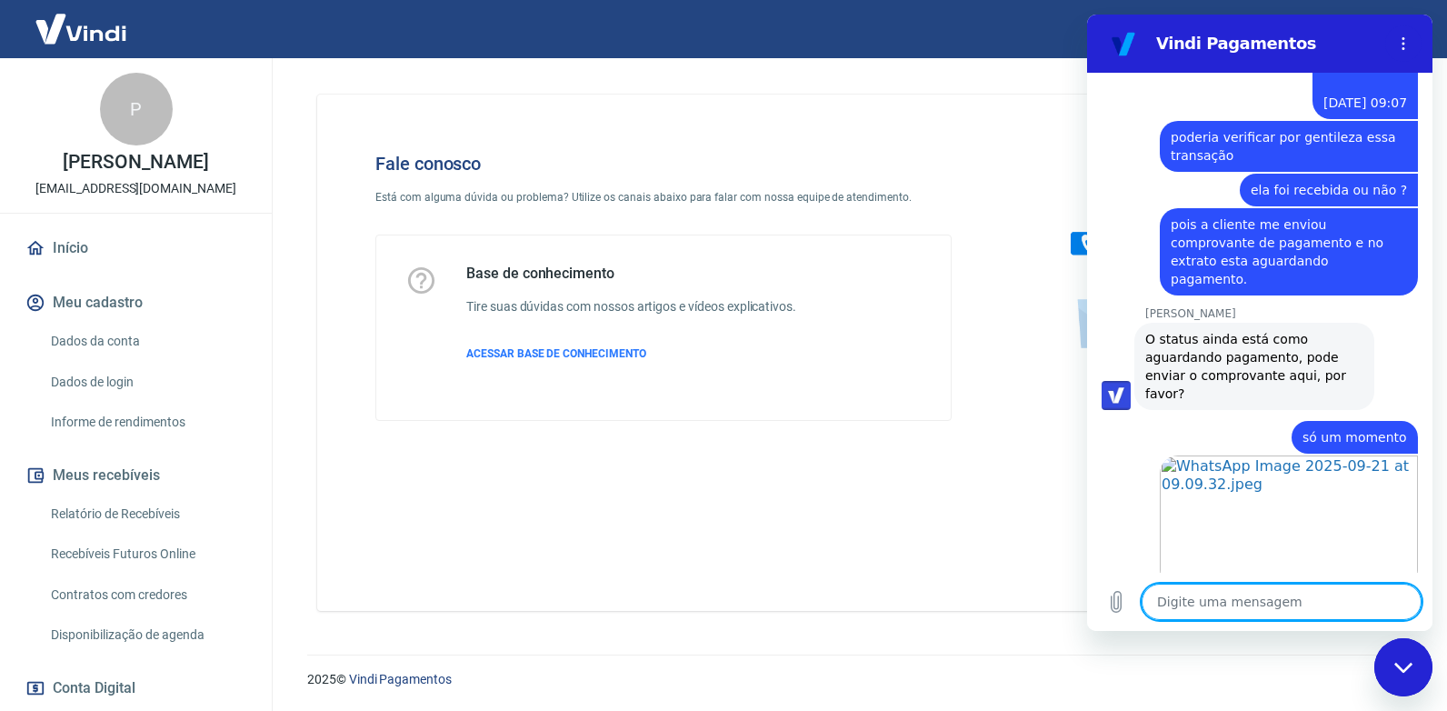
scroll to position [1419, 0]
click at [1309, 593] on textarea at bounding box center [1281, 601] width 280 height 36
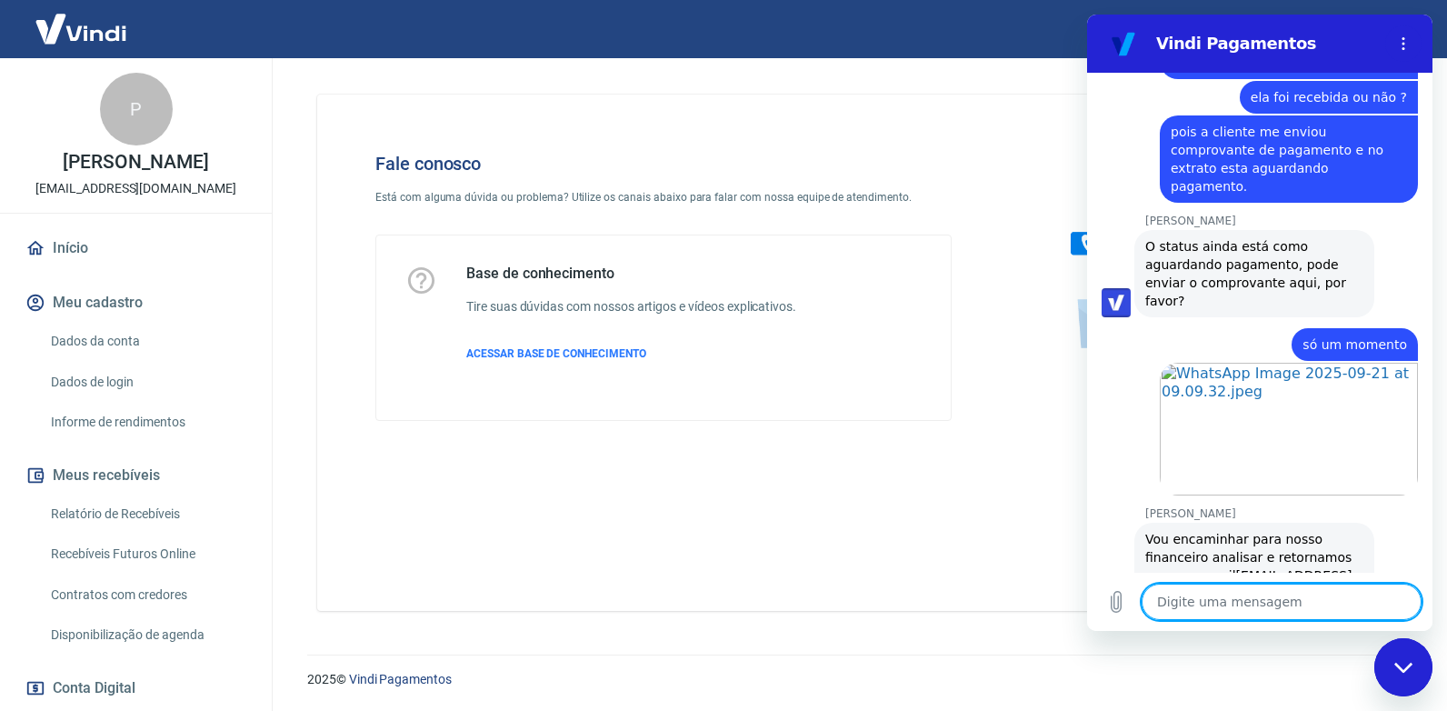
scroll to position [1517, 0]
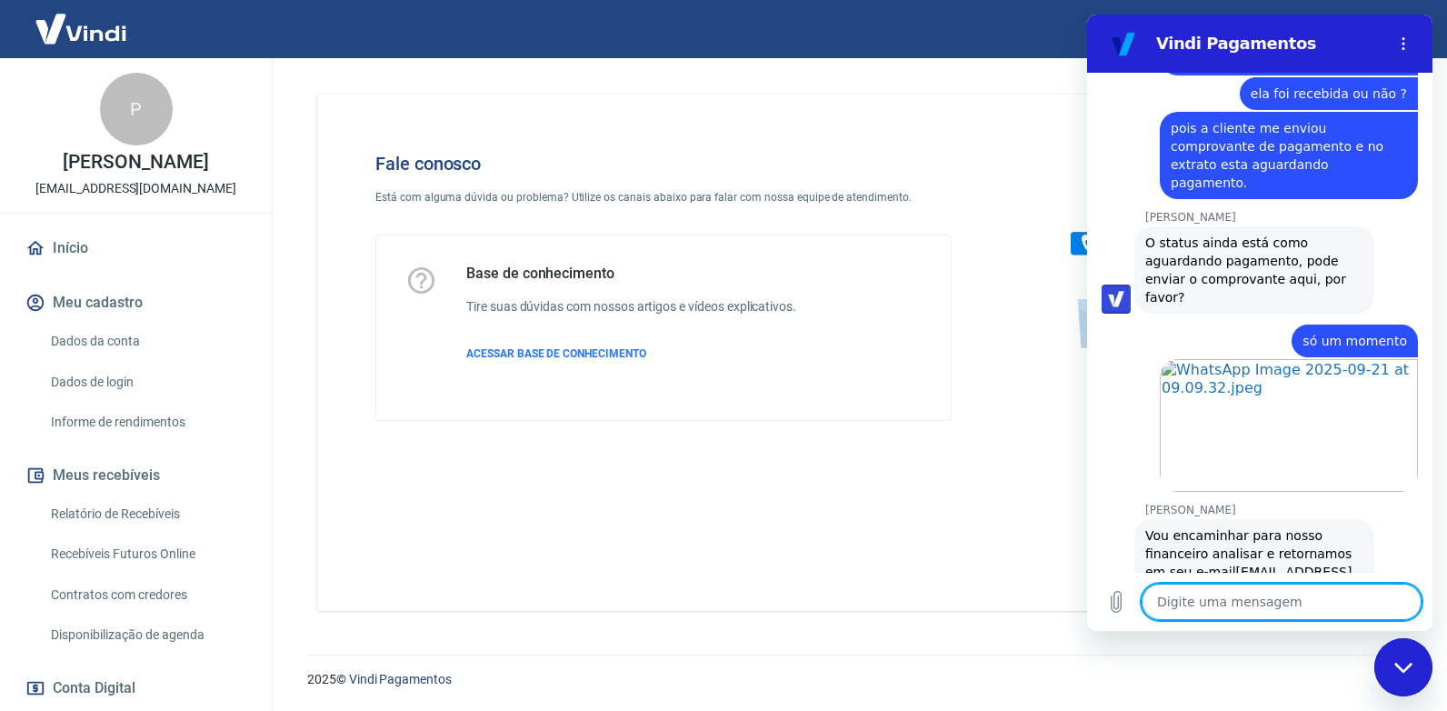
click at [1309, 593] on textarea at bounding box center [1281, 601] width 280 height 36
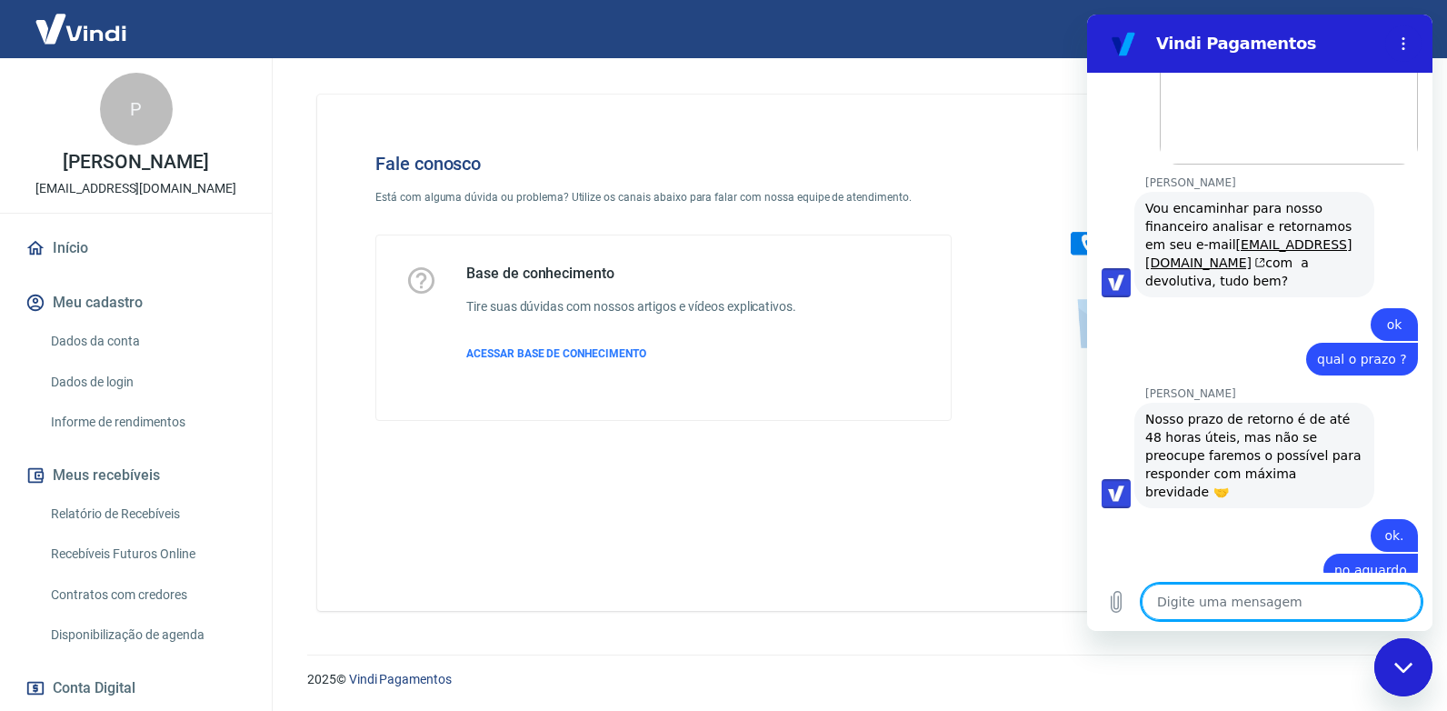
scroll to position [1848, 0]
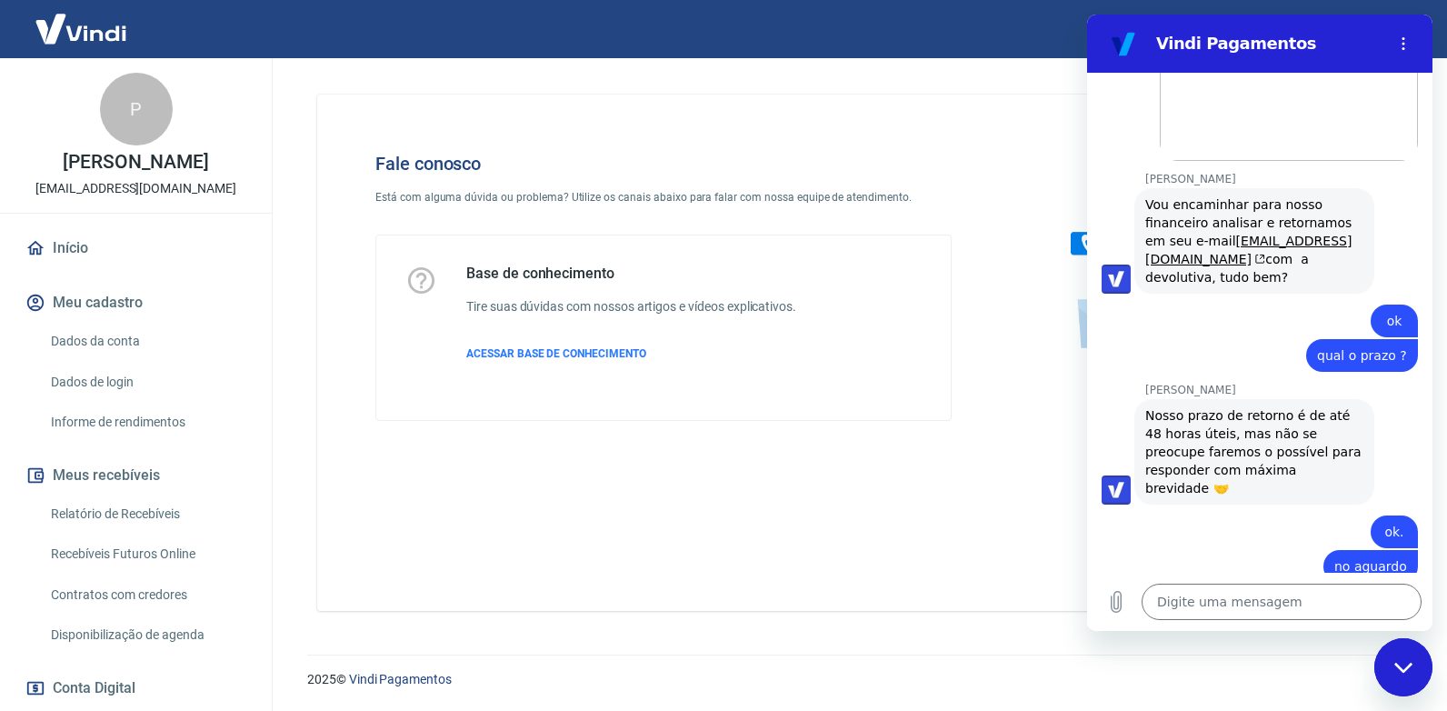
click at [1249, 581] on div "Digite uma mensagem x" at bounding box center [1259, 602] width 345 height 58
click at [1251, 595] on textarea at bounding box center [1281, 601] width 280 height 36
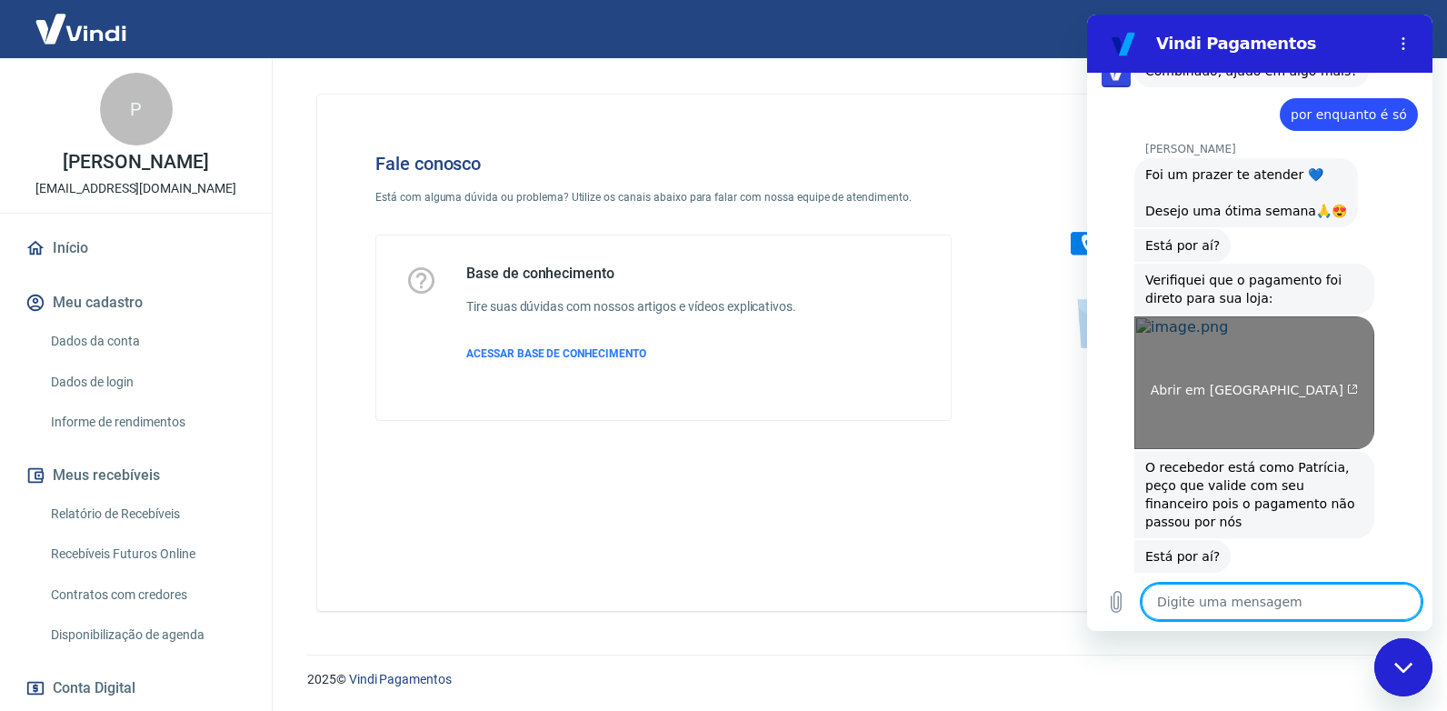
scroll to position [2495, 0]
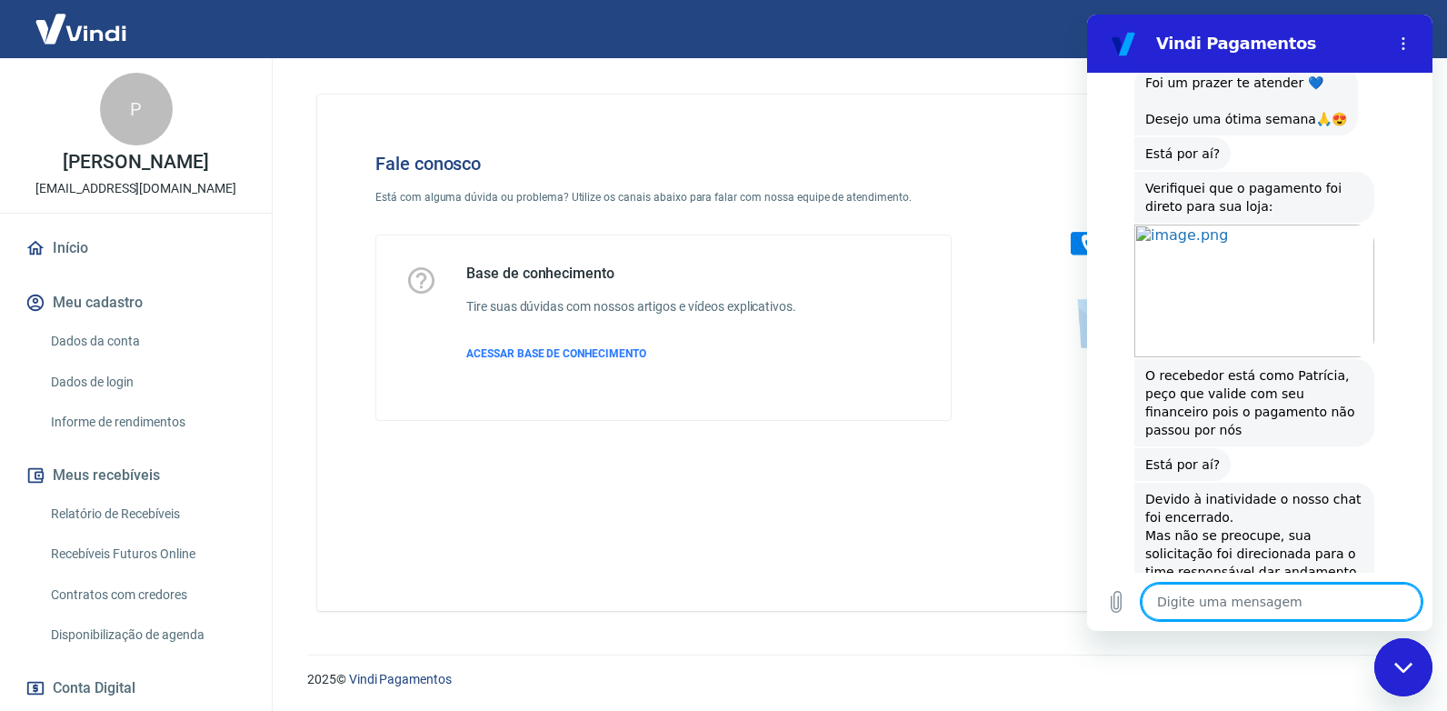
click at [1221, 597] on textarea at bounding box center [1281, 601] width 280 height 36
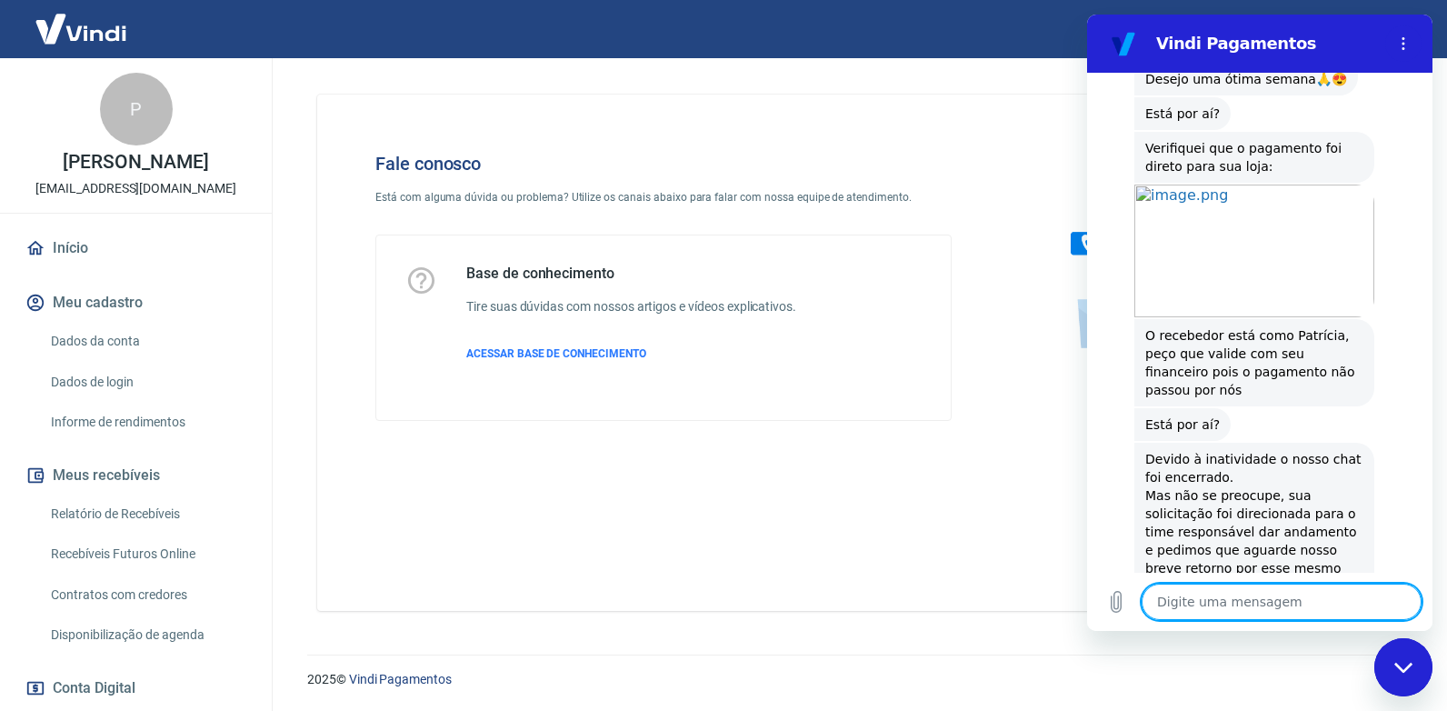
scroll to position [2538, 0]
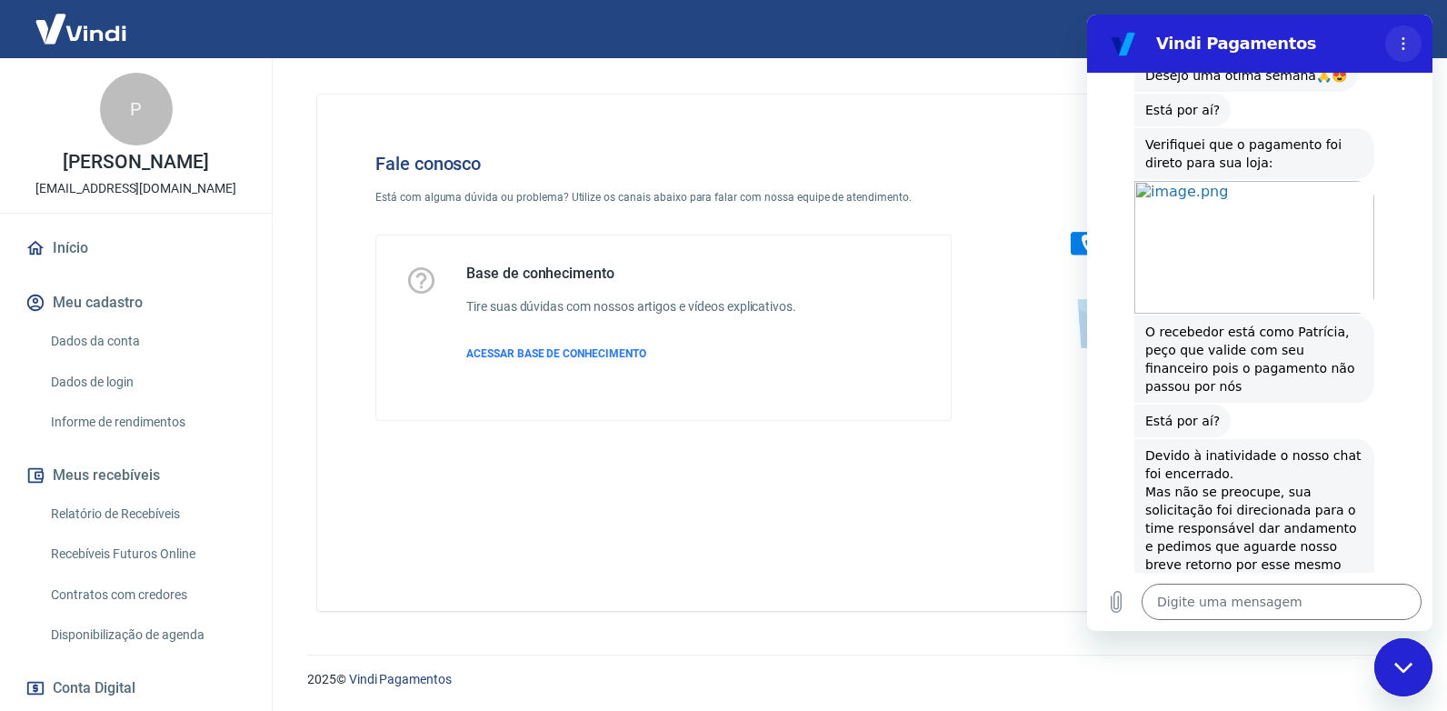
click at [1399, 38] on icon "Menu de opções" at bounding box center [1403, 43] width 15 height 15
click at [997, 518] on div "Fale conosco Está com alguma dúvida ou problema? Utilize os canais abaixo para …" at bounding box center [855, 353] width 1076 height 516
